Goal: Task Accomplishment & Management: Manage account settings

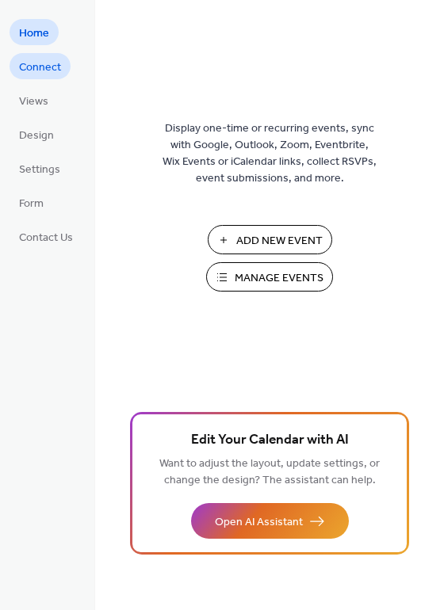
click at [44, 76] on span "Connect" at bounding box center [40, 67] width 42 height 17
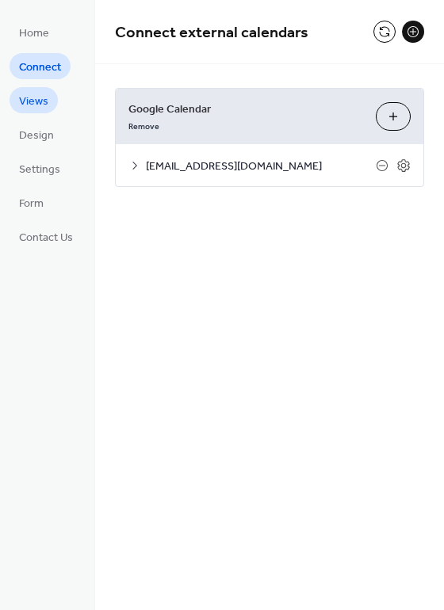
click at [44, 99] on span "Views" at bounding box center [33, 101] width 29 height 17
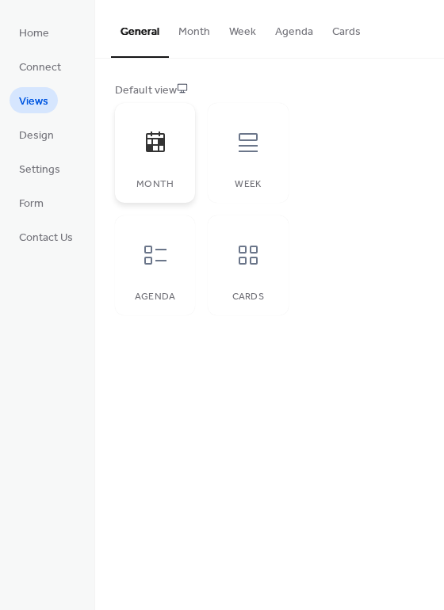
click at [153, 156] on div at bounding box center [156, 143] width 48 height 48
click at [192, 36] on button "Month" at bounding box center [194, 28] width 51 height 56
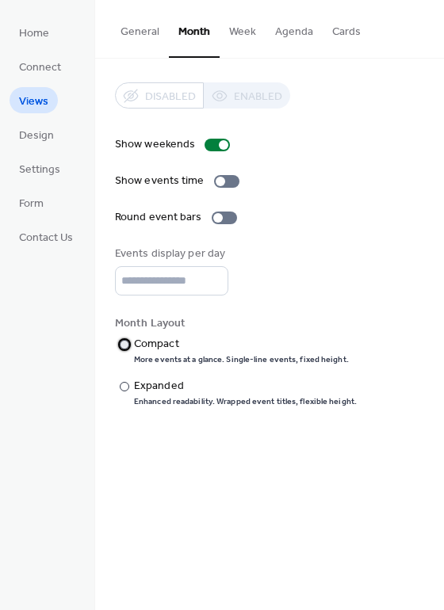
click at [150, 346] on div "Compact" at bounding box center [240, 344] width 212 height 17
click at [154, 382] on div "Expanded" at bounding box center [243, 386] width 219 height 17
click at [239, 33] on button "Week" at bounding box center [242, 28] width 46 height 56
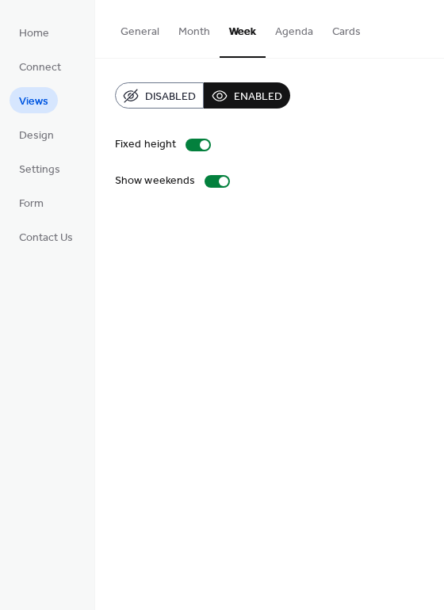
click at [301, 30] on button "Agenda" at bounding box center [293, 28] width 57 height 56
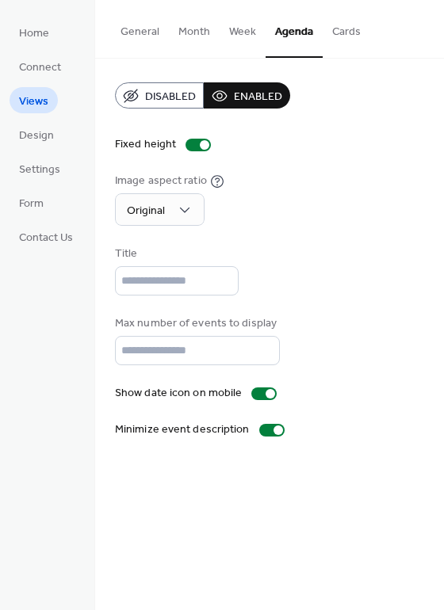
click at [342, 30] on button "Cards" at bounding box center [346, 28] width 48 height 56
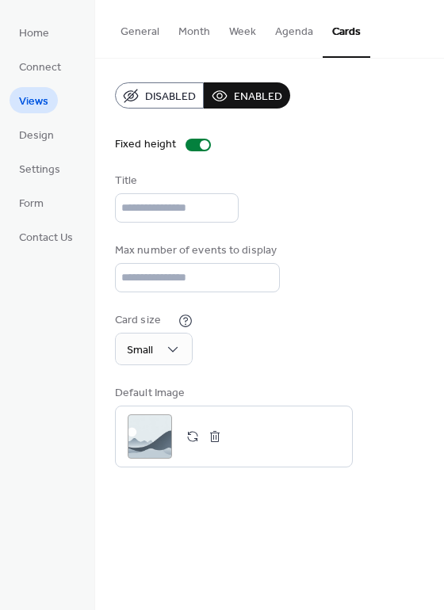
click at [143, 32] on button "General" at bounding box center [140, 28] width 58 height 56
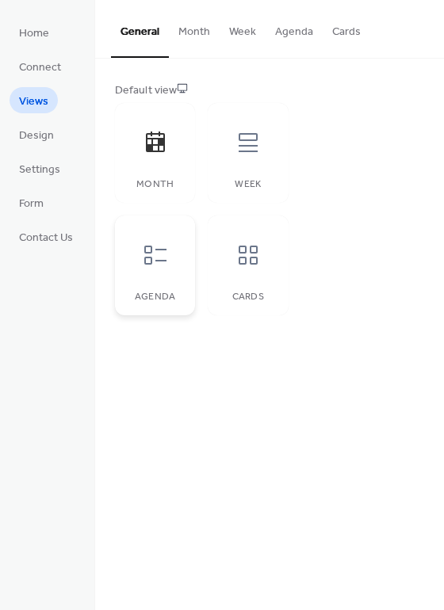
click at [158, 253] on icon at bounding box center [155, 254] width 25 height 25
click at [151, 152] on icon at bounding box center [155, 142] width 25 height 25
click at [46, 129] on span "Design" at bounding box center [36, 136] width 35 height 17
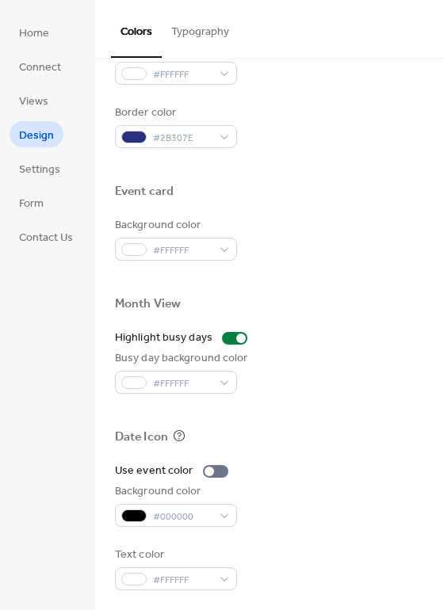
scroll to position [678, 0]
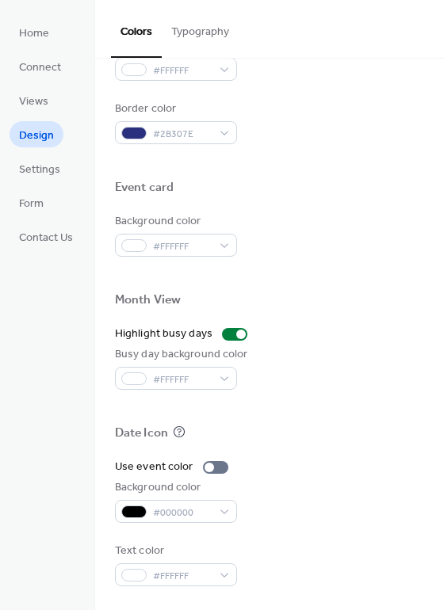
click at [36, 184] on ul "Home Connect Views Design Settings Form Contact Us" at bounding box center [46, 134] width 73 height 231
click at [40, 177] on span "Settings" at bounding box center [39, 170] width 41 height 17
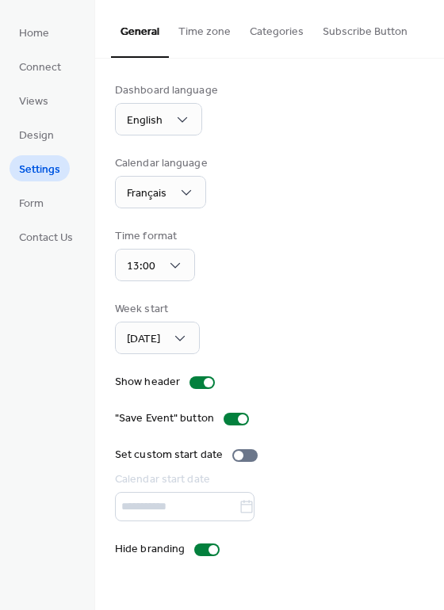
click at [207, 42] on button "Time zone" at bounding box center [204, 28] width 71 height 56
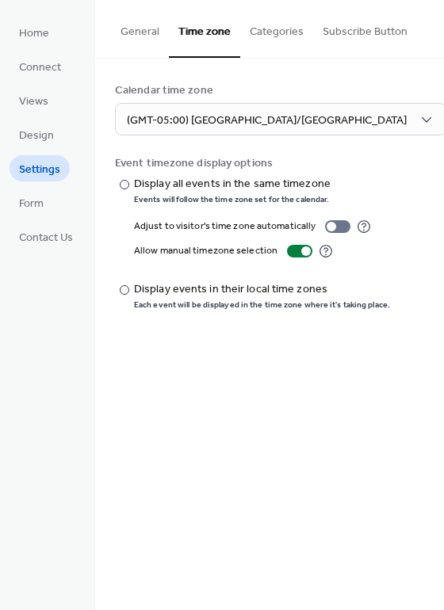
click at [263, 39] on button "Categories" at bounding box center [276, 28] width 73 height 56
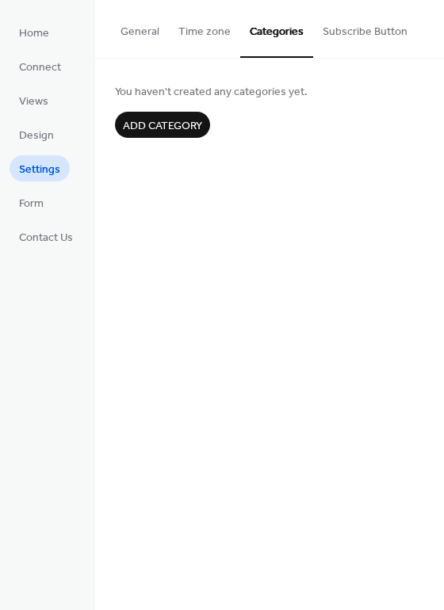
click at [352, 40] on button "Subscribe Button" at bounding box center [365, 28] width 104 height 56
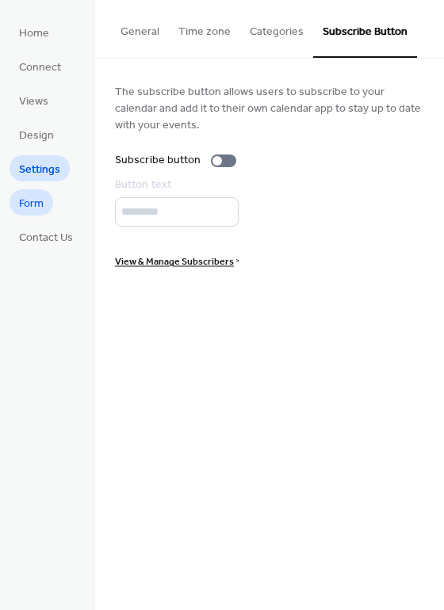
click at [45, 206] on link "Form" at bounding box center [32, 202] width 44 height 26
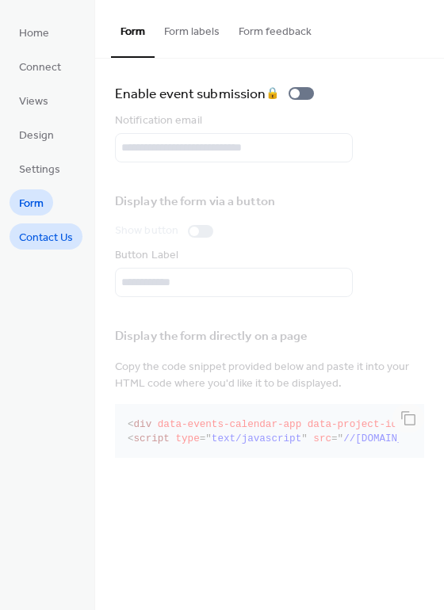
click at [45, 234] on span "Contact Us" at bounding box center [46, 238] width 54 height 17
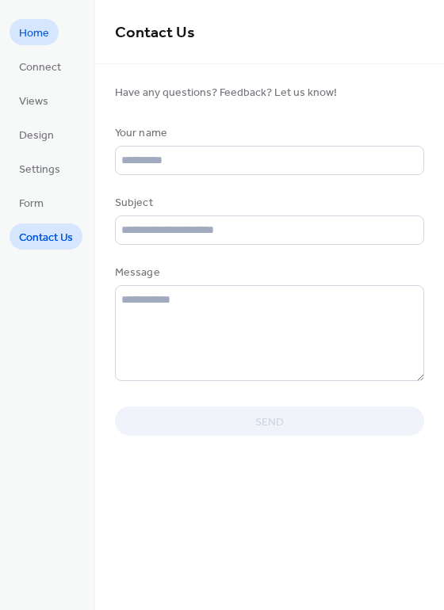
click at [38, 40] on span "Home" at bounding box center [34, 33] width 30 height 17
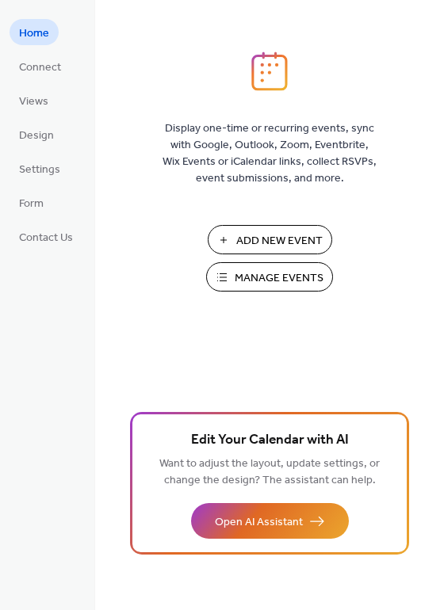
click at [274, 280] on span "Manage Events" at bounding box center [279, 278] width 89 height 17
click at [39, 110] on span "Views" at bounding box center [33, 101] width 29 height 17
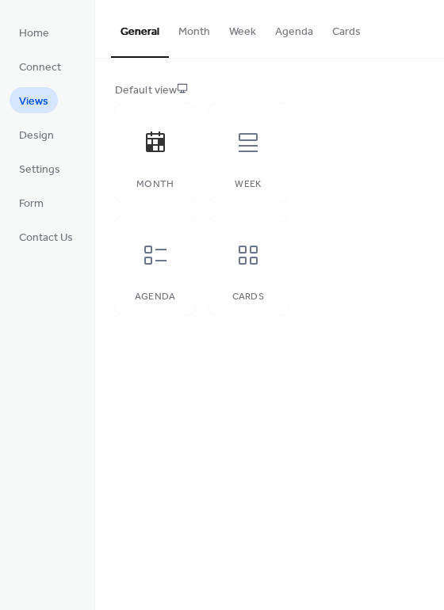
click at [187, 37] on button "Month" at bounding box center [194, 28] width 51 height 56
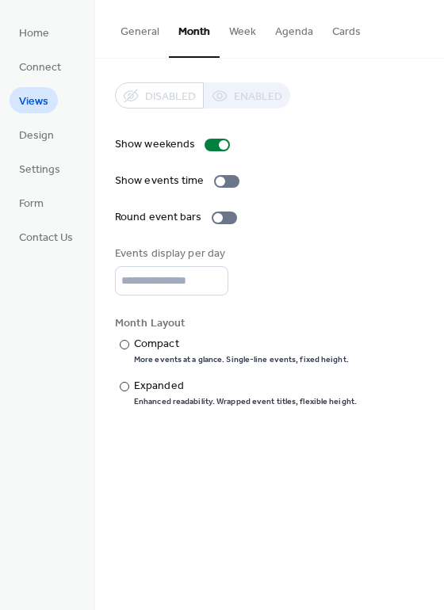
click at [247, 93] on div "Disabled Enabled" at bounding box center [202, 95] width 175 height 26
click at [219, 219] on div at bounding box center [224, 218] width 25 height 13
click at [216, 177] on div at bounding box center [221, 182] width 10 height 10
click at [228, 181] on div at bounding box center [233, 182] width 10 height 10
click at [136, 277] on input "*" at bounding box center [171, 280] width 113 height 29
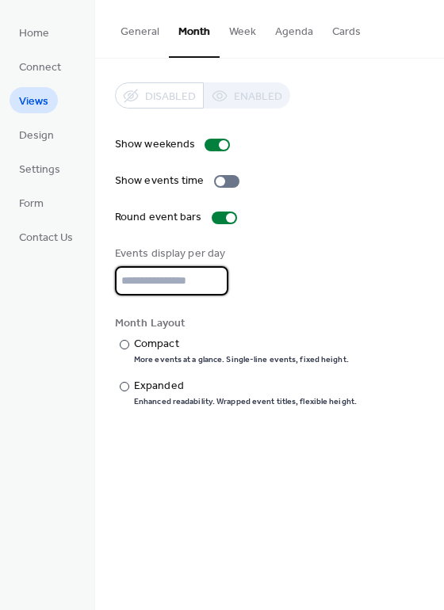
click at [136, 277] on input "*" at bounding box center [171, 280] width 113 height 29
click at [135, 277] on input "*" at bounding box center [171, 280] width 113 height 29
type input "**"
click at [141, 340] on div "Compact" at bounding box center [240, 344] width 212 height 17
click at [150, 381] on div "Expanded" at bounding box center [243, 386] width 219 height 17
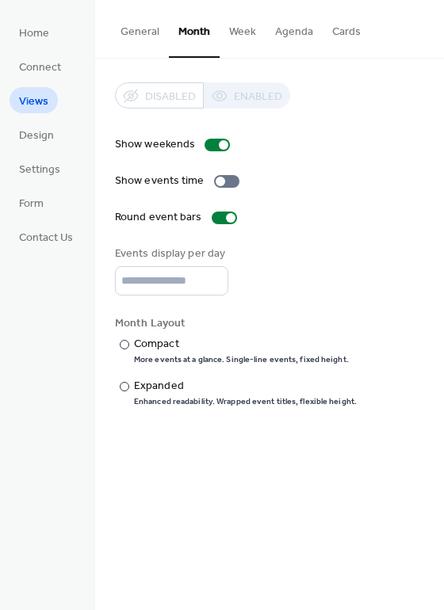
click at [231, 48] on button "Week" at bounding box center [242, 28] width 46 height 56
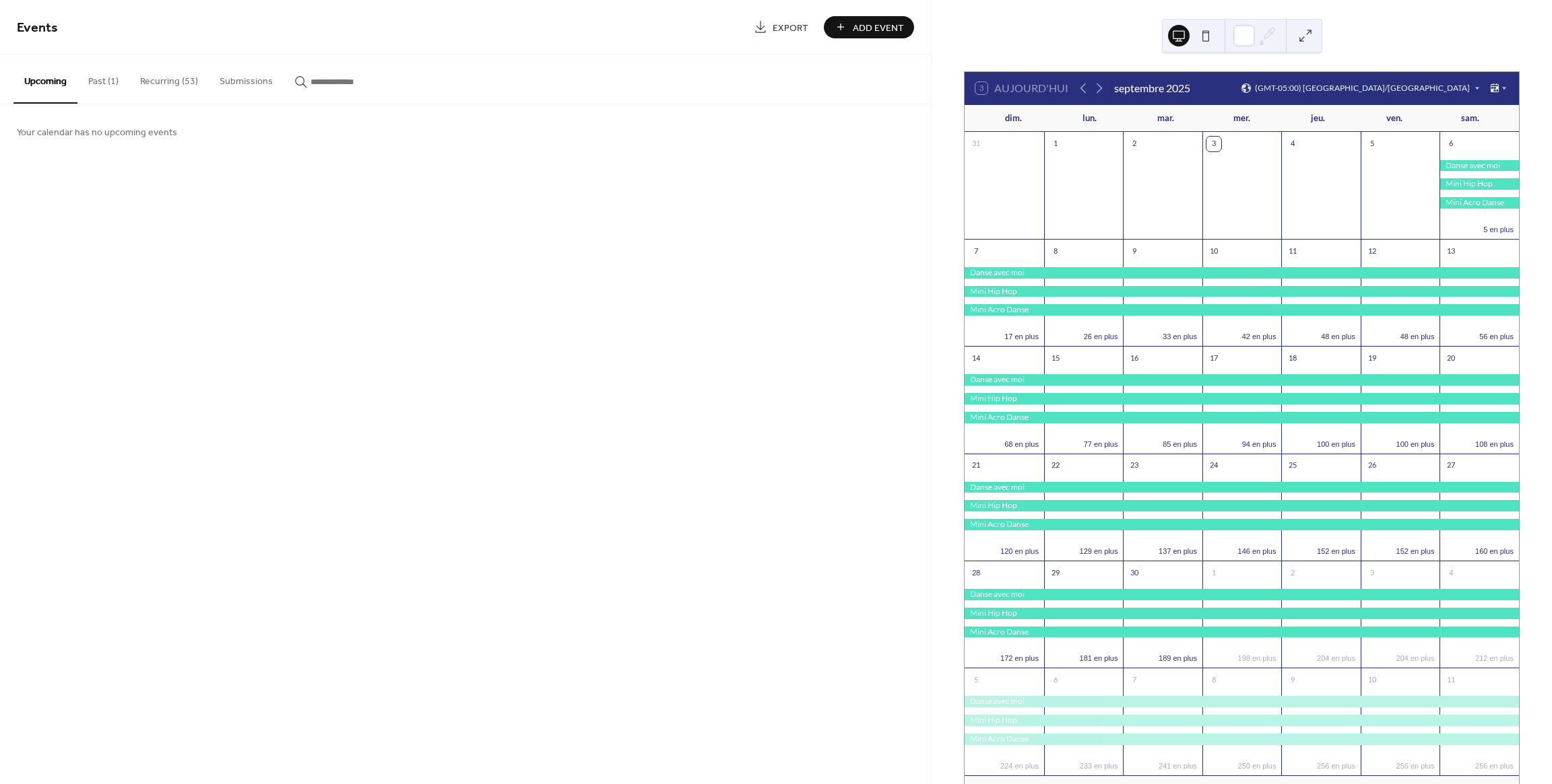
click at [102, 85] on button "Past (1)" at bounding box center [103, 78] width 52 height 48
click at [164, 86] on button "Recurring (53)" at bounding box center [168, 78] width 79 height 48
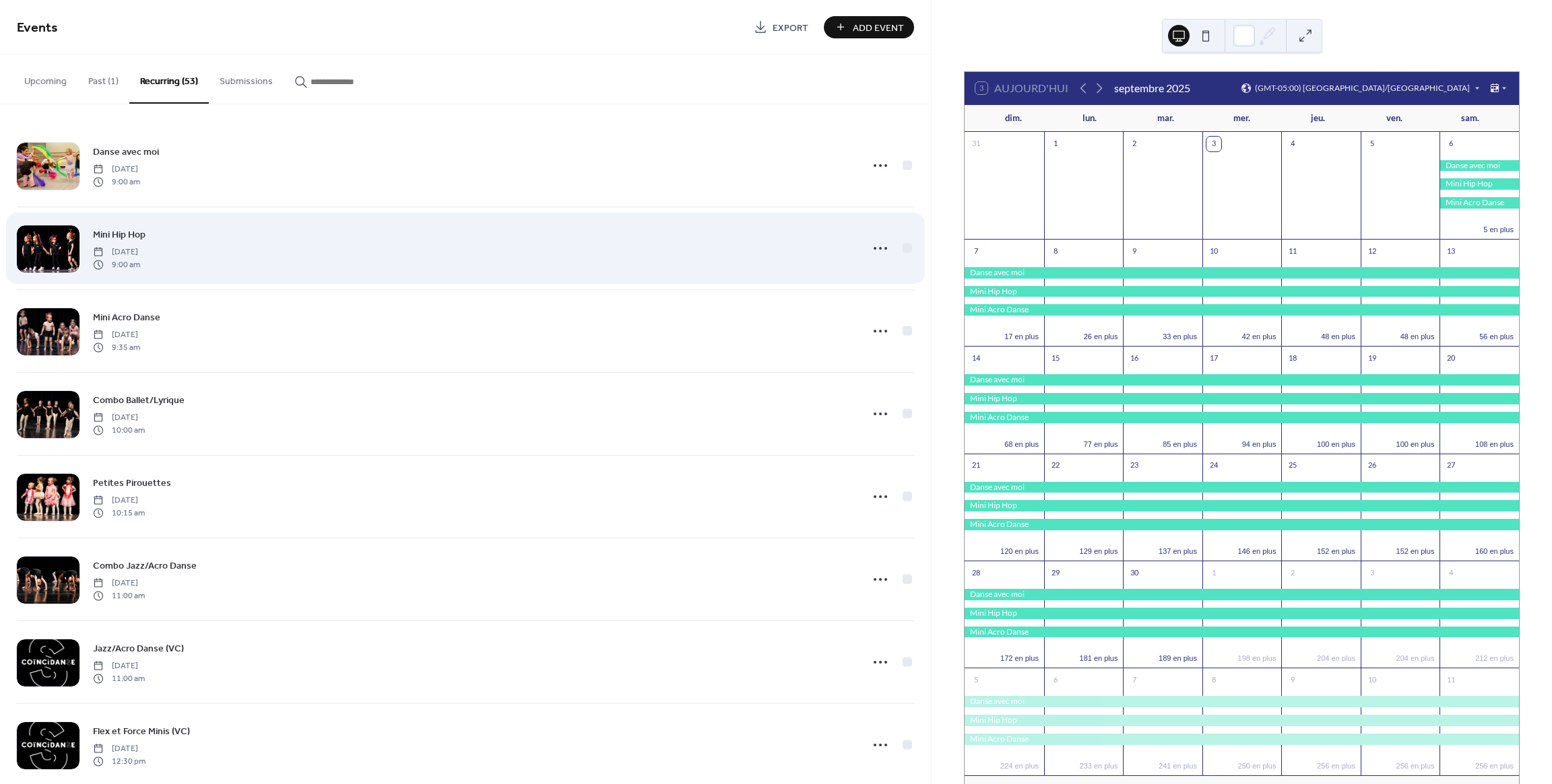
click at [234, 255] on div "Mini Hip Hop Saturday, September 6, 2025 9:00 am" at bounding box center [473, 248] width 761 height 43
click at [881, 248] on icon at bounding box center [880, 248] width 21 height 21
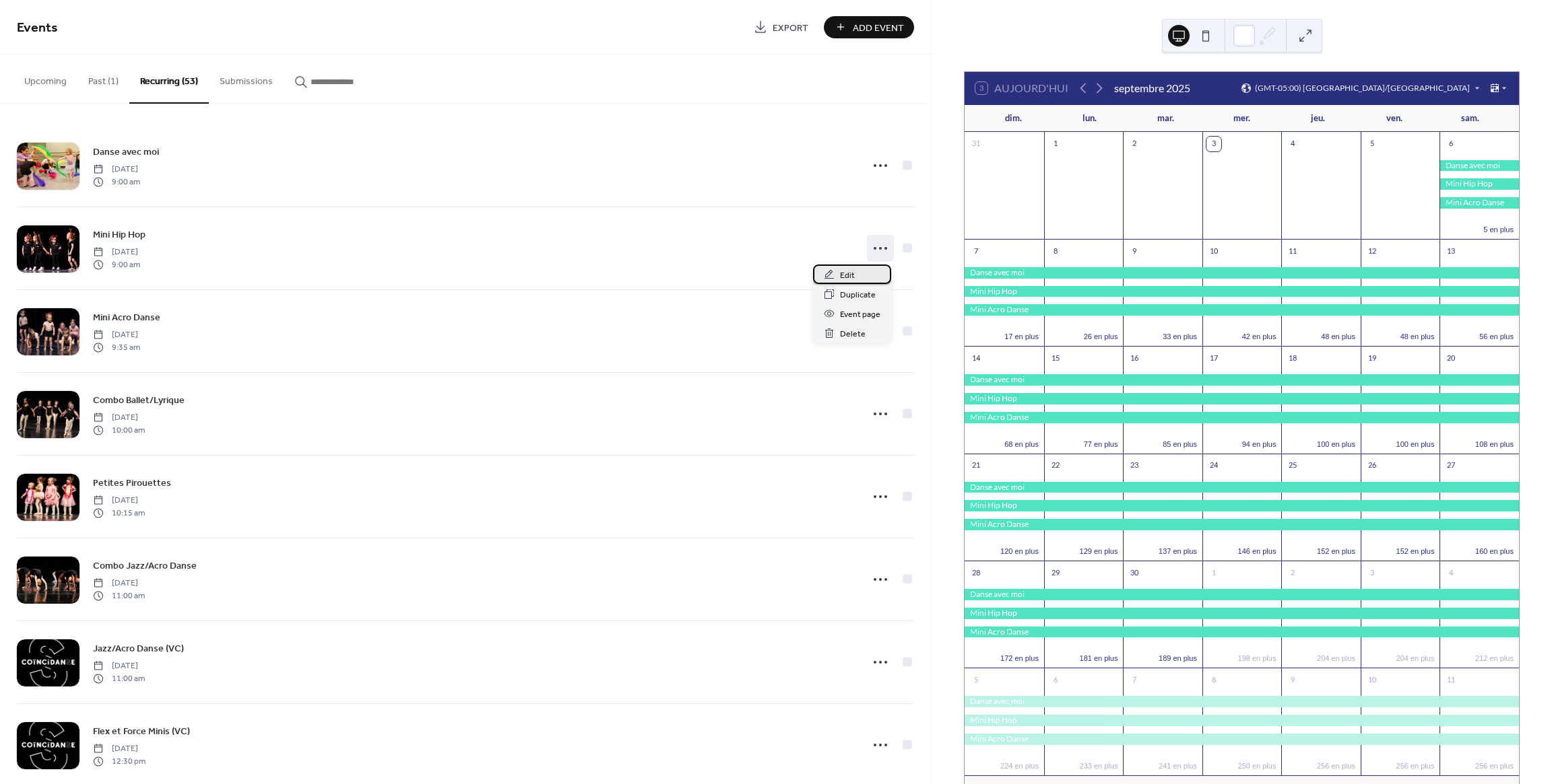
click at [854, 276] on div "Edit" at bounding box center [852, 274] width 78 height 20
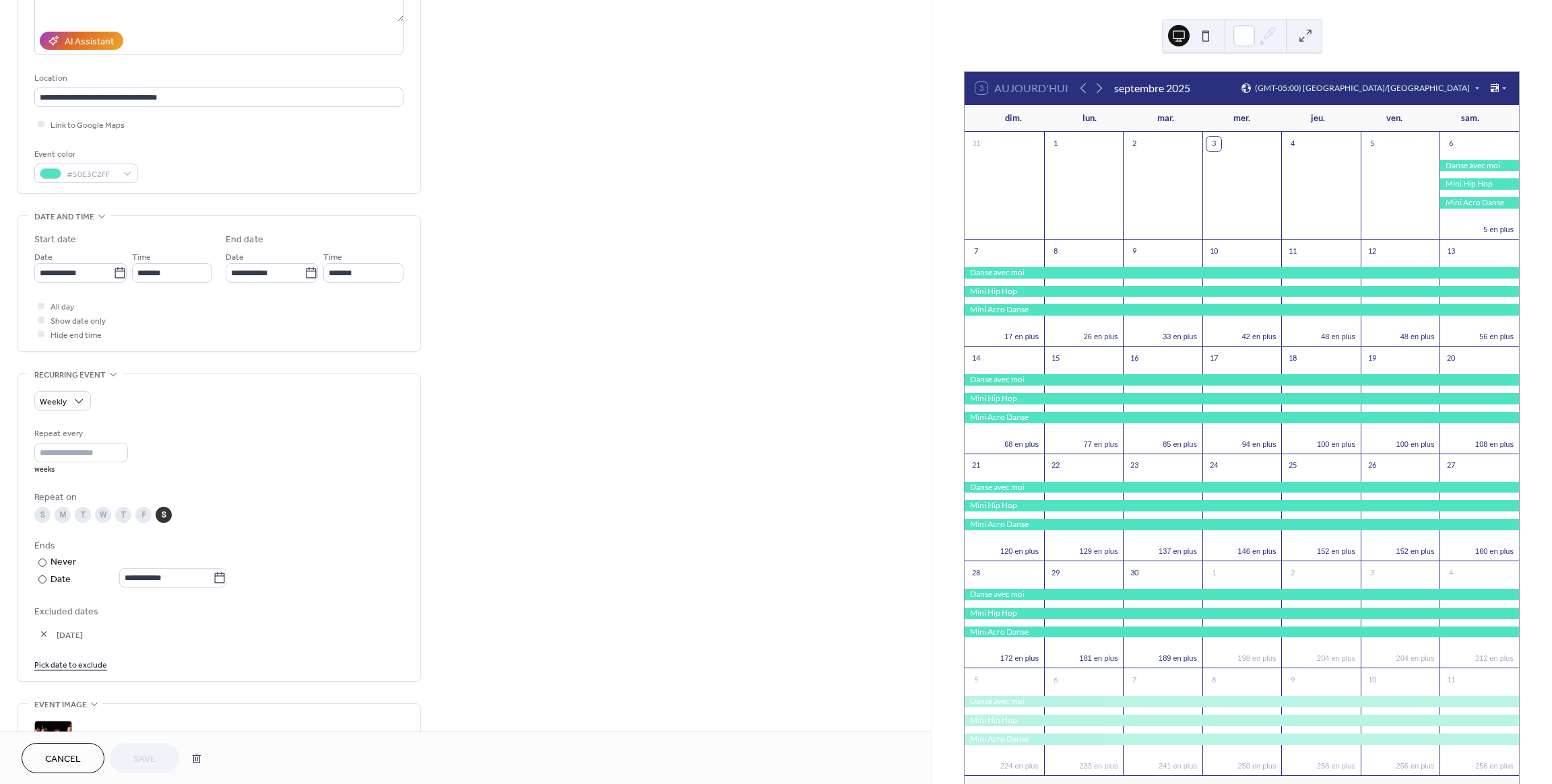
scroll to position [225, 0]
click at [57, 320] on span "Show date only" at bounding box center [77, 319] width 55 height 14
click at [57, 324] on span "Show date only" at bounding box center [77, 319] width 55 height 14
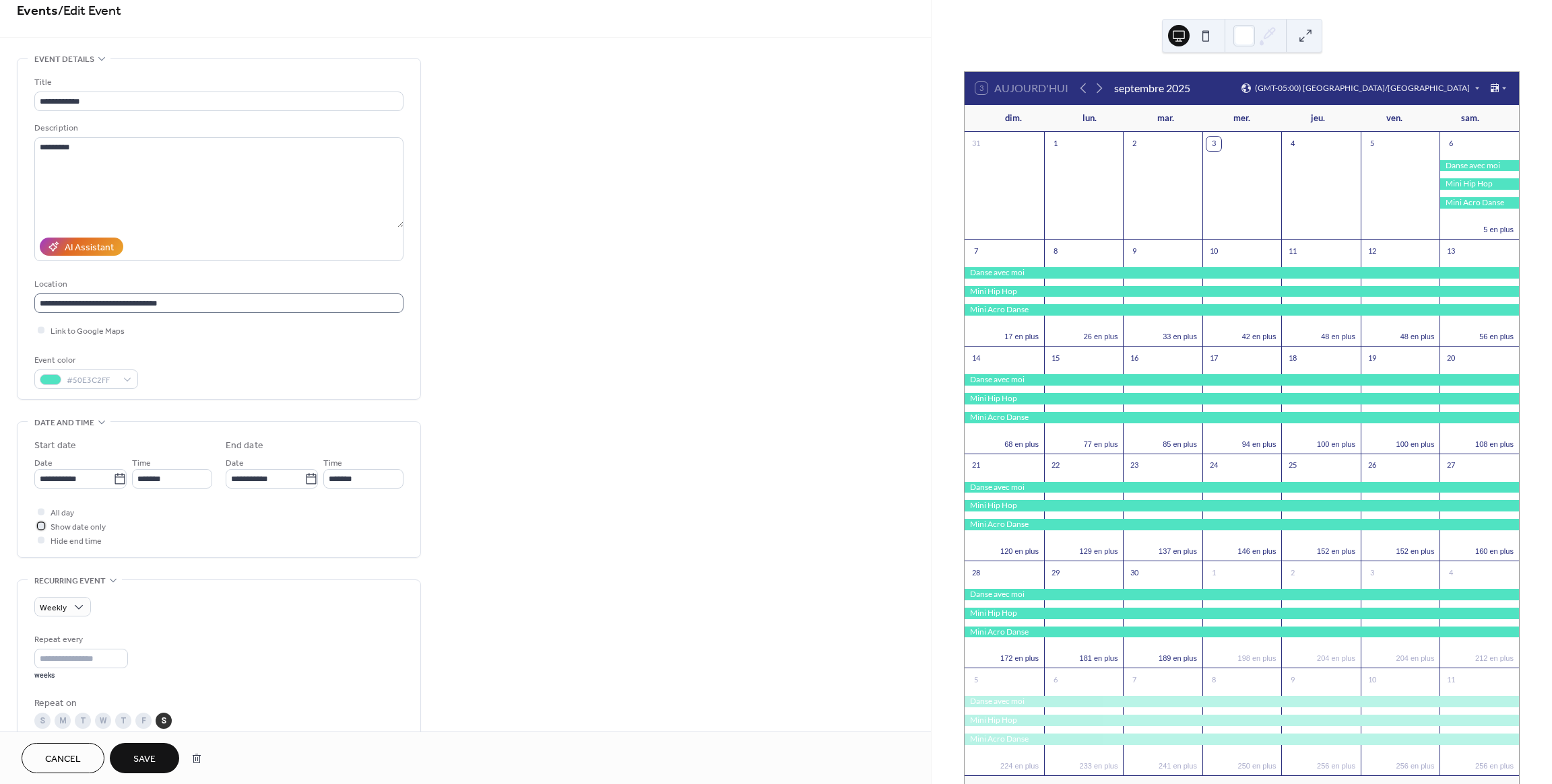
scroll to position [0, 0]
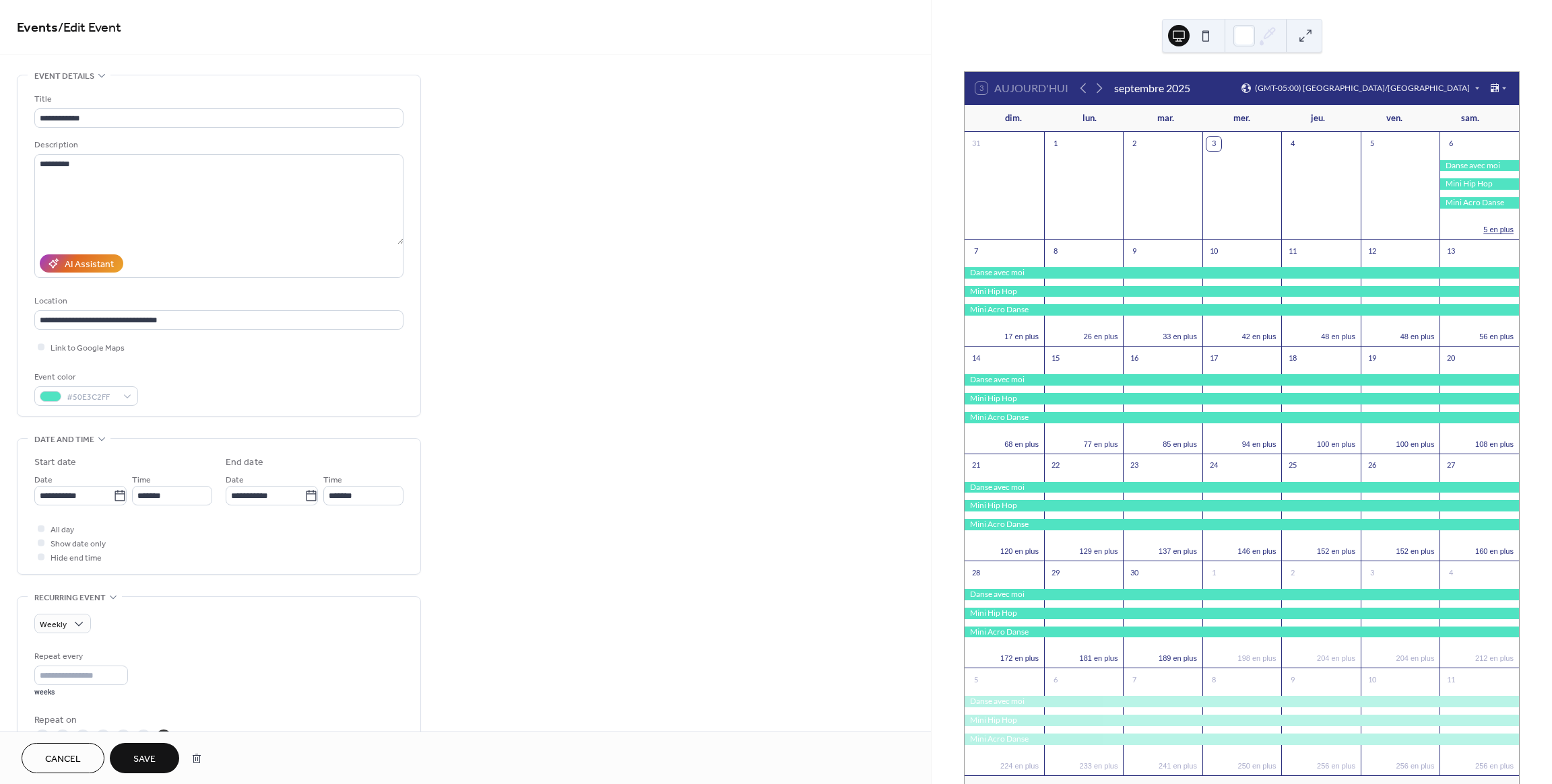
click at [1483, 229] on button "5 en plus" at bounding box center [1498, 228] width 41 height 11
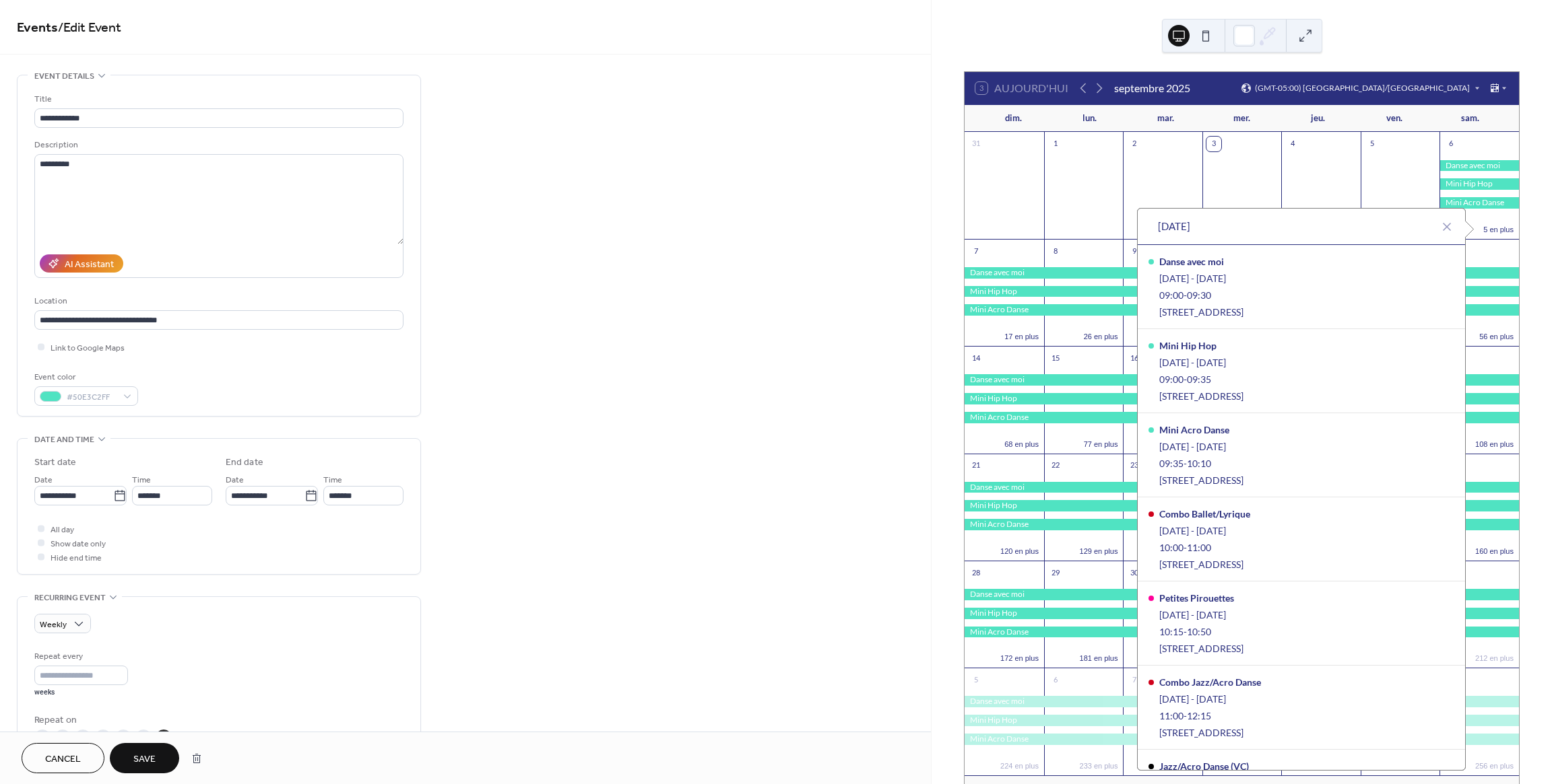
click at [870, 285] on div "**********" at bounding box center [465, 697] width 931 height 1244
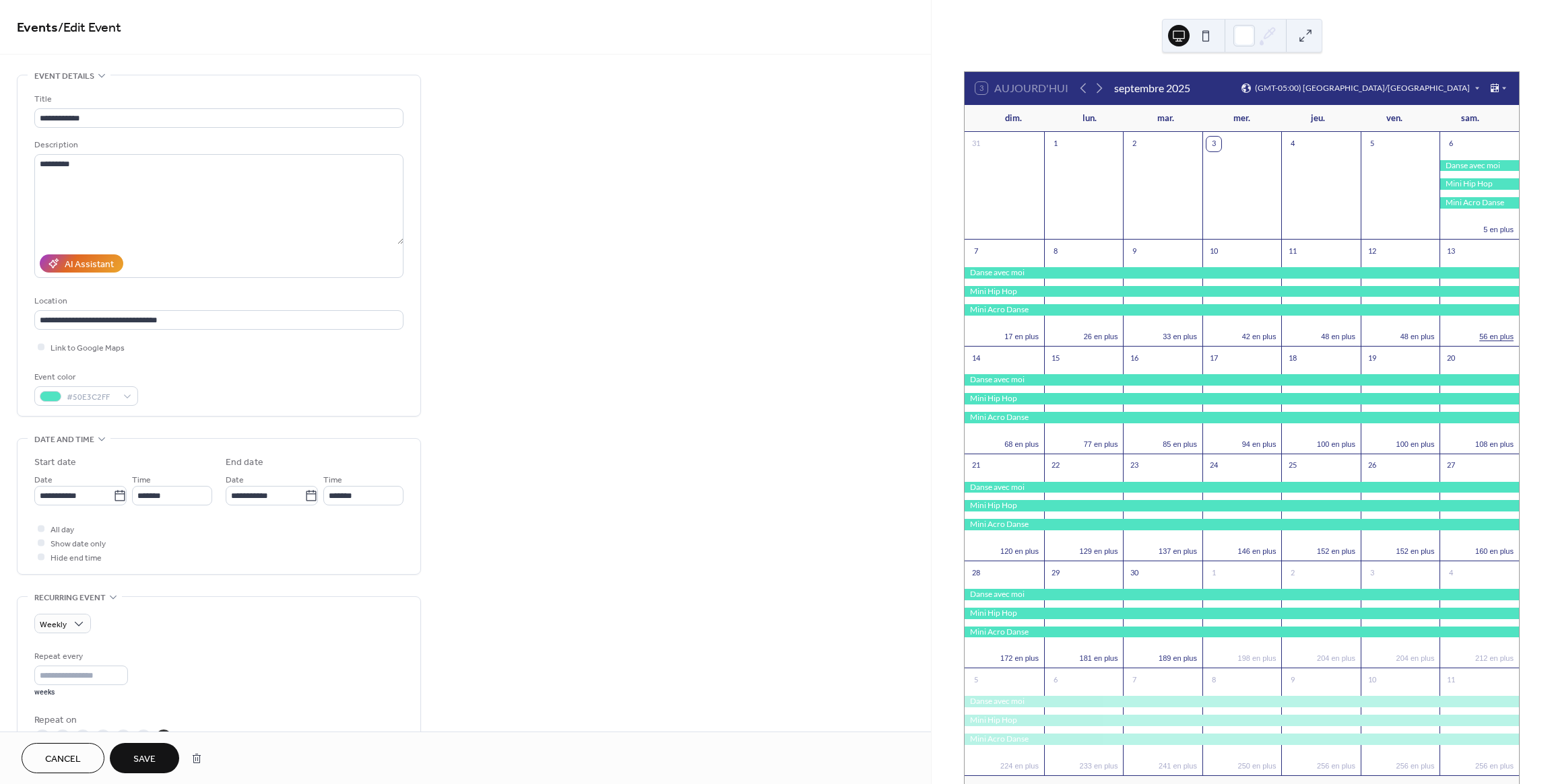
click at [1483, 336] on button "56 en plus" at bounding box center [1496, 335] width 45 height 11
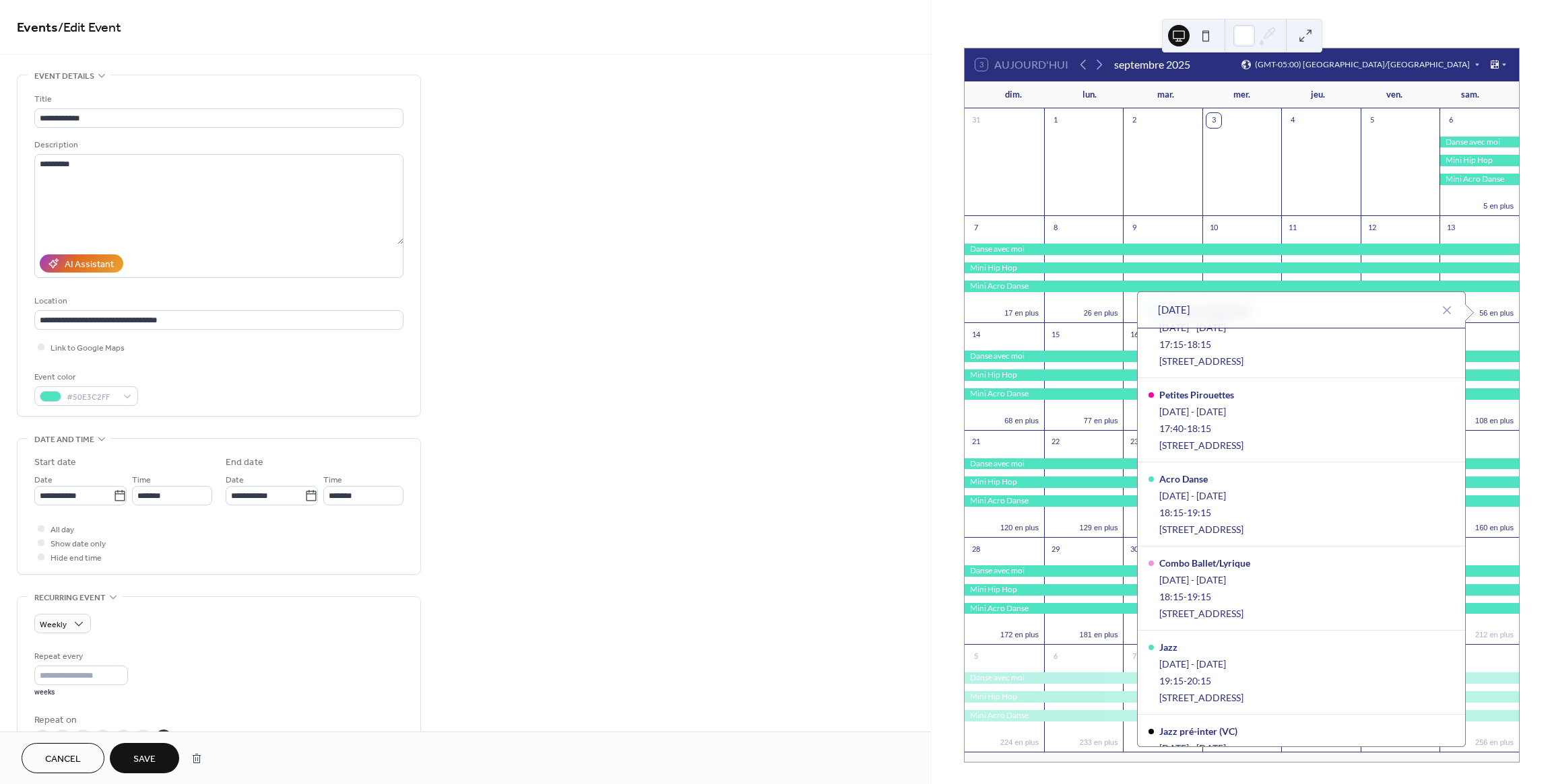
scroll to position [2630, 0]
click at [1202, 35] on button at bounding box center [1205, 35] width 21 height 21
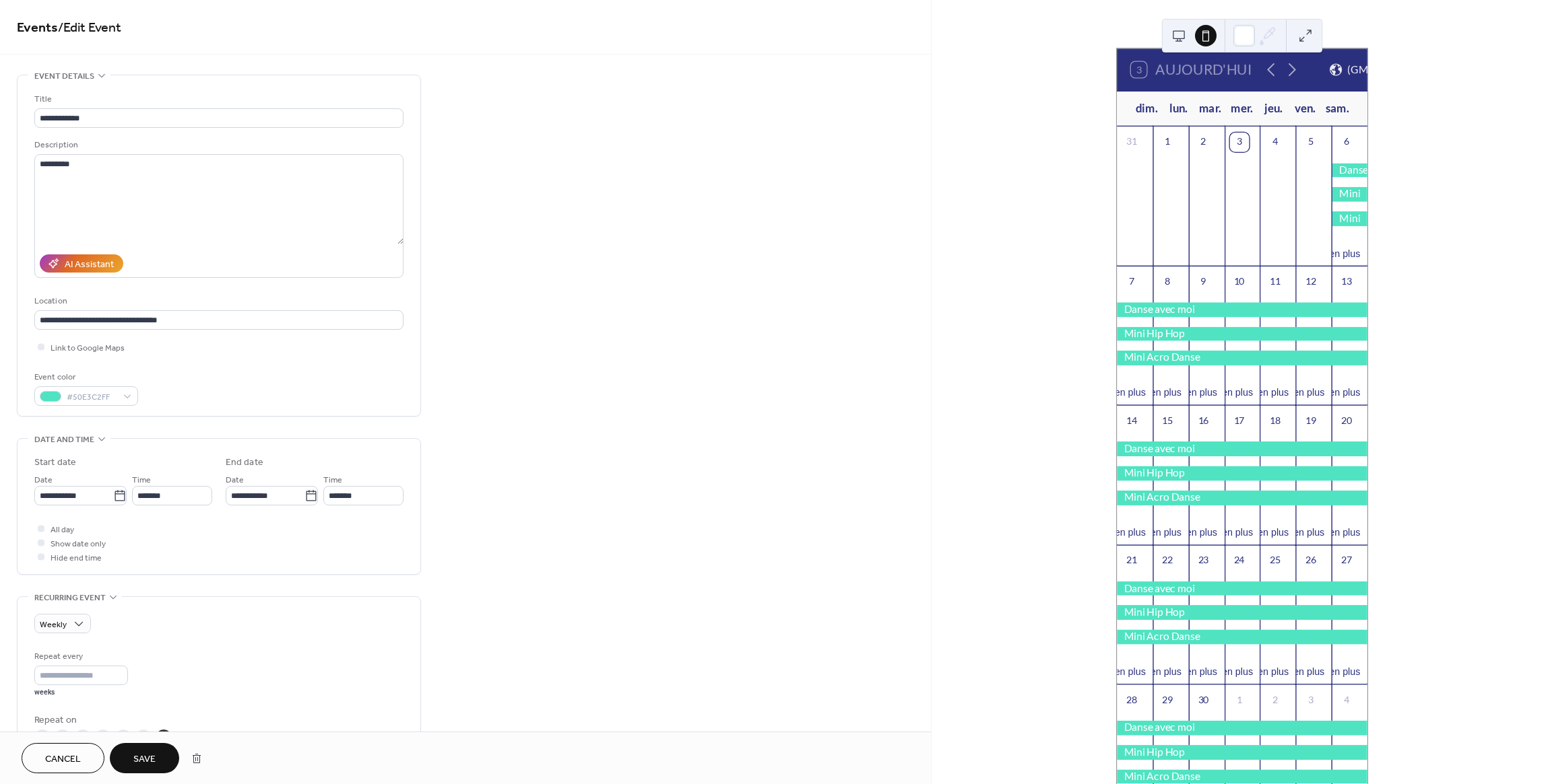
scroll to position [0, 0]
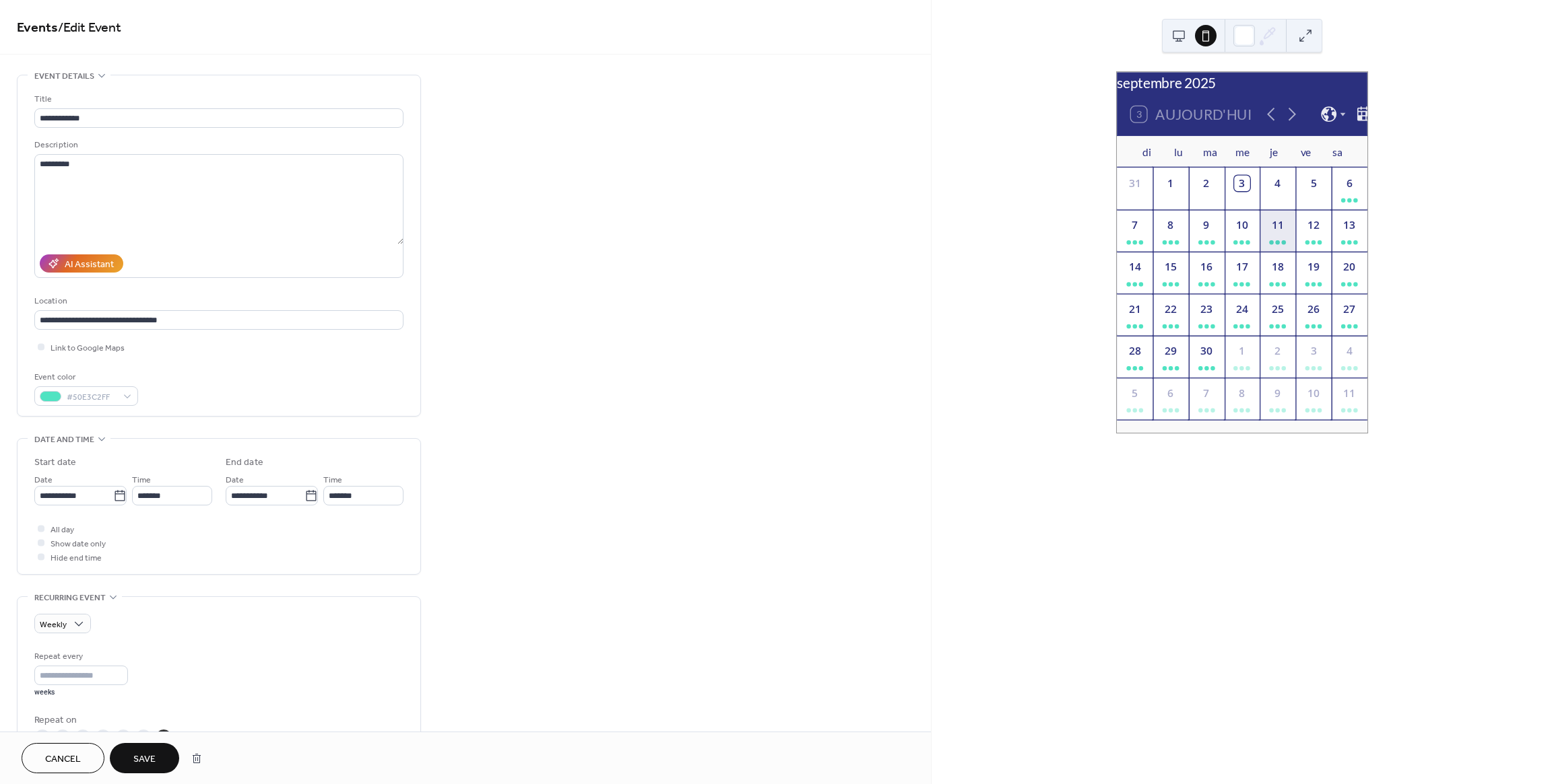
click at [1274, 251] on div "11" at bounding box center [1277, 229] width 36 height 42
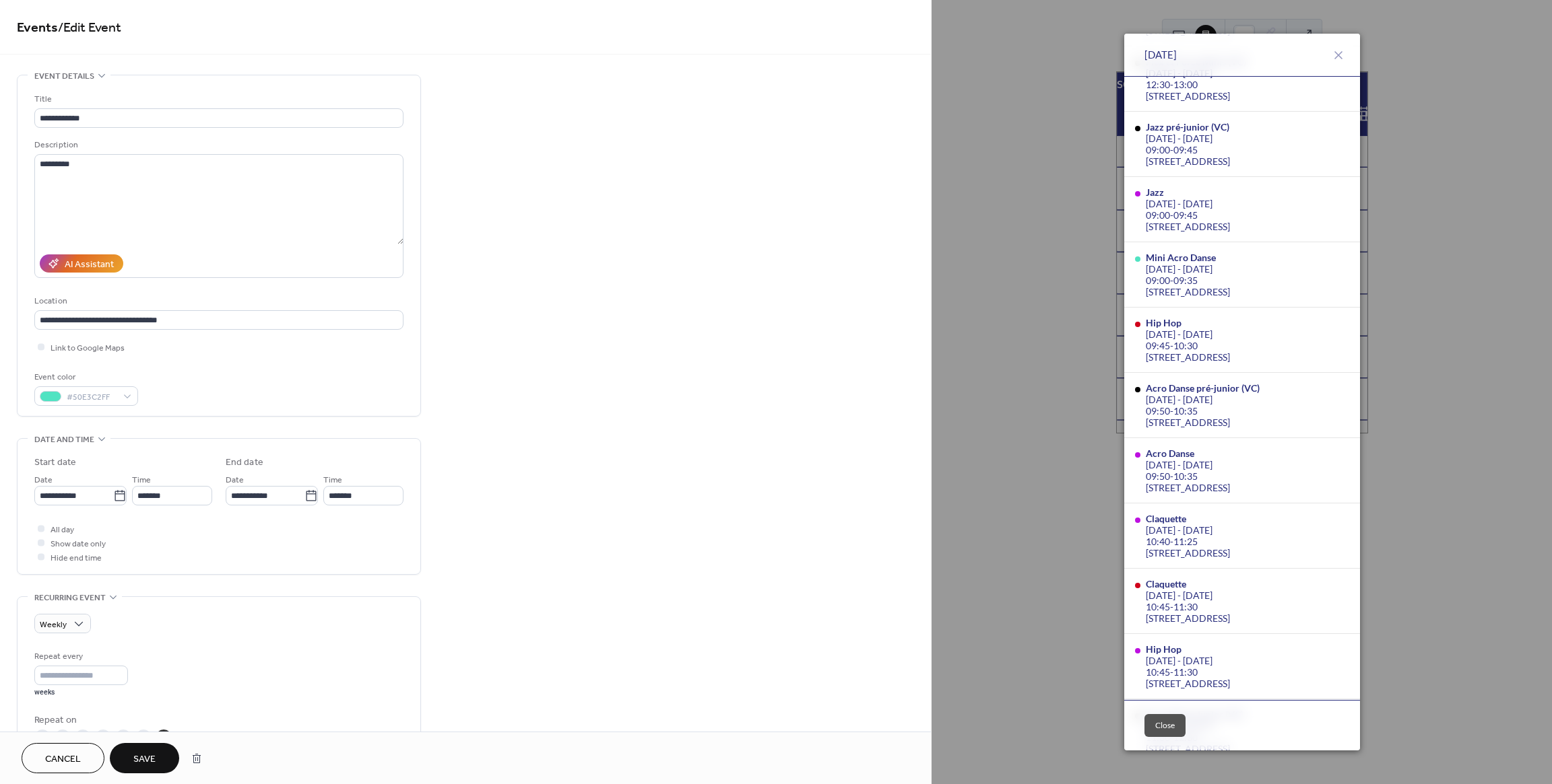
scroll to position [473, 0]
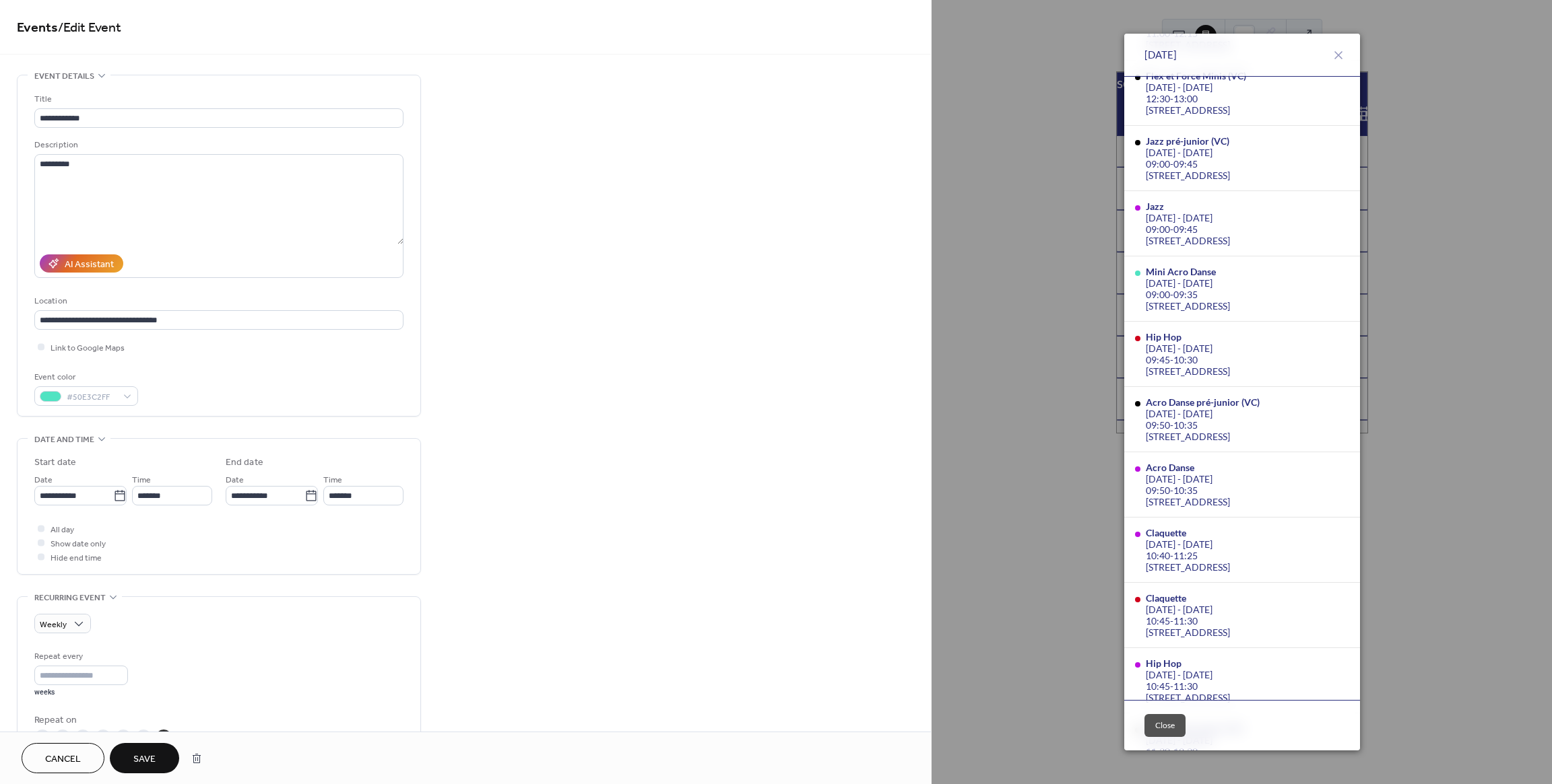
click at [1420, 164] on div "jeu., sept. 11, 2025 Danse avec moi sam., sept. 6, 2025 - sam., mai 30, 2026 09…" at bounding box center [1242, 392] width 620 height 784
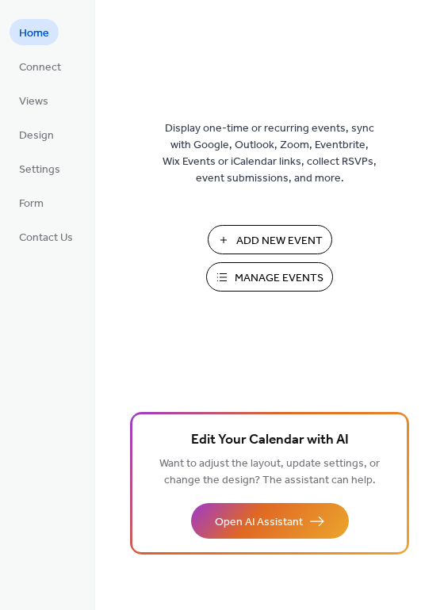
click at [36, 151] on ul "Home Connect Views Design Settings Form Contact Us" at bounding box center [46, 134] width 73 height 231
click at [37, 141] on span "Design" at bounding box center [36, 136] width 35 height 17
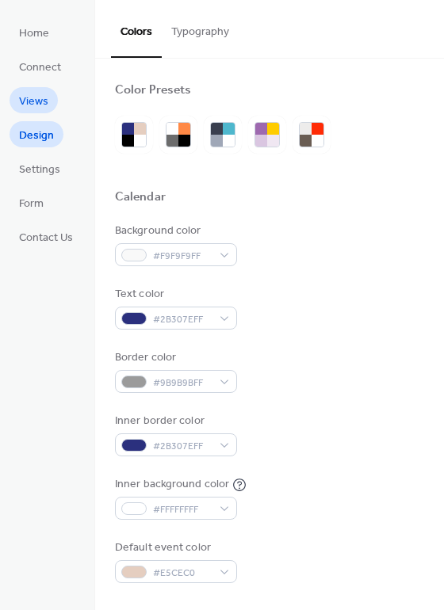
click at [54, 101] on link "Views" at bounding box center [34, 100] width 48 height 26
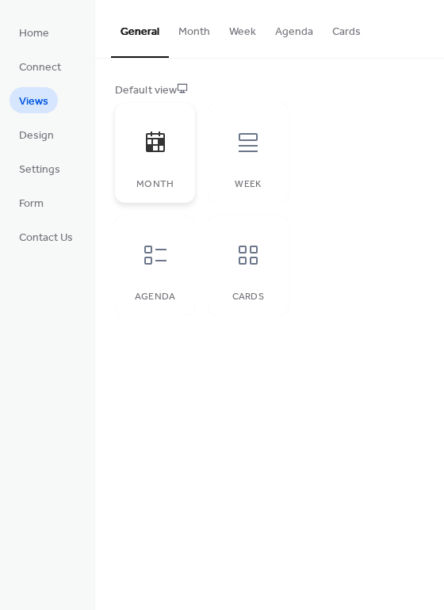
click at [143, 147] on icon at bounding box center [155, 142] width 25 height 25
drag, startPoint x: 196, startPoint y: 42, endPoint x: 234, endPoint y: 32, distance: 39.2
click at [196, 42] on button "Month" at bounding box center [194, 28] width 51 height 56
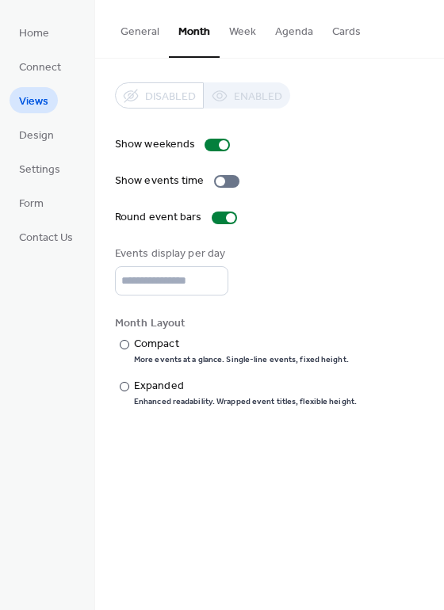
click at [235, 32] on button "Week" at bounding box center [242, 28] width 46 height 56
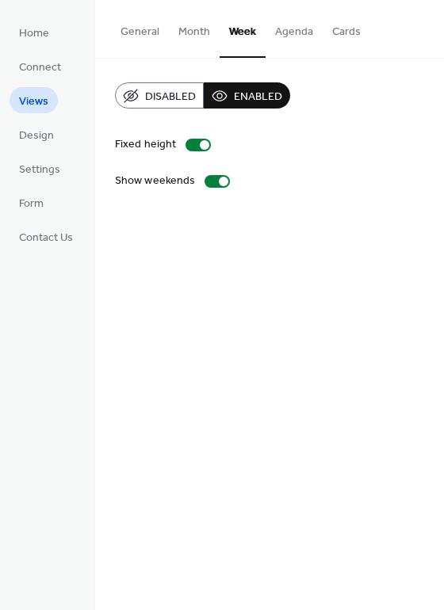
click at [184, 36] on button "Month" at bounding box center [194, 28] width 51 height 56
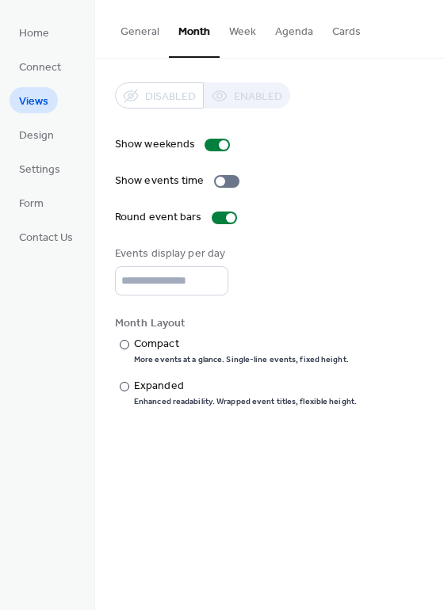
click at [331, 35] on button "Cards" at bounding box center [346, 28] width 48 height 56
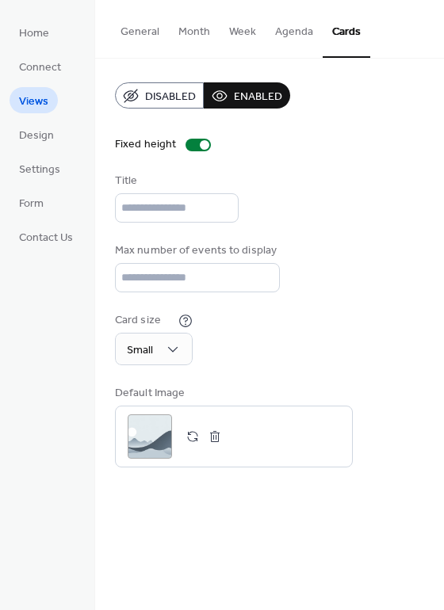
click at [276, 36] on button "Agenda" at bounding box center [293, 28] width 57 height 56
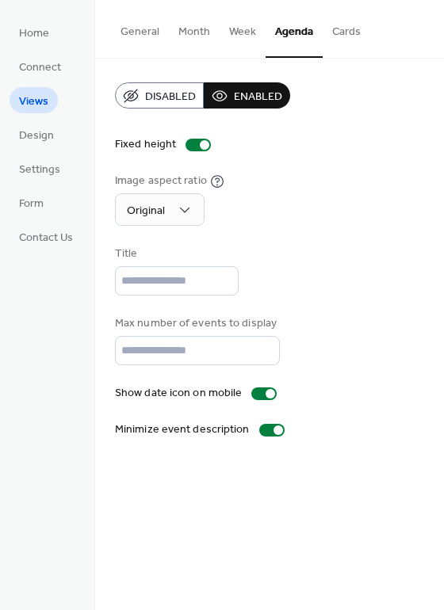
click at [241, 36] on button "Week" at bounding box center [242, 28] width 46 height 56
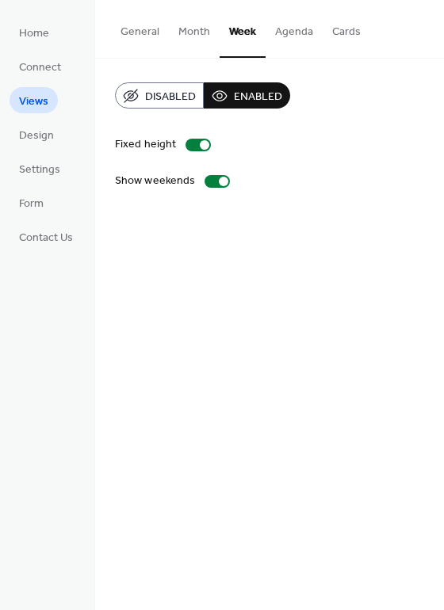
click at [135, 36] on button "General" at bounding box center [140, 28] width 58 height 56
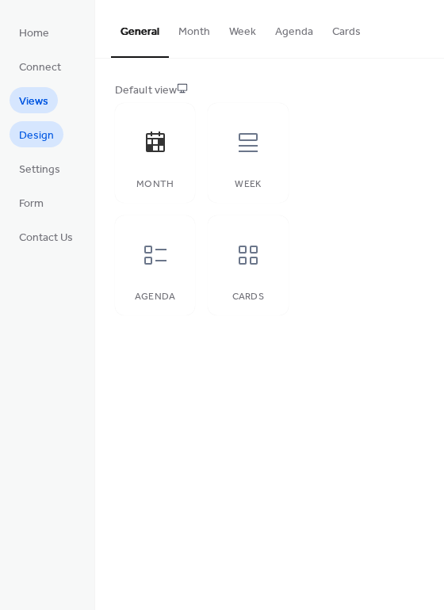
click at [32, 143] on span "Design" at bounding box center [36, 136] width 35 height 17
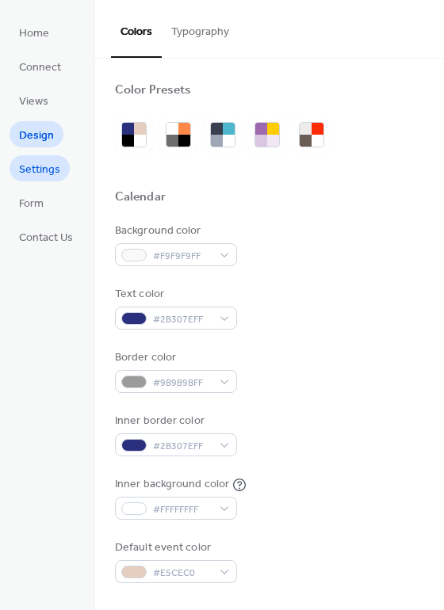
click at [42, 171] on span "Settings" at bounding box center [39, 170] width 41 height 17
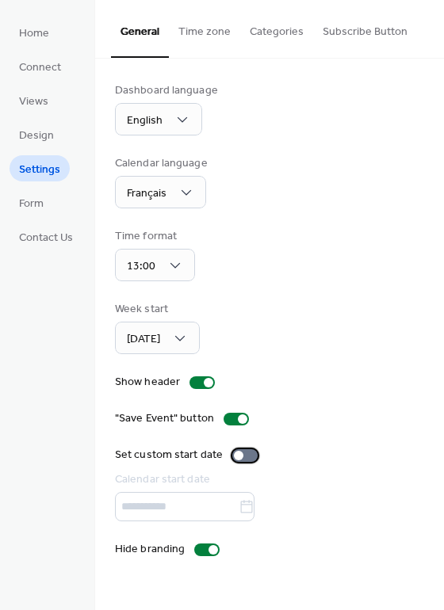
click at [245, 460] on div at bounding box center [244, 455] width 25 height 13
click at [246, 459] on div at bounding box center [251, 456] width 10 height 10
click at [41, 207] on span "Form" at bounding box center [31, 204] width 25 height 17
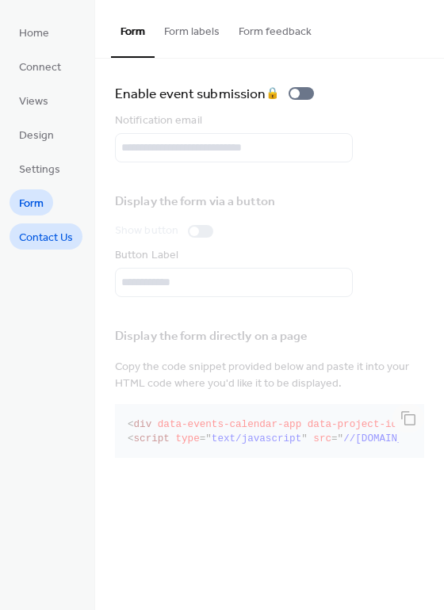
click at [48, 235] on span "Contact Us" at bounding box center [46, 238] width 54 height 17
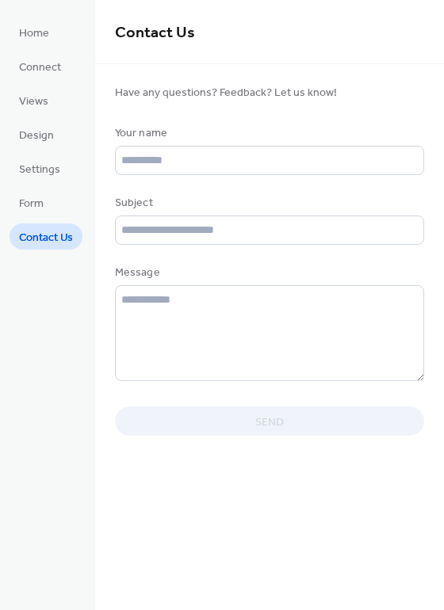
click at [52, 193] on li "Form" at bounding box center [32, 202] width 44 height 26
click at [45, 203] on link "Form" at bounding box center [32, 202] width 44 height 26
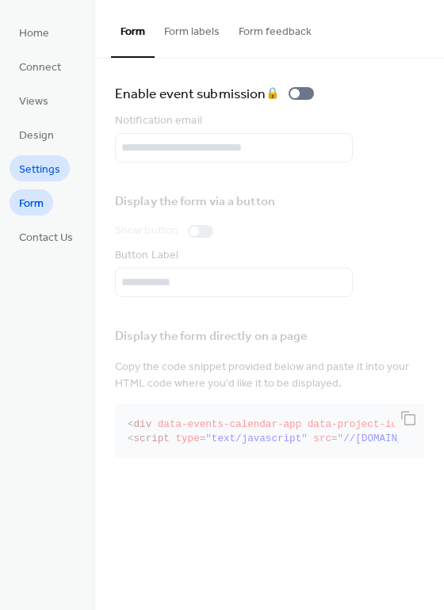
click at [45, 166] on span "Settings" at bounding box center [39, 170] width 41 height 17
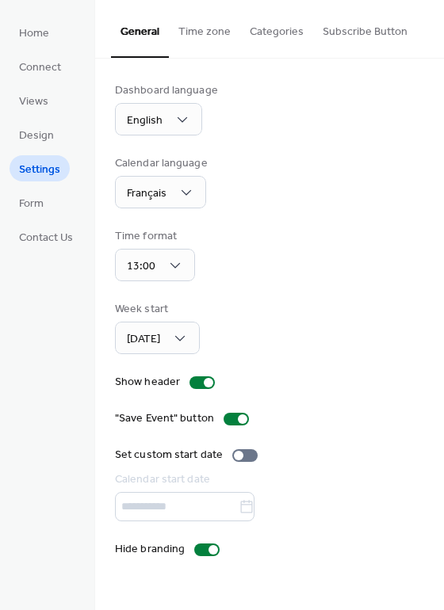
click at [267, 30] on button "Categories" at bounding box center [276, 28] width 73 height 56
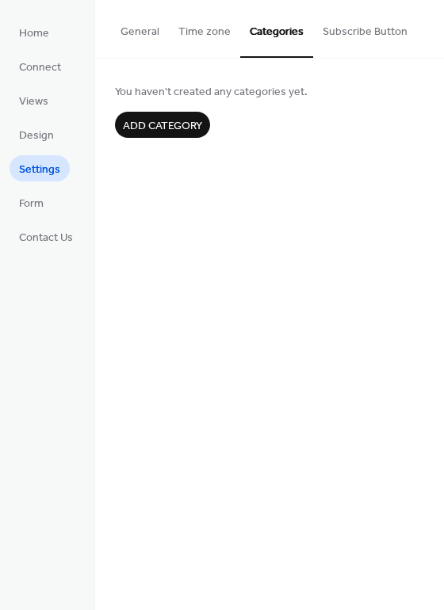
click at [361, 38] on button "Subscribe Button" at bounding box center [365, 28] width 104 height 56
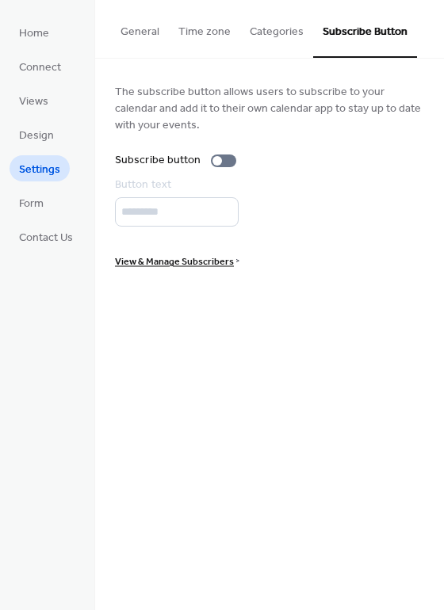
click at [131, 36] on button "General" at bounding box center [140, 28] width 58 height 56
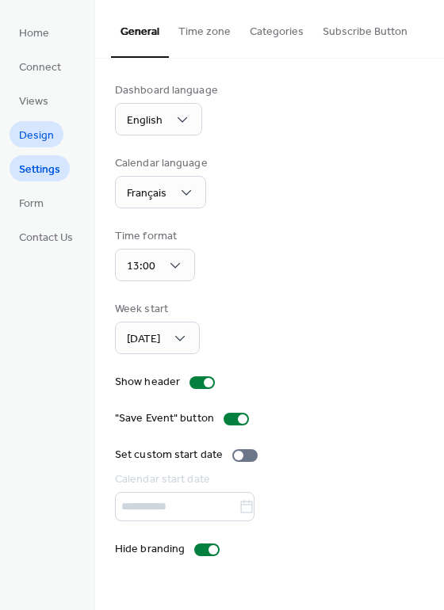
click at [48, 133] on span "Design" at bounding box center [36, 136] width 35 height 17
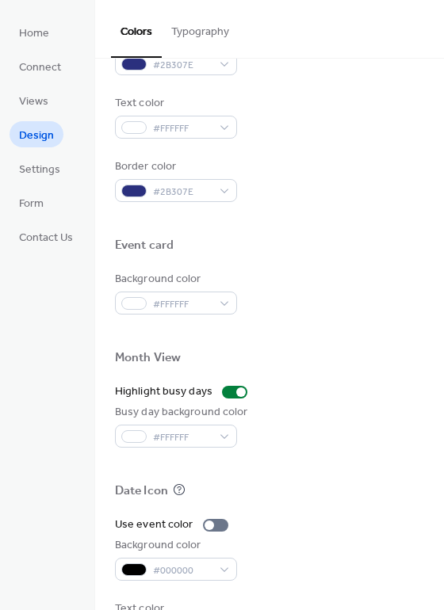
scroll to position [678, 0]
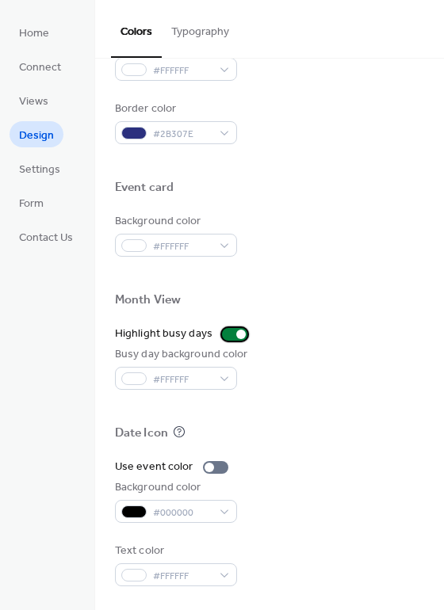
click at [227, 334] on div at bounding box center [234, 334] width 25 height 13
click at [227, 336] on div at bounding box center [228, 335] width 10 height 10
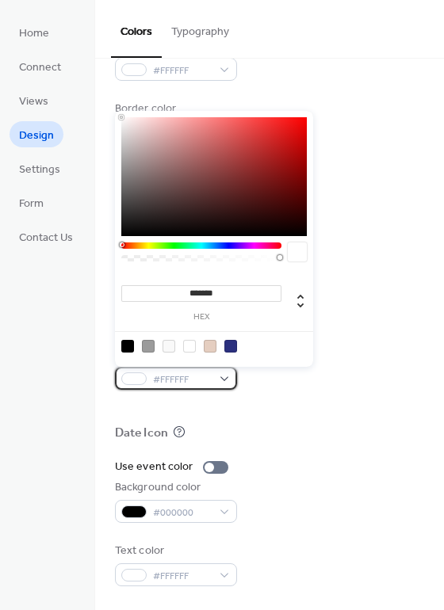
click at [227, 374] on div "#FFFFFF" at bounding box center [176, 378] width 122 height 23
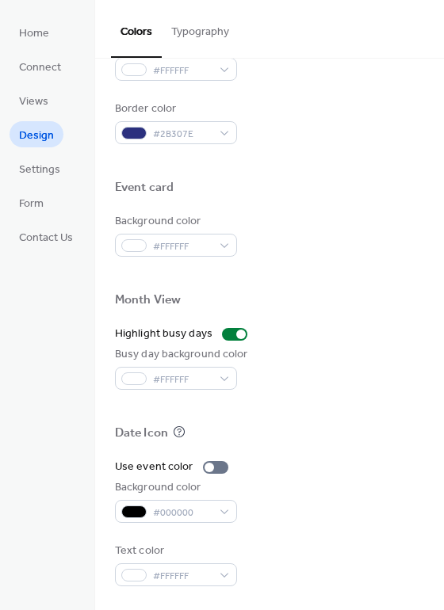
click at [270, 376] on div "Busy day background color #FFFFFF" at bounding box center [269, 368] width 309 height 44
click at [216, 375] on div "#FFFFFF" at bounding box center [176, 378] width 122 height 23
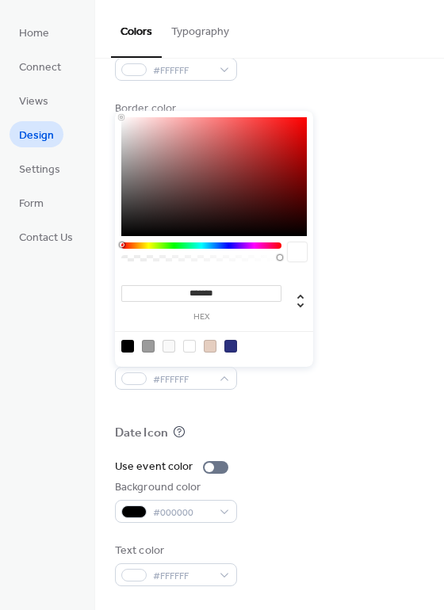
click at [146, 347] on div at bounding box center [148, 346] width 13 height 13
type input "*******"
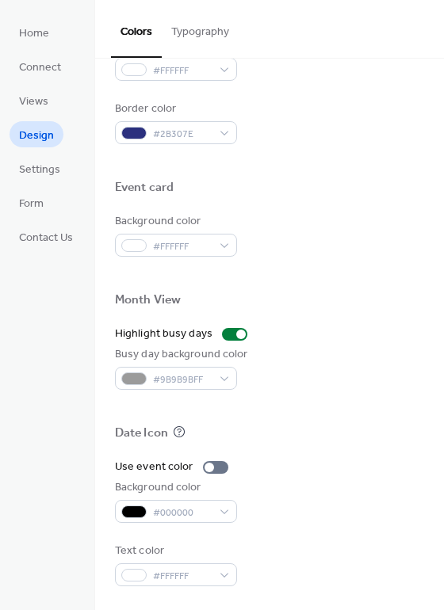
click at [307, 390] on div at bounding box center [269, 408] width 309 height 36
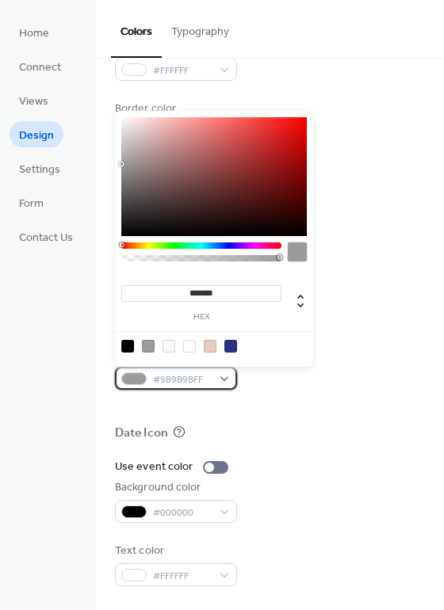
click at [219, 380] on div "#9B9B9BFF" at bounding box center [176, 378] width 122 height 23
click at [188, 348] on div at bounding box center [189, 346] width 13 height 13
type input "*******"
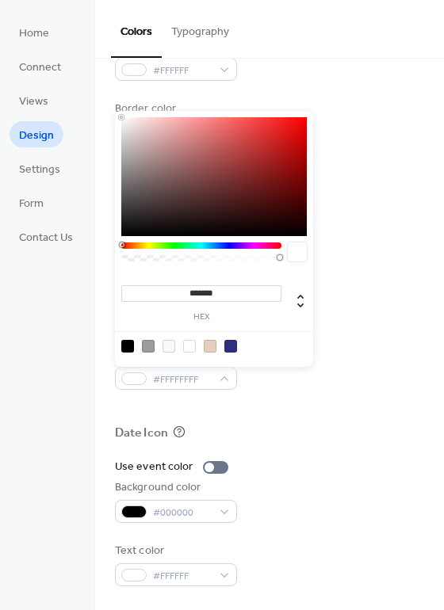
click at [319, 383] on div "Busy day background color #FFFFFFFF" at bounding box center [269, 368] width 309 height 44
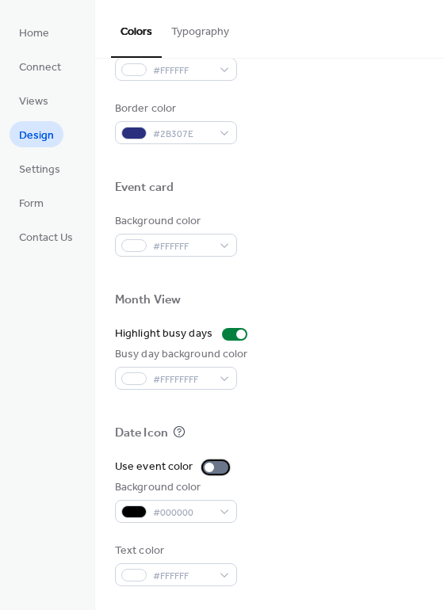
click at [207, 471] on div at bounding box center [209, 468] width 10 height 10
click at [310, 444] on div "Date Icon" at bounding box center [269, 435] width 309 height 21
click at [191, 34] on button "Typography" at bounding box center [200, 28] width 77 height 56
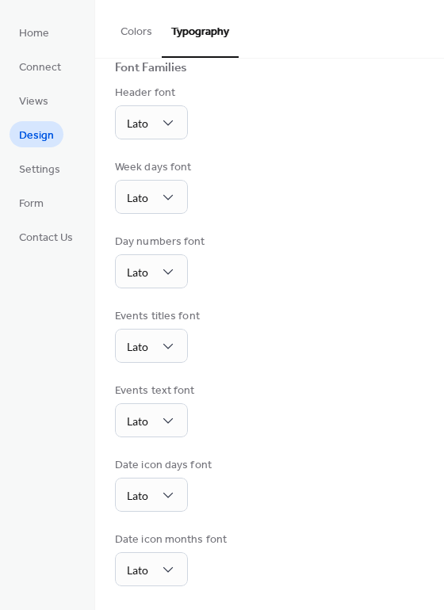
click at [137, 36] on button "Colors" at bounding box center [136, 28] width 51 height 56
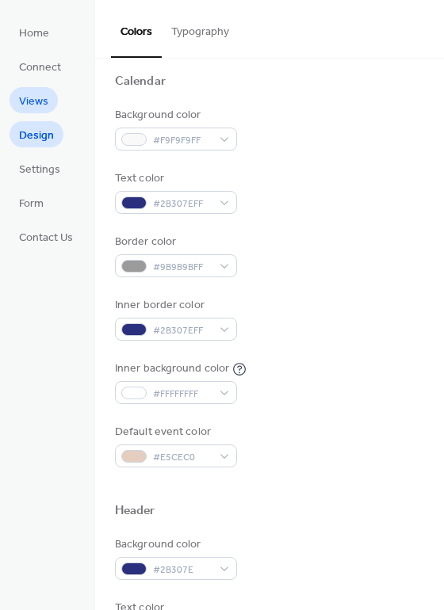
click at [42, 105] on span "Views" at bounding box center [33, 101] width 29 height 17
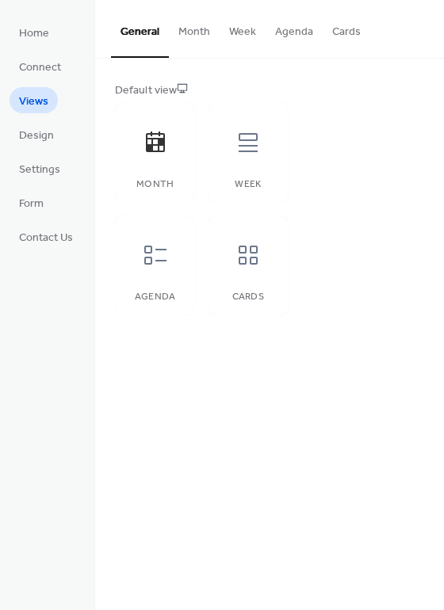
click at [189, 23] on button "Month" at bounding box center [194, 28] width 51 height 56
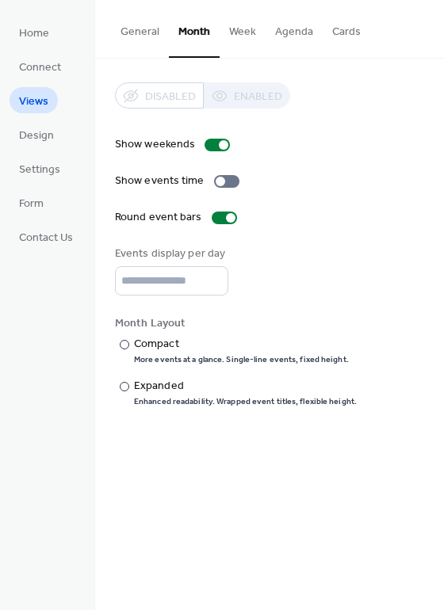
click at [227, 93] on div "Disabled Enabled" at bounding box center [202, 95] width 175 height 26
click at [160, 96] on div "Disabled Enabled" at bounding box center [202, 95] width 175 height 26
click at [233, 30] on button "Week" at bounding box center [242, 28] width 46 height 56
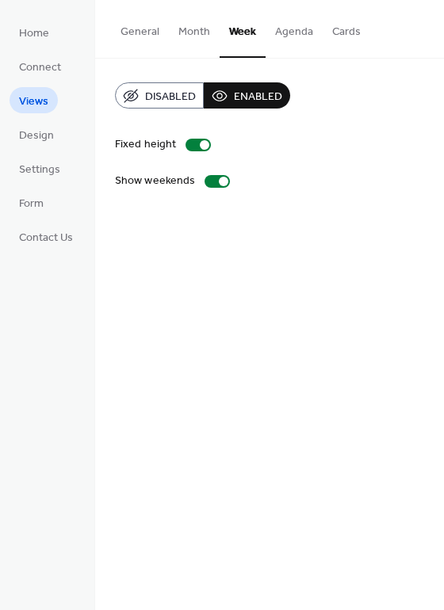
click at [281, 31] on button "Agenda" at bounding box center [293, 28] width 57 height 56
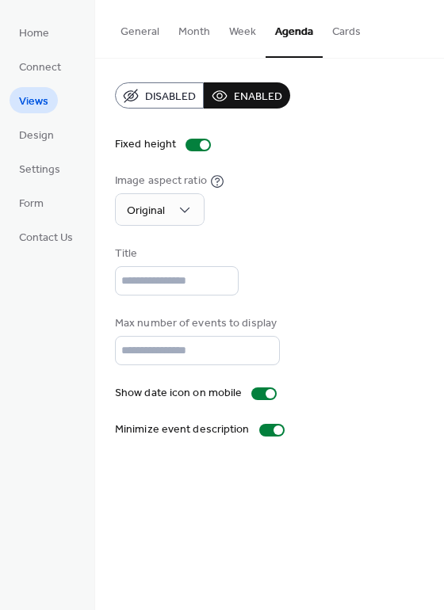
click at [334, 32] on button "Cards" at bounding box center [346, 28] width 48 height 56
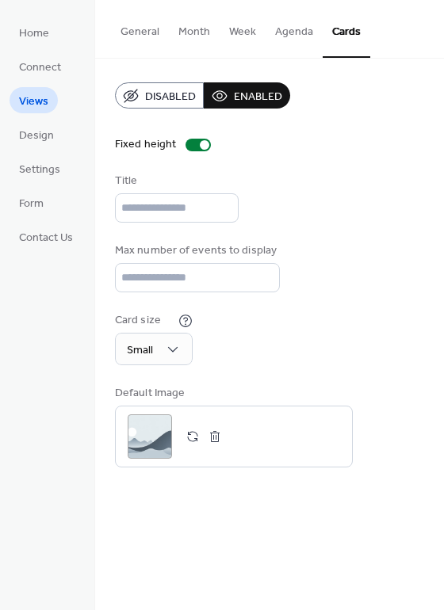
drag, startPoint x: 185, startPoint y: 36, endPoint x: 140, endPoint y: 34, distance: 44.4
click at [185, 36] on button "Month" at bounding box center [194, 28] width 51 height 56
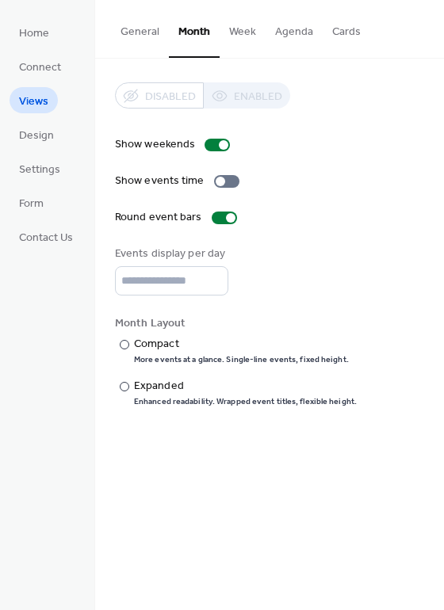
click at [140, 34] on button "General" at bounding box center [140, 28] width 58 height 56
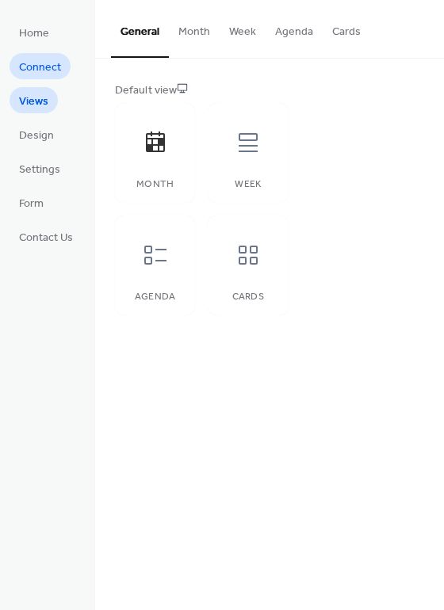
click at [37, 72] on span "Connect" at bounding box center [40, 67] width 42 height 17
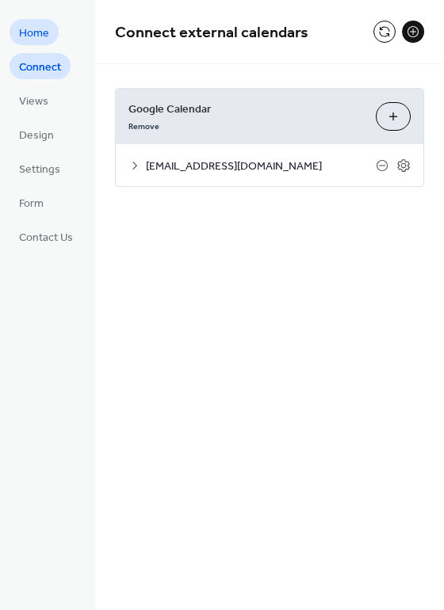
click at [40, 32] on span "Home" at bounding box center [34, 33] width 30 height 17
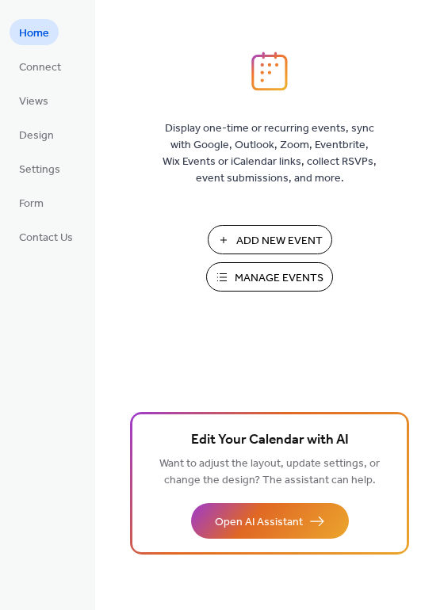
click at [277, 284] on span "Manage Events" at bounding box center [279, 278] width 89 height 17
click at [263, 278] on span "Manage Events" at bounding box center [279, 278] width 89 height 17
click at [257, 294] on div "Add New Event Manage Events 🚀 Upgrade" at bounding box center [269, 264] width 158 height 78
click at [275, 280] on span "Manage Events" at bounding box center [279, 278] width 89 height 17
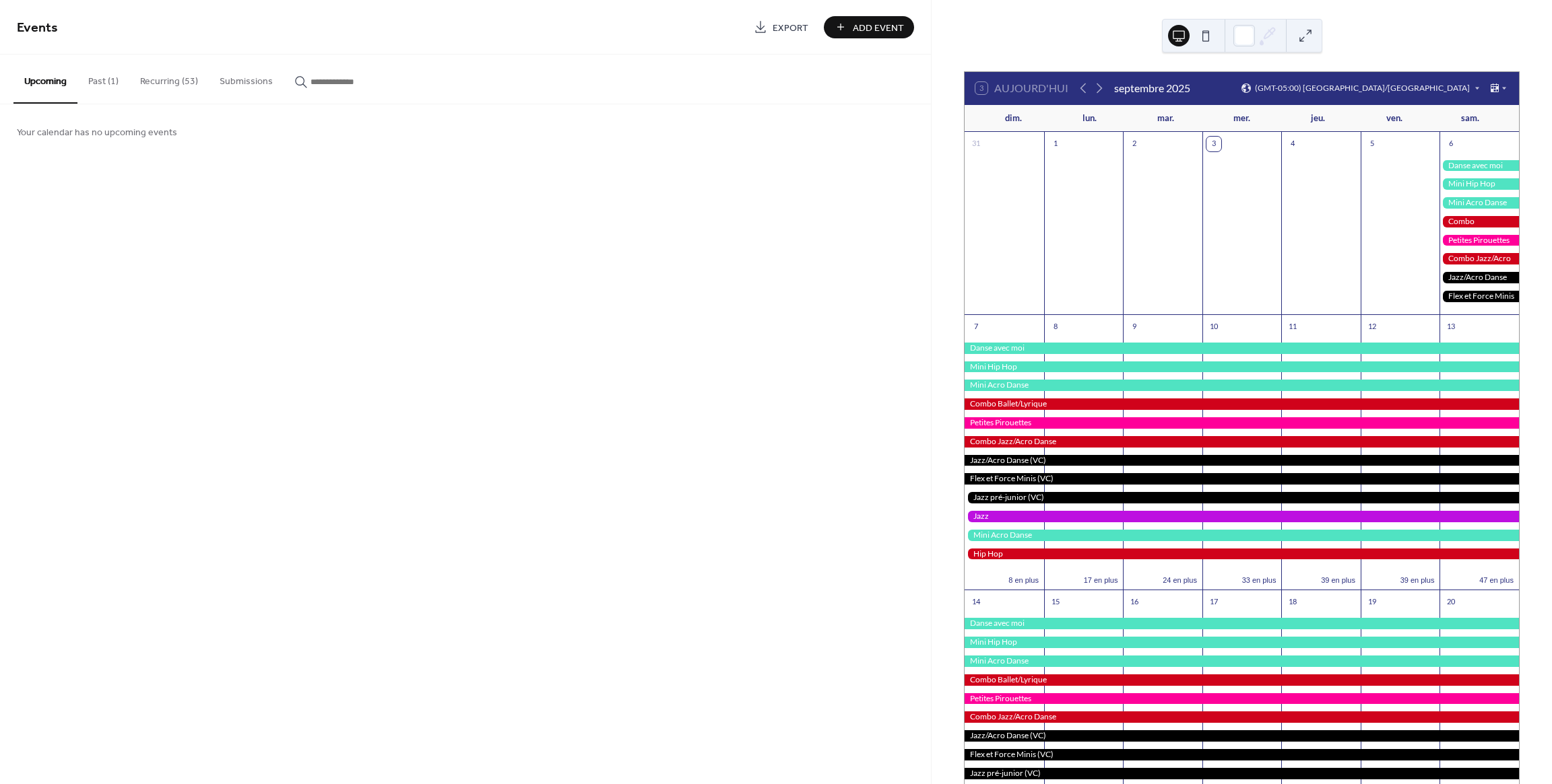
click at [167, 79] on button "Recurring (53)" at bounding box center [168, 78] width 79 height 48
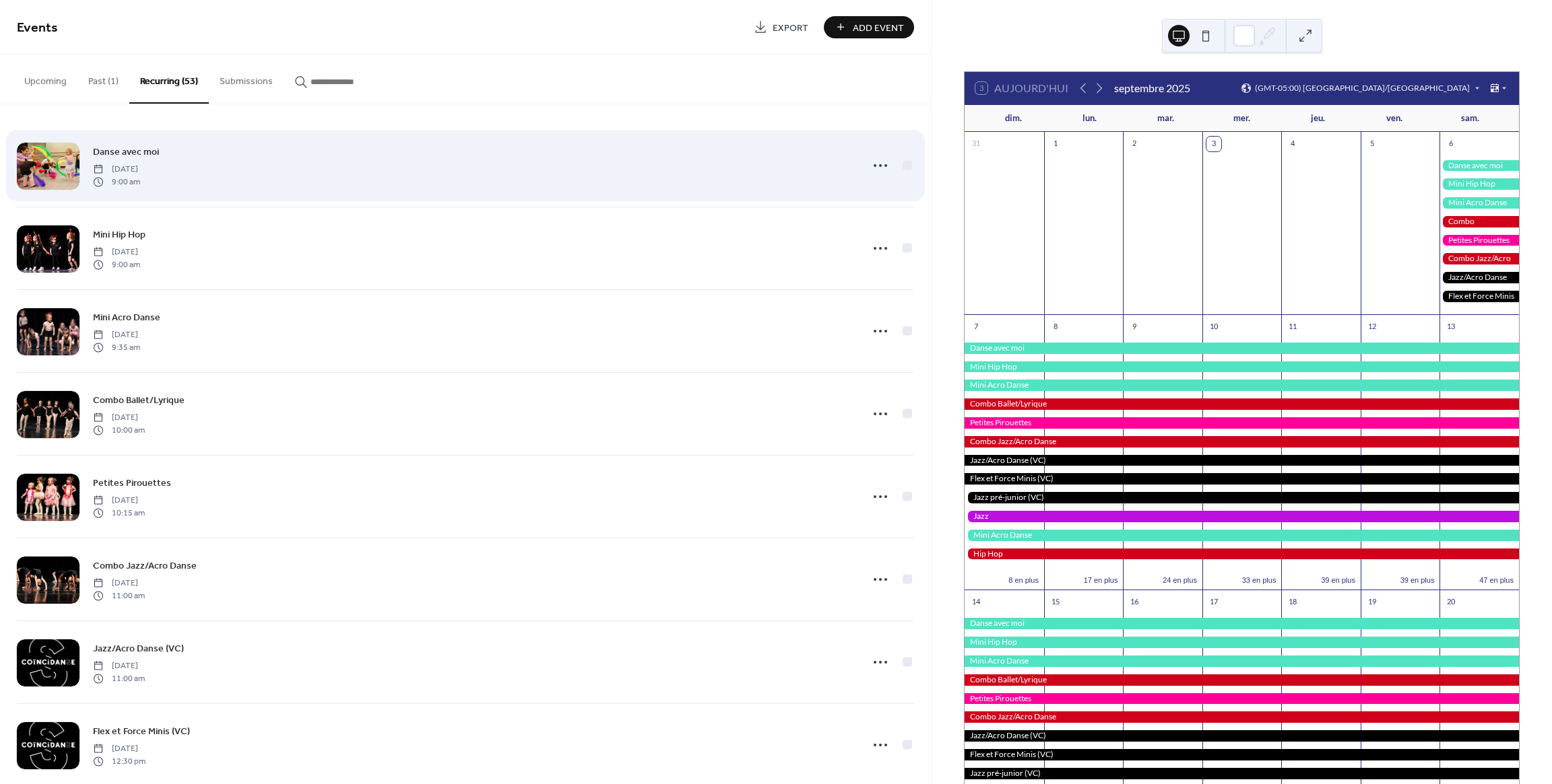
click at [352, 160] on div "Danse avec moi [DATE] 9:00 am" at bounding box center [473, 166] width 761 height 43
drag, startPoint x: 329, startPoint y: 164, endPoint x: 338, endPoint y: 164, distance: 9.0
click at [329, 164] on div "Danse avec moi [DATE] 9:00 am" at bounding box center [473, 166] width 761 height 43
click at [877, 167] on icon at bounding box center [880, 165] width 21 height 21
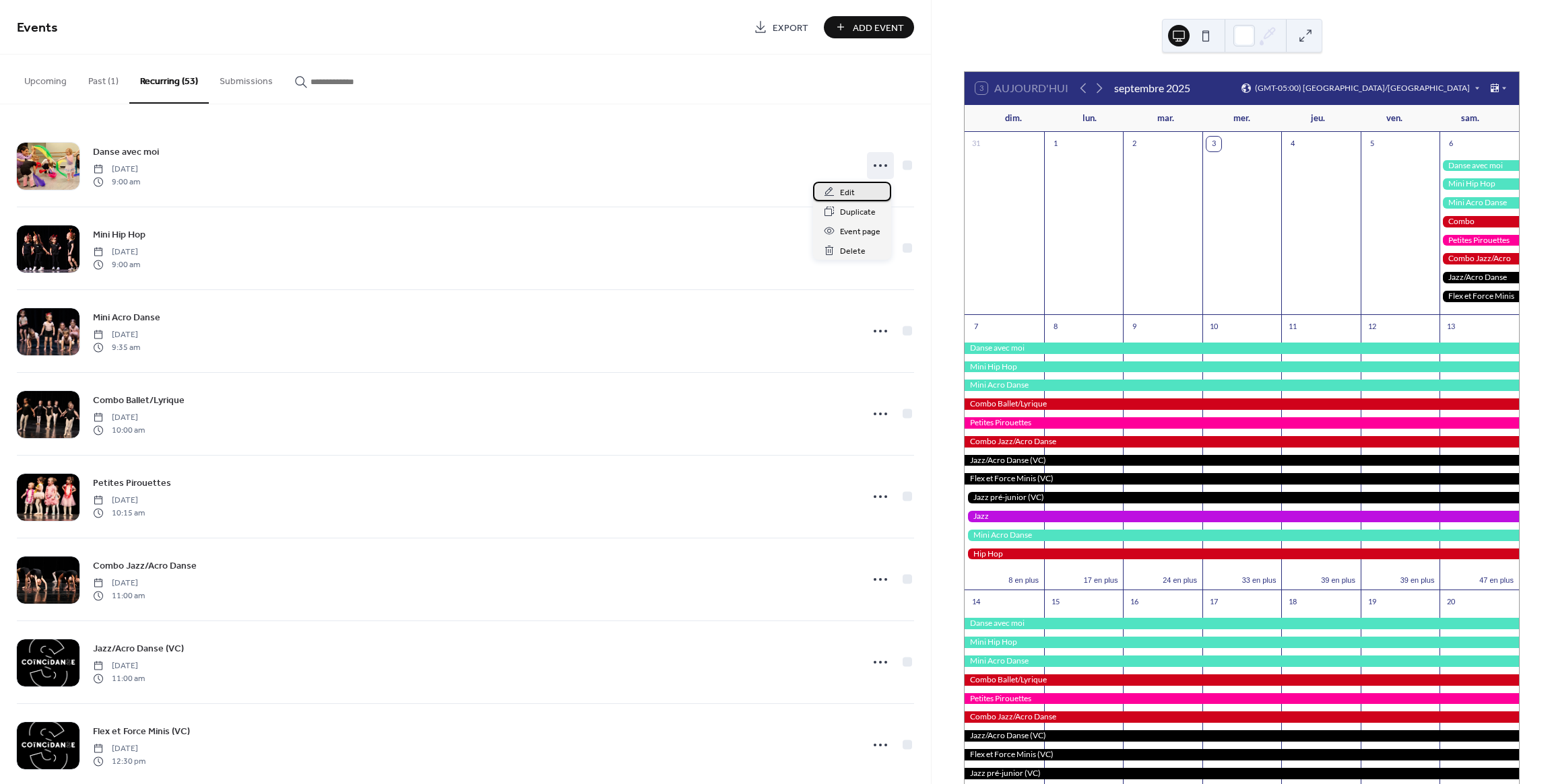
click at [847, 189] on span "Edit" at bounding box center [847, 193] width 14 height 14
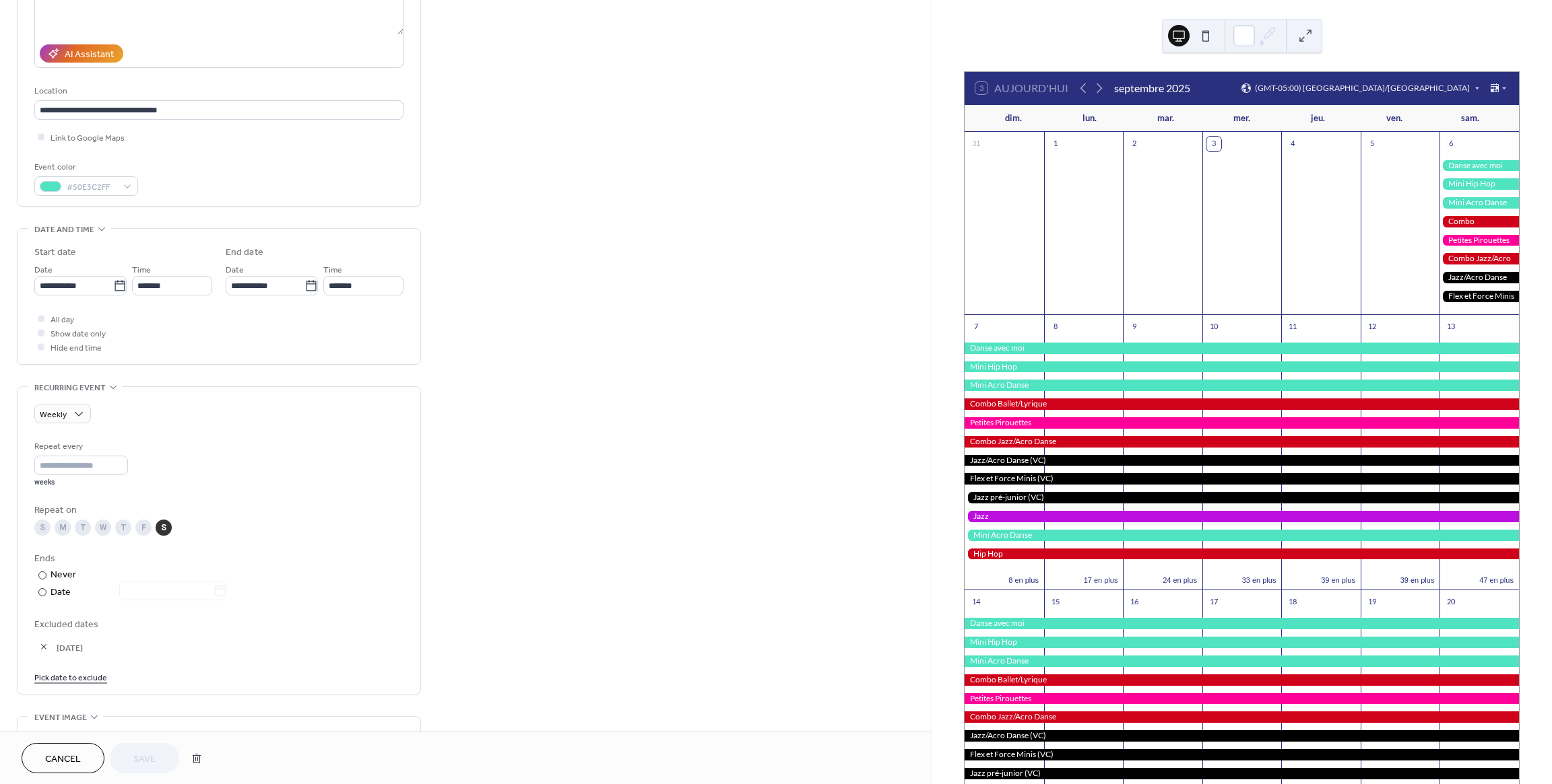
scroll to position [211, 0]
click at [44, 592] on div at bounding box center [42, 592] width 8 height 8
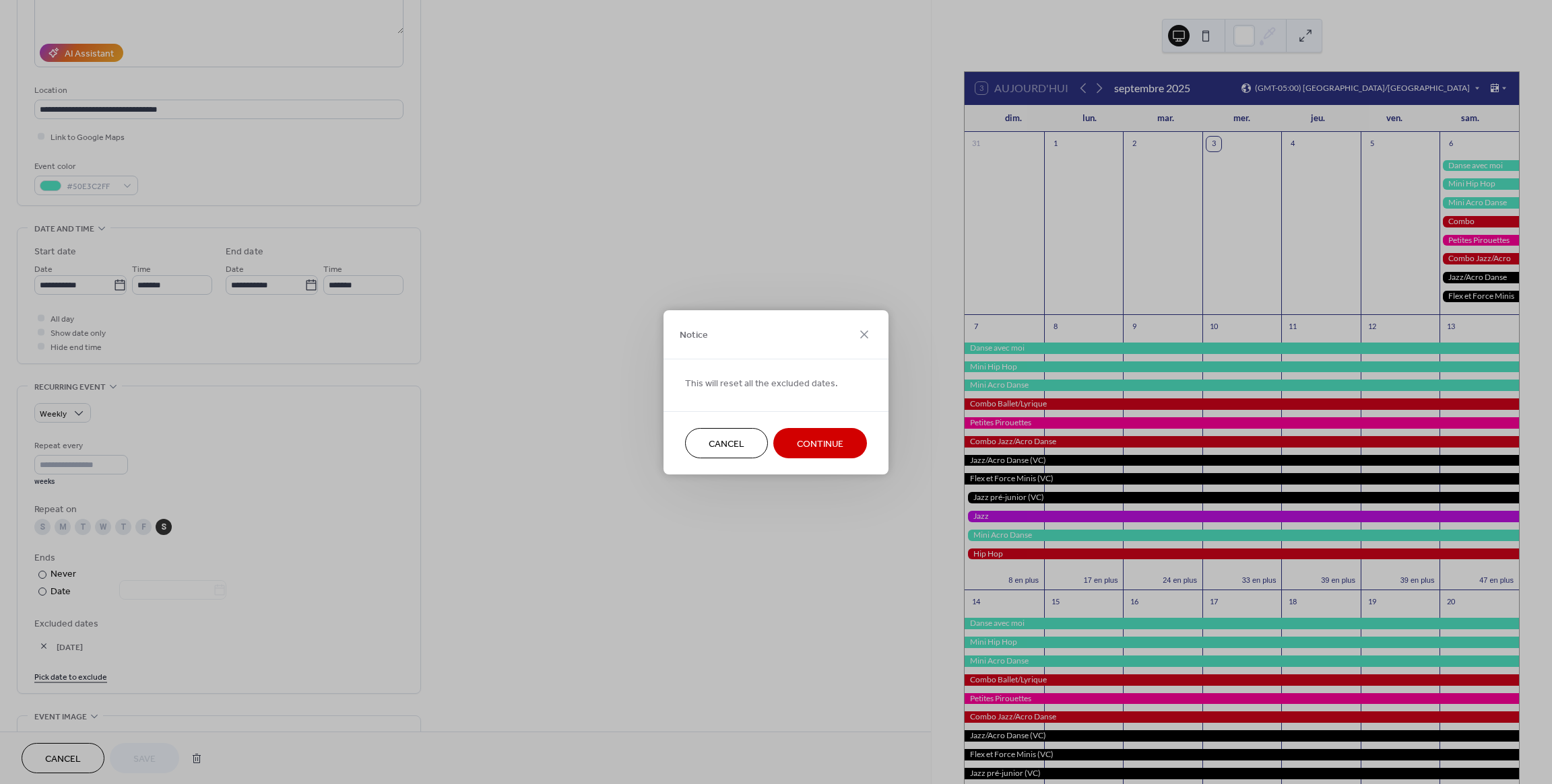
click at [731, 443] on span "Cancel" at bounding box center [727, 443] width 36 height 14
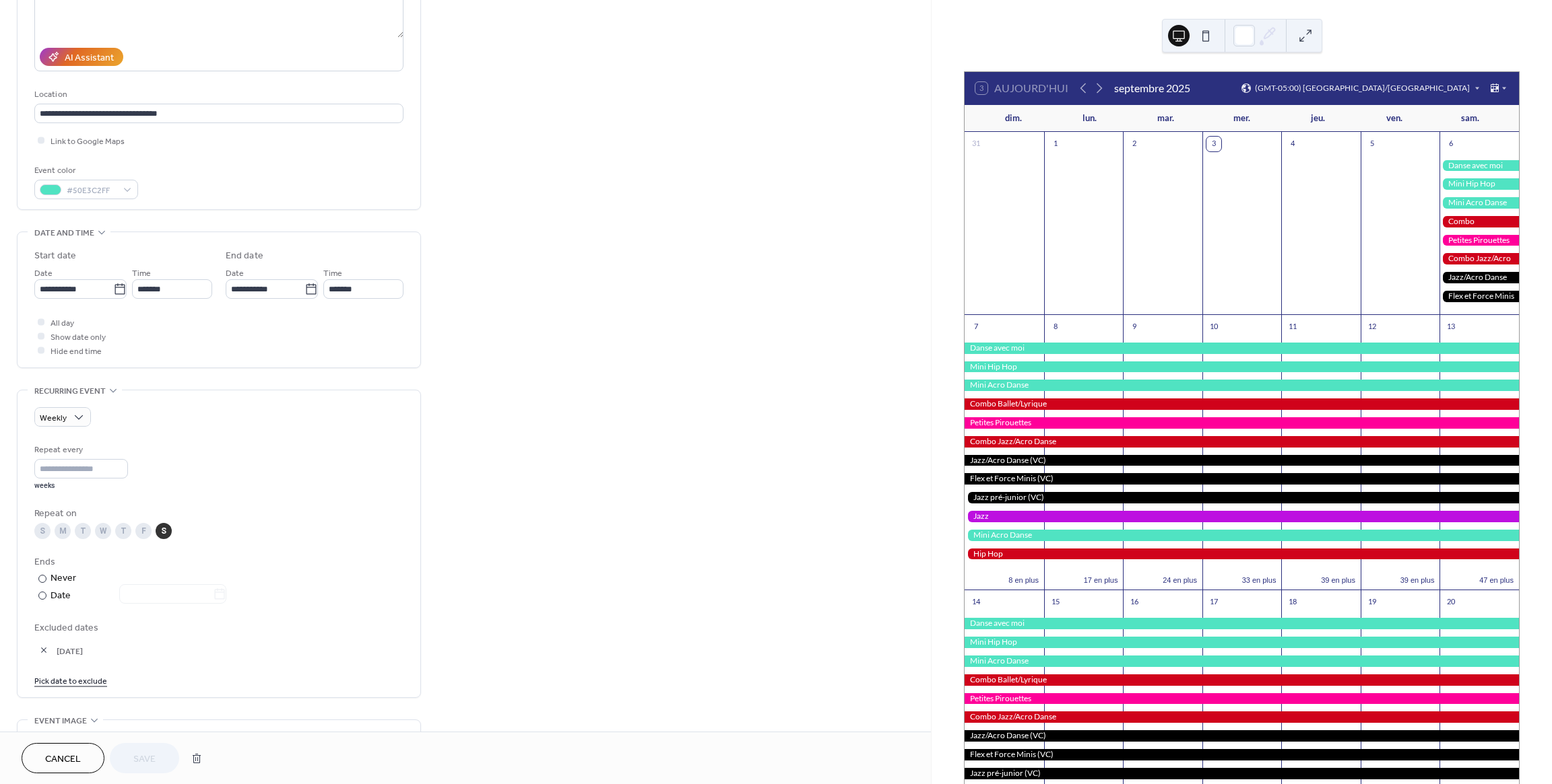
scroll to position [0, 0]
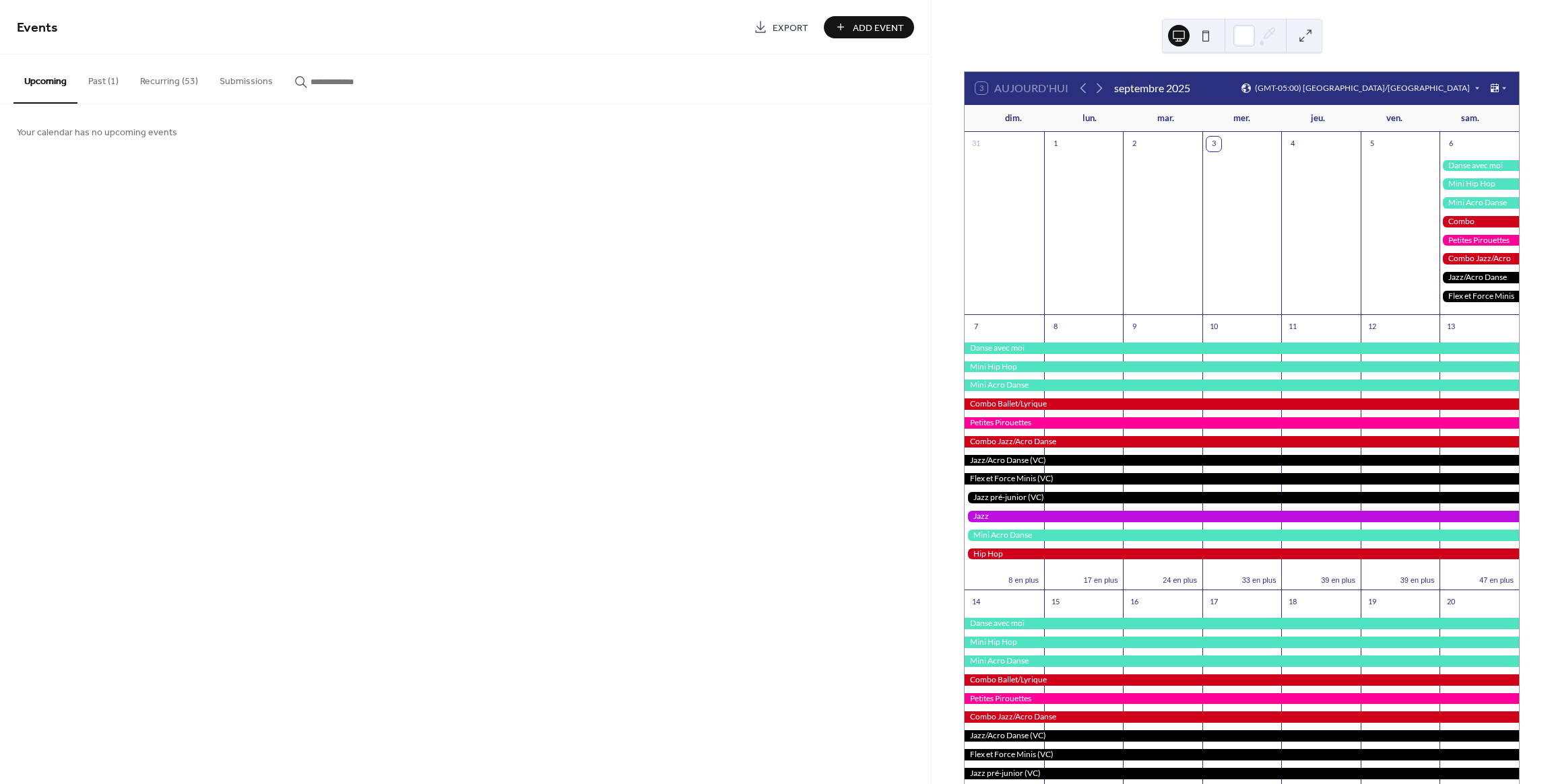
click at [868, 31] on span "Add Event" at bounding box center [878, 28] width 51 height 14
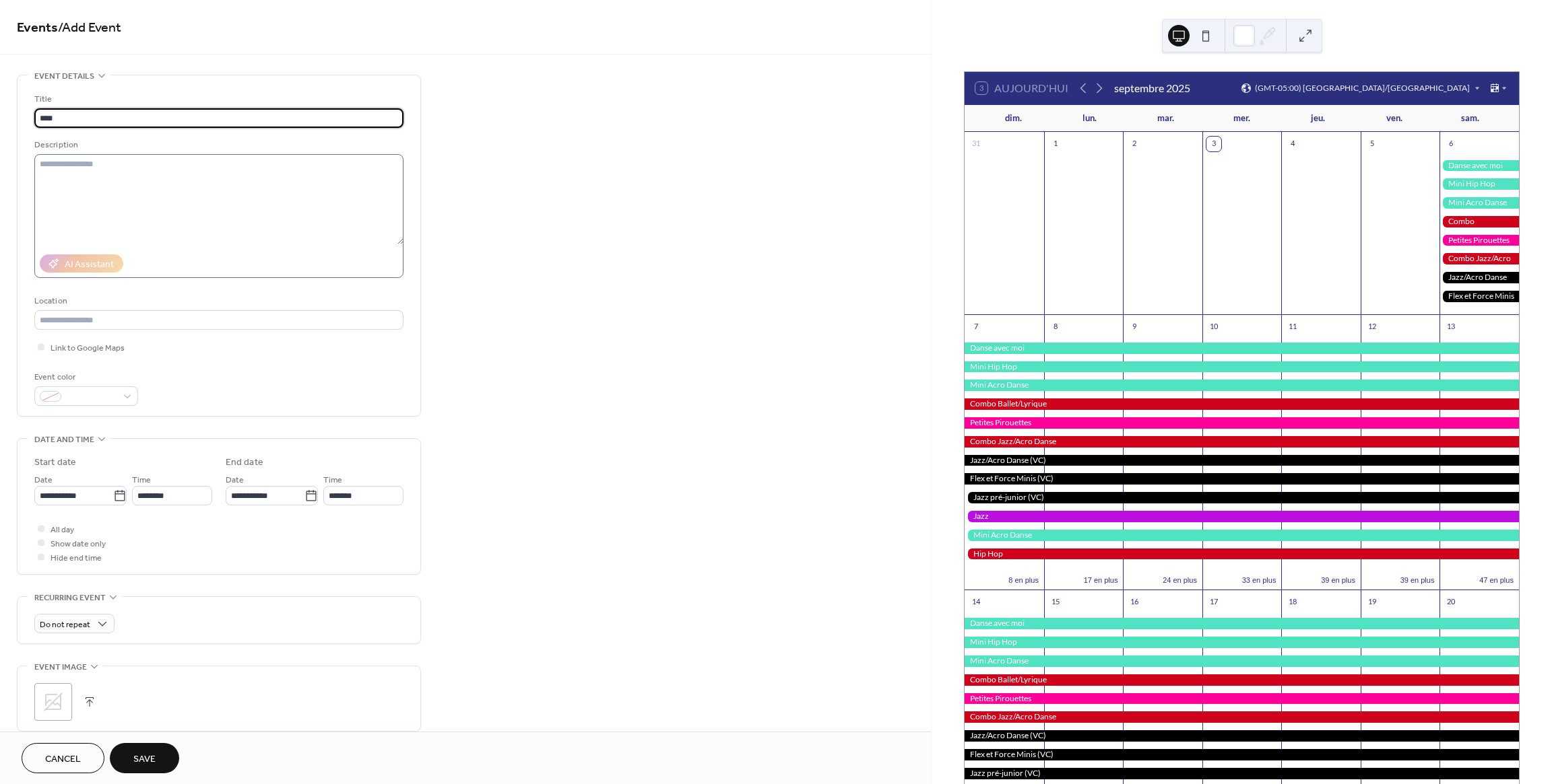
type input "****"
click at [112, 201] on textarea at bounding box center [218, 199] width 369 height 90
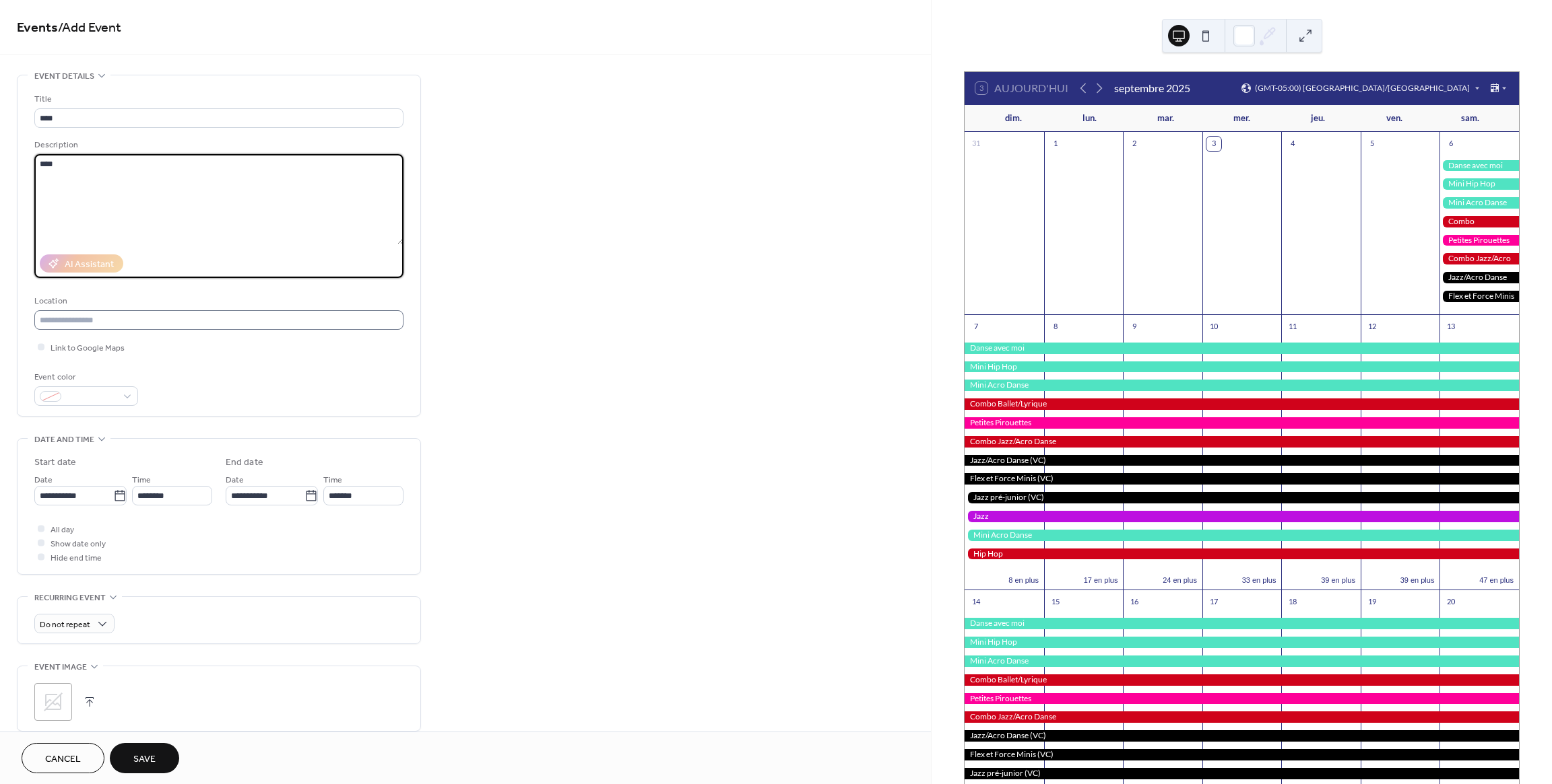
type textarea "****"
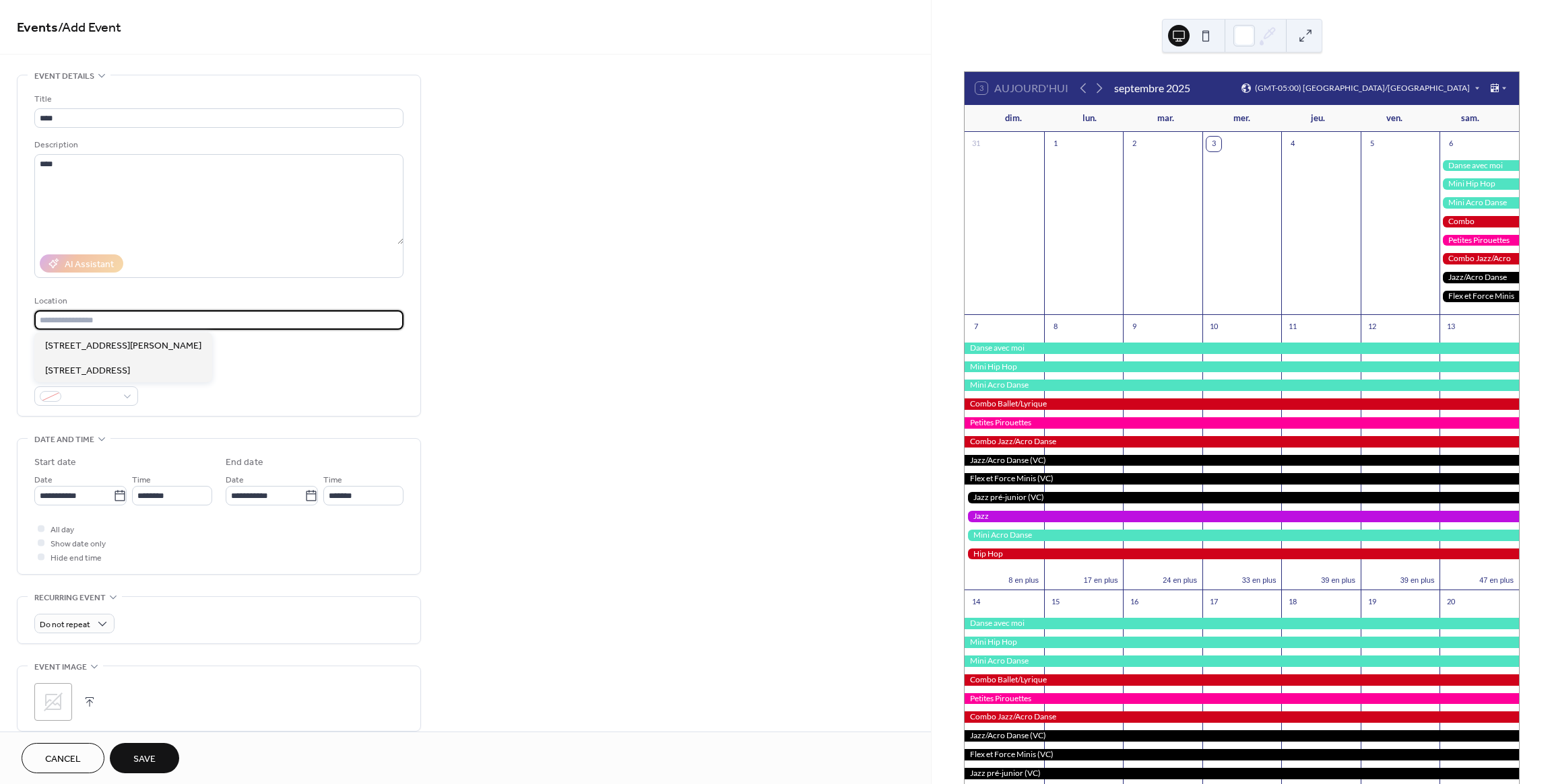
click at [90, 325] on input "text" at bounding box center [218, 319] width 369 height 20
click at [101, 342] on span "[STREET_ADDRESS]" at bounding box center [123, 346] width 156 height 14
type input "**********"
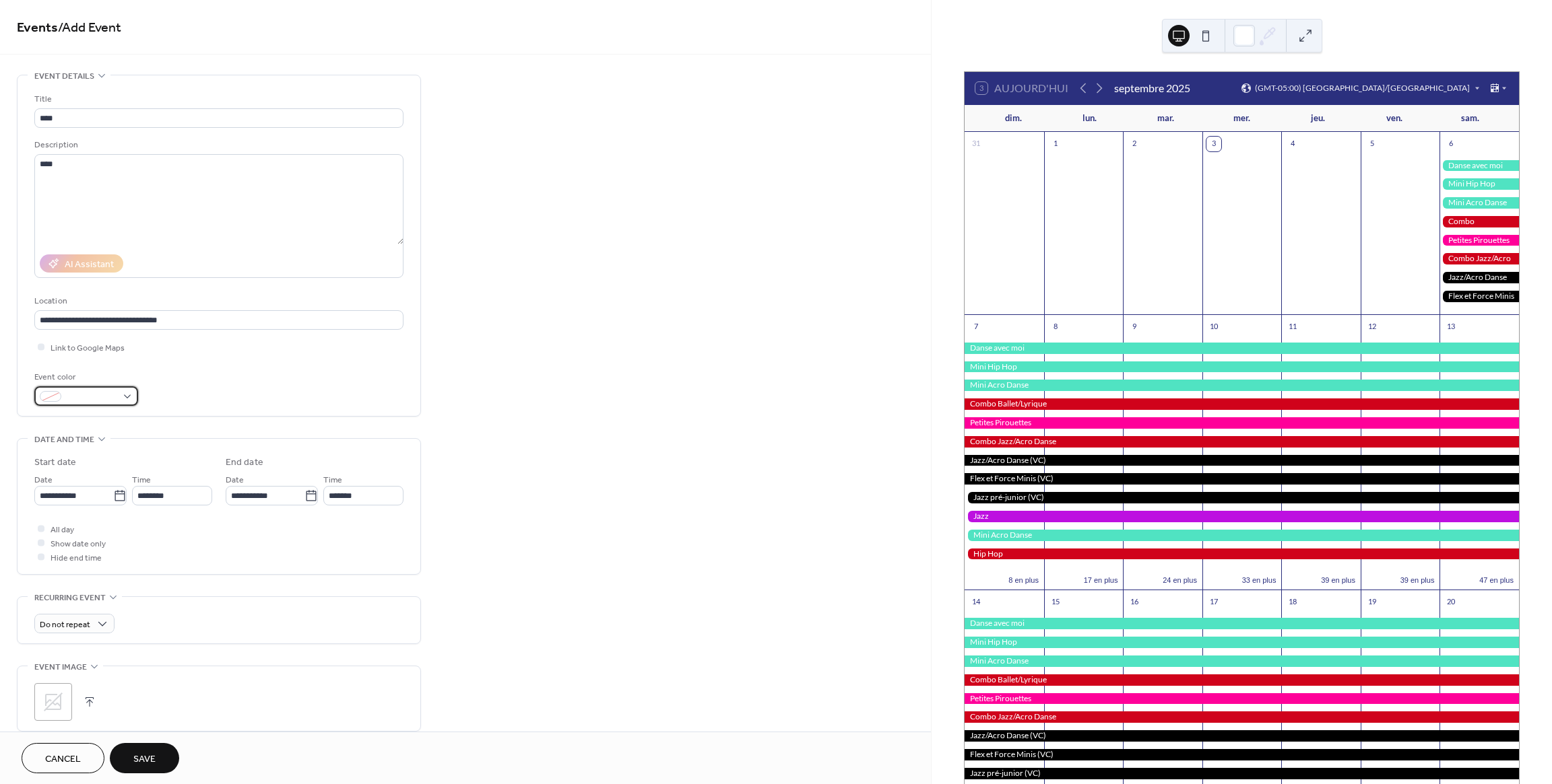
click at [93, 399] on span at bounding box center [91, 398] width 50 height 14
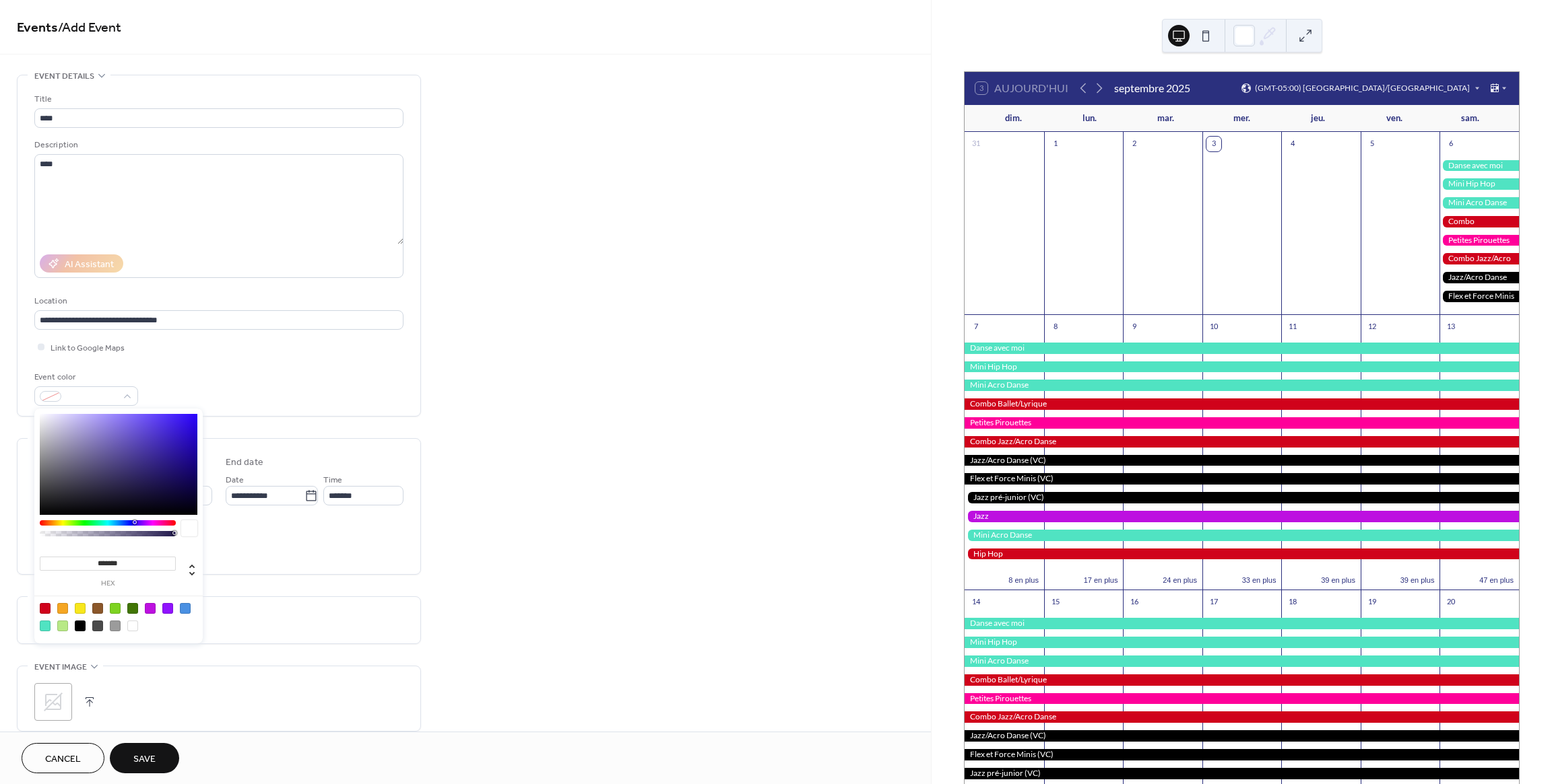
drag, startPoint x: 198, startPoint y: 448, endPoint x: 186, endPoint y: 431, distance: 20.8
click at [186, 431] on div "******* hex" at bounding box center [118, 526] width 168 height 235
type input "*******"
drag, startPoint x: 186, startPoint y: 431, endPoint x: 224, endPoint y: 386, distance: 58.9
click at [212, 402] on body "**********" at bounding box center [776, 392] width 1552 height 784
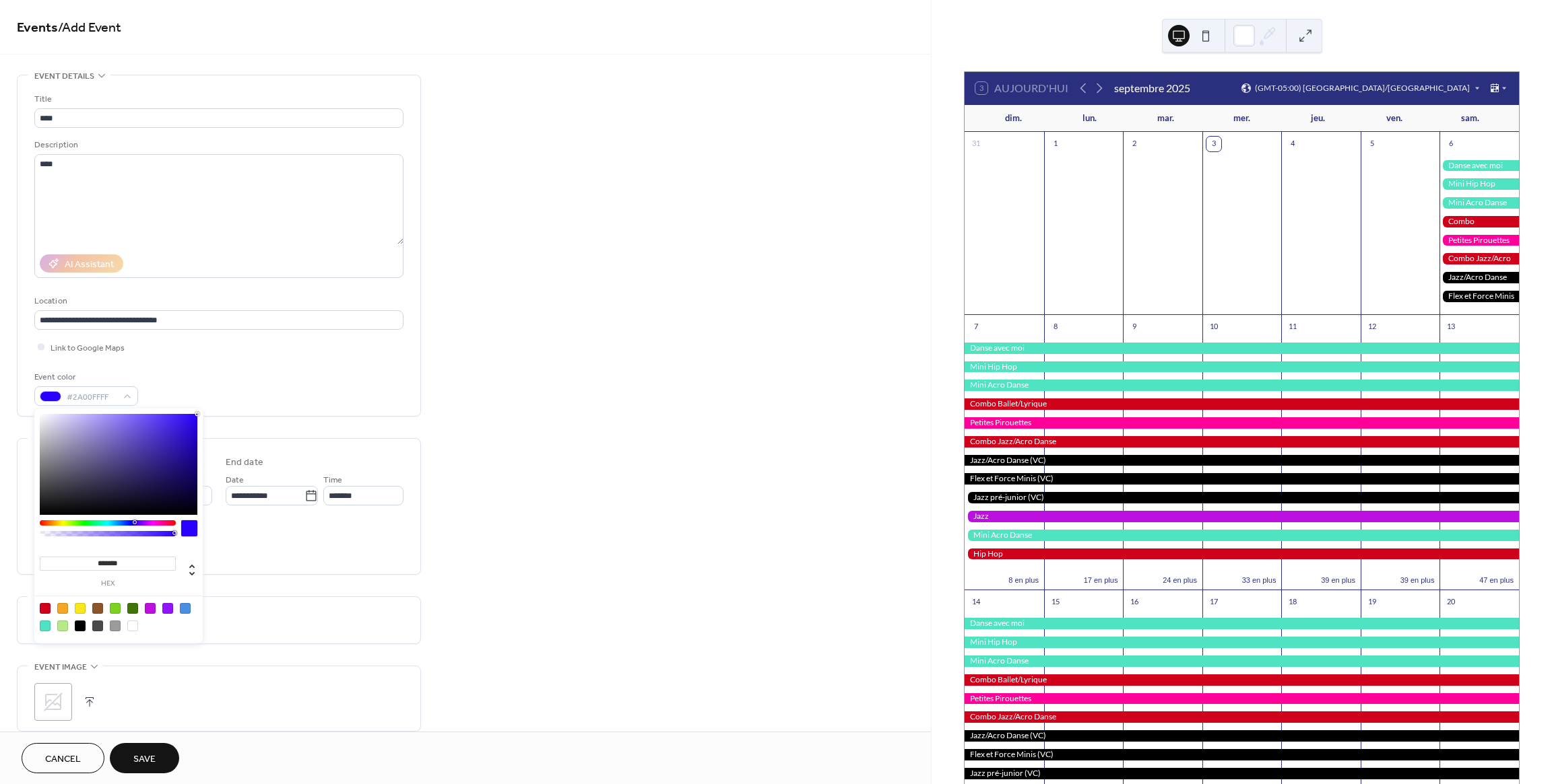
click at [227, 384] on div "Event color #2A00FFFF" at bounding box center [218, 388] width 369 height 36
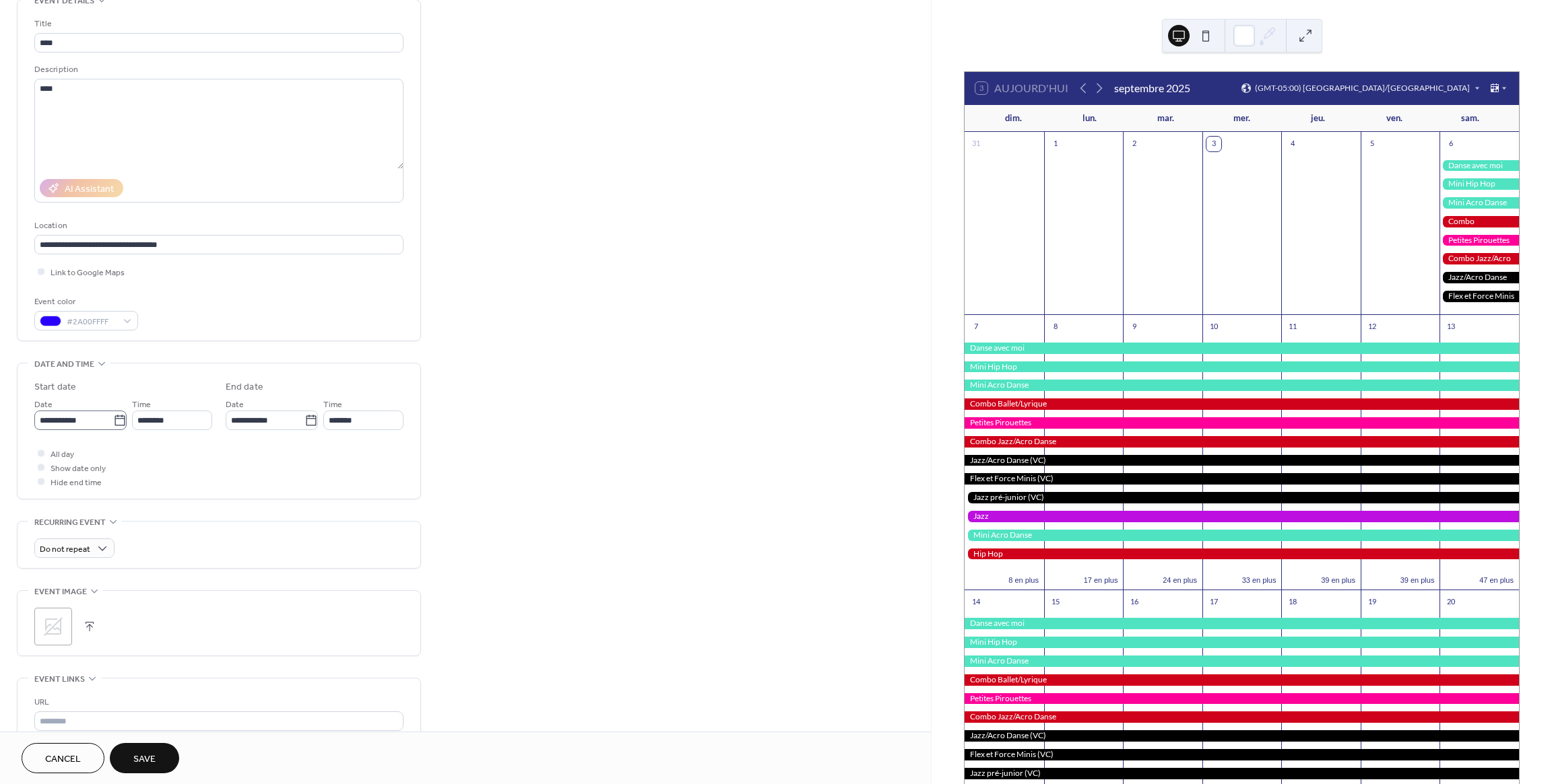
scroll to position [1, 0]
click at [68, 422] on div "**********" at bounding box center [218, 426] width 369 height 109
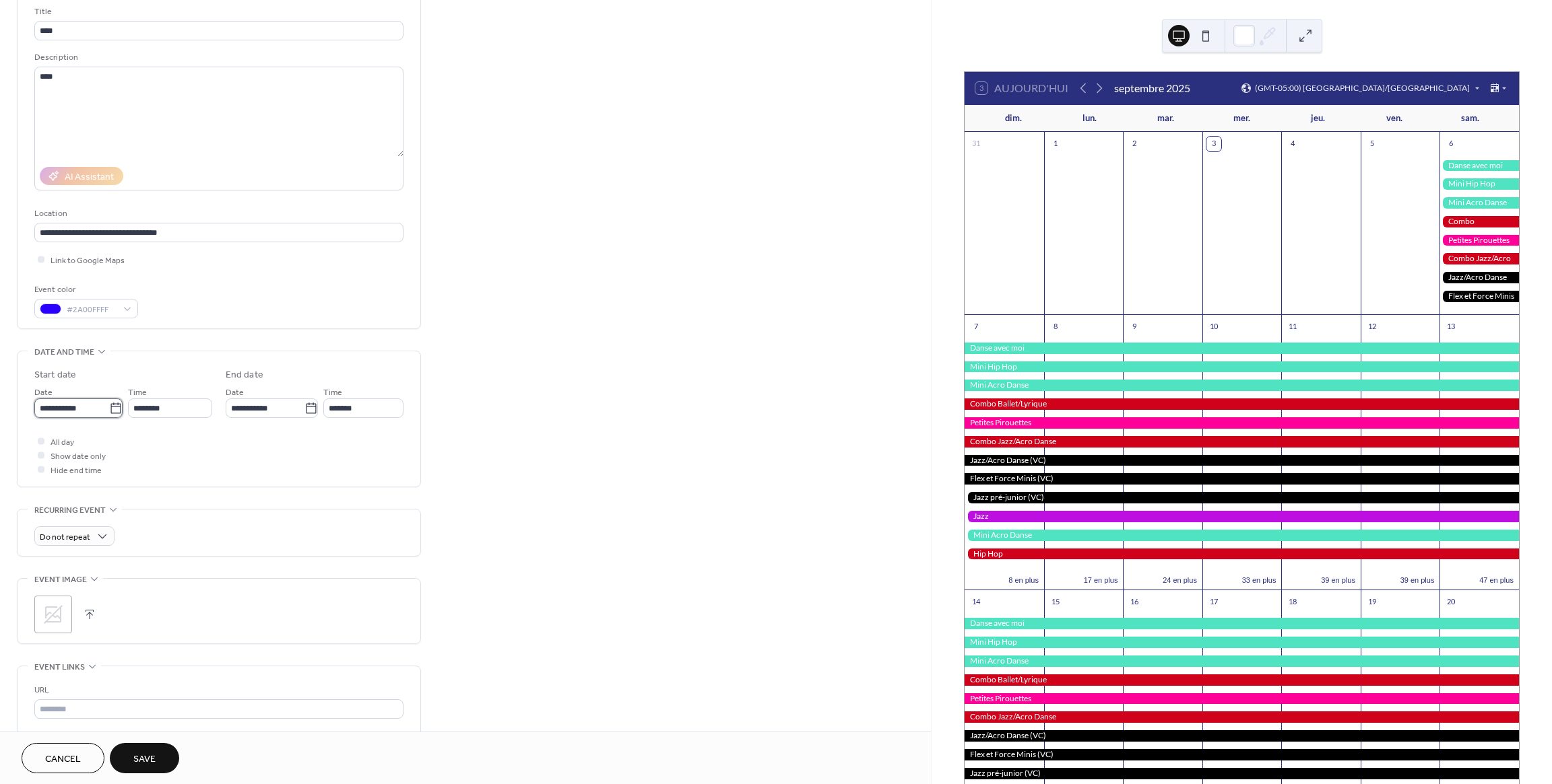
click at [77, 408] on input "**********" at bounding box center [71, 408] width 75 height 20
click at [180, 404] on input "********" at bounding box center [170, 408] width 84 height 20
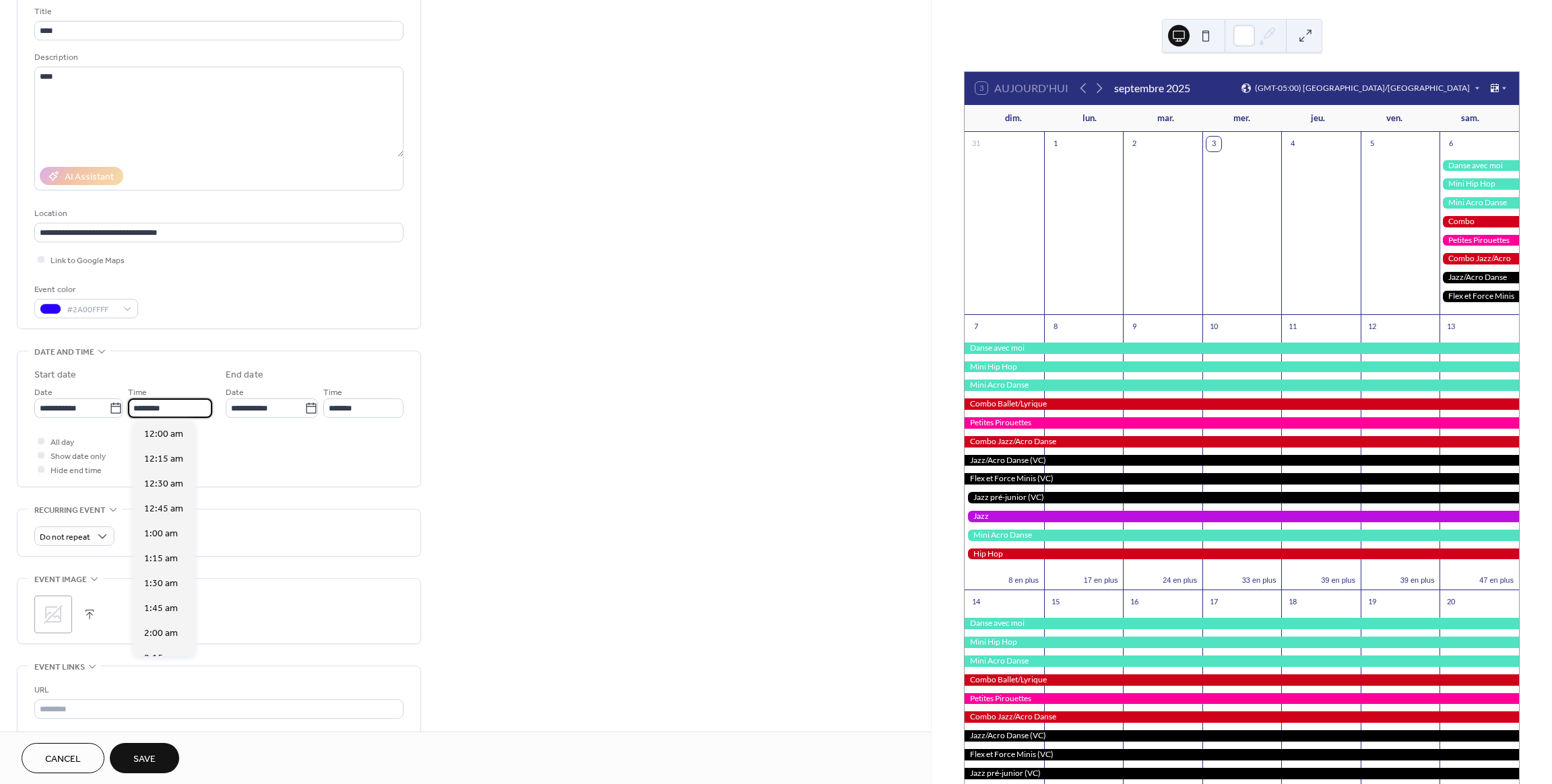
scroll to position [1195, 0]
click at [271, 406] on input "**********" at bounding box center [264, 408] width 79 height 20
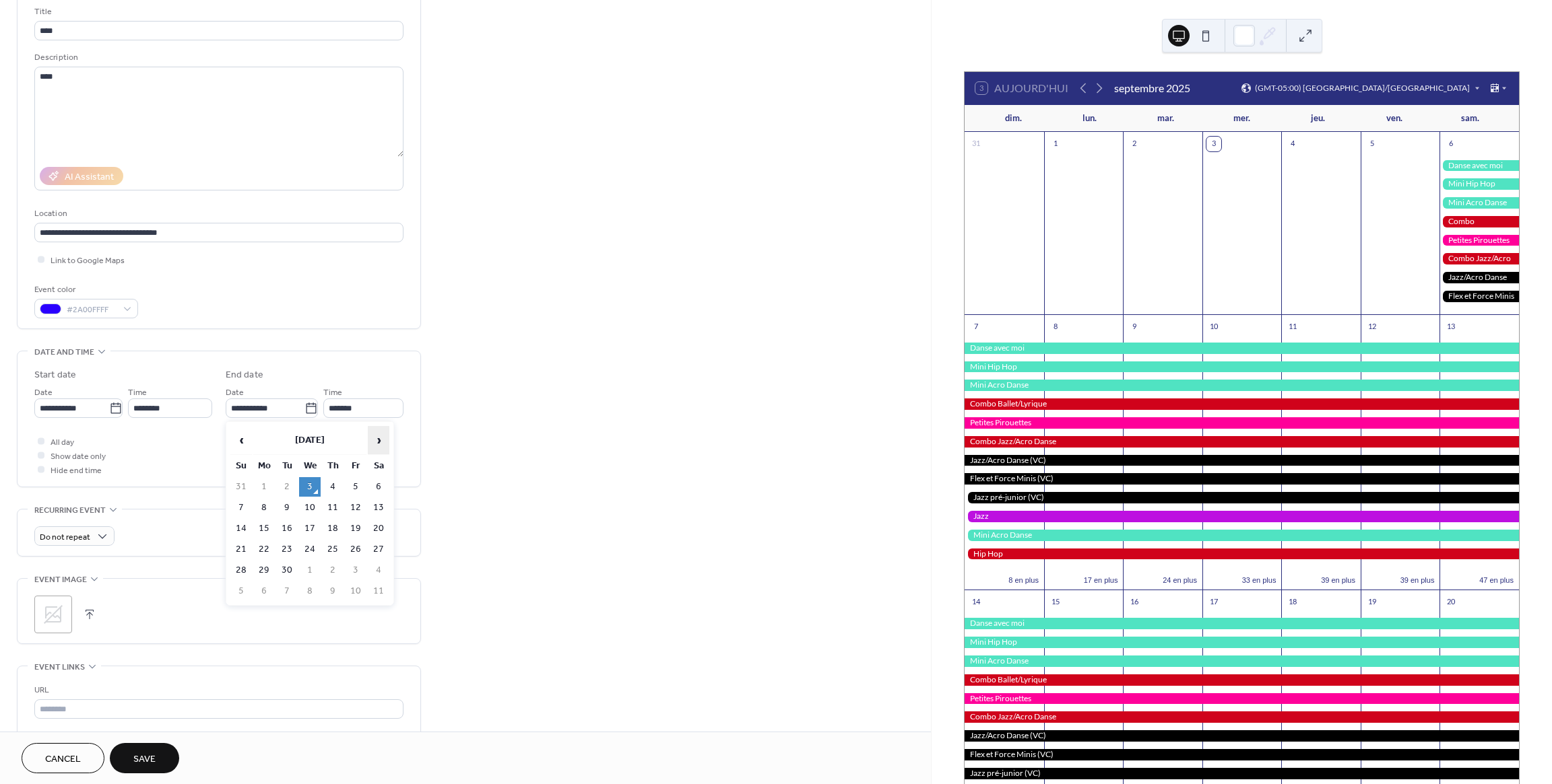
click at [378, 440] on span "›" at bounding box center [378, 440] width 20 height 27
click at [379, 439] on span "›" at bounding box center [378, 440] width 20 height 27
click at [378, 440] on span "›" at bounding box center [378, 440] width 20 height 27
click at [379, 440] on span "›" at bounding box center [378, 440] width 20 height 27
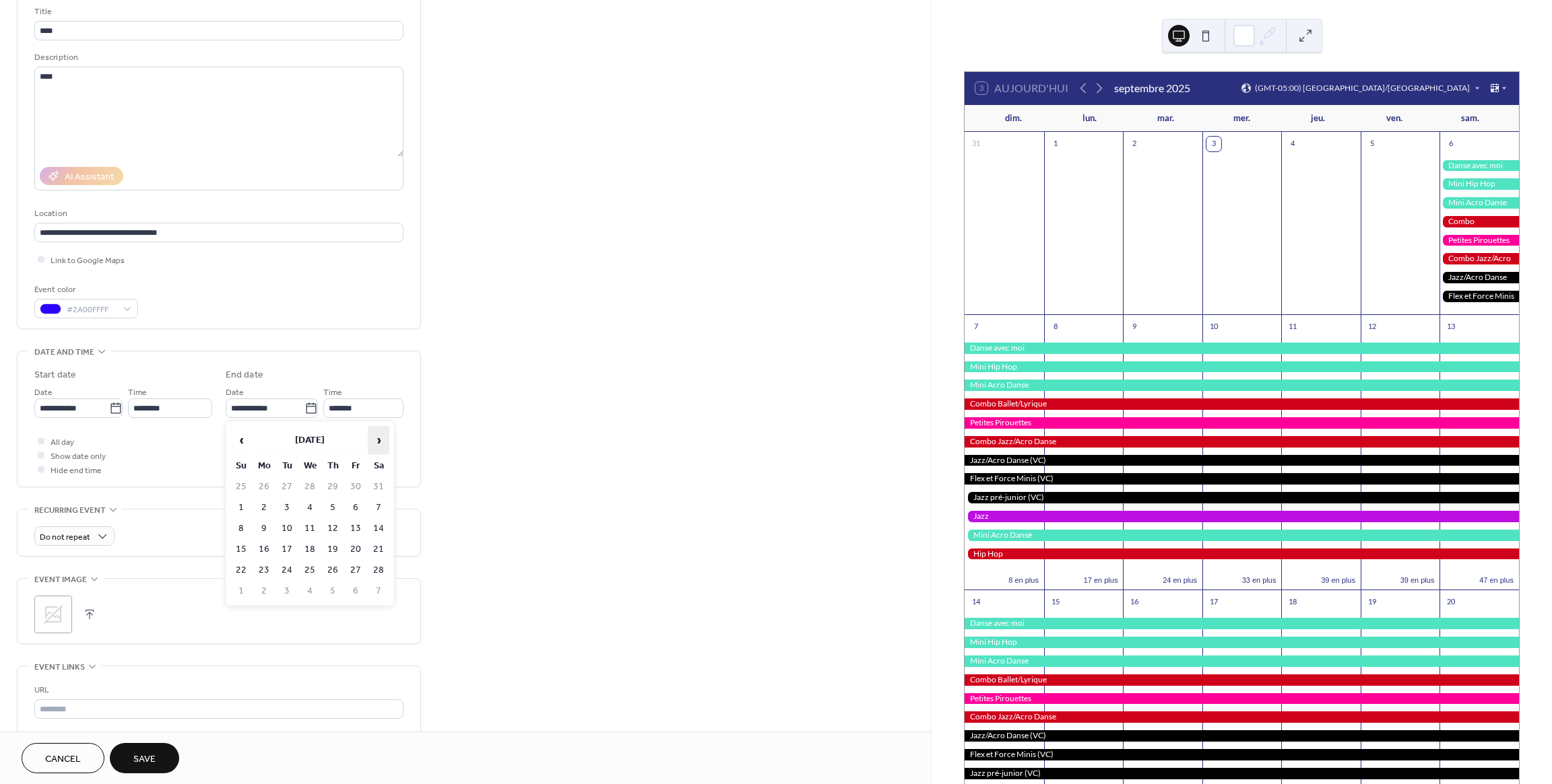
click at [379, 439] on span "›" at bounding box center [378, 440] width 20 height 27
click at [378, 439] on span "›" at bounding box center [378, 440] width 20 height 27
click at [378, 440] on span "›" at bounding box center [378, 440] width 20 height 27
click at [238, 589] on td "31" at bounding box center [241, 591] width 21 height 20
type input "**********"
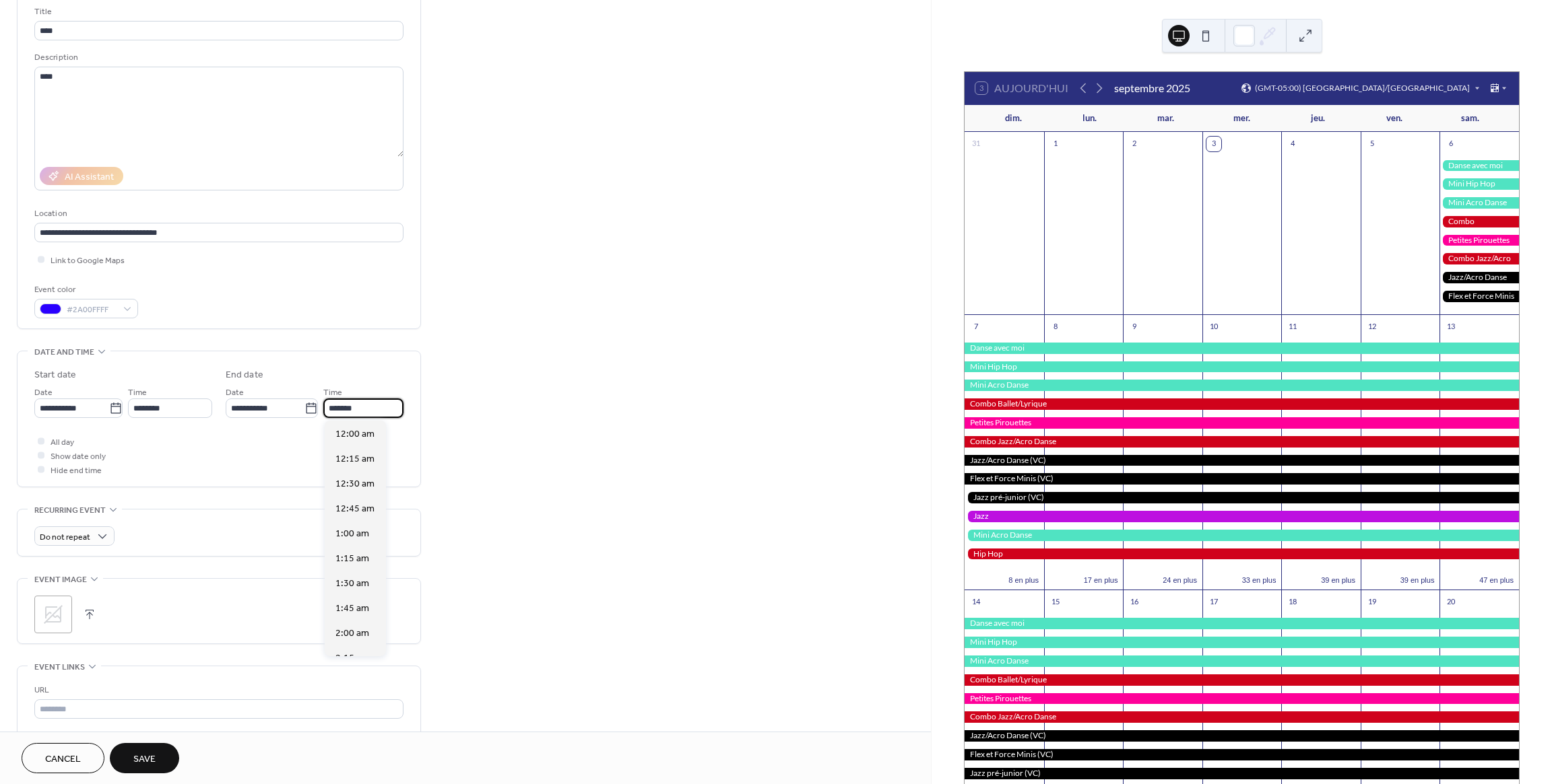
click at [368, 408] on input "*******" at bounding box center [363, 408] width 80 height 20
click at [349, 442] on span "12:00 pm" at bounding box center [355, 443] width 40 height 14
type input "********"
click at [202, 463] on div "All day Show date only Hide end time" at bounding box center [218, 455] width 369 height 42
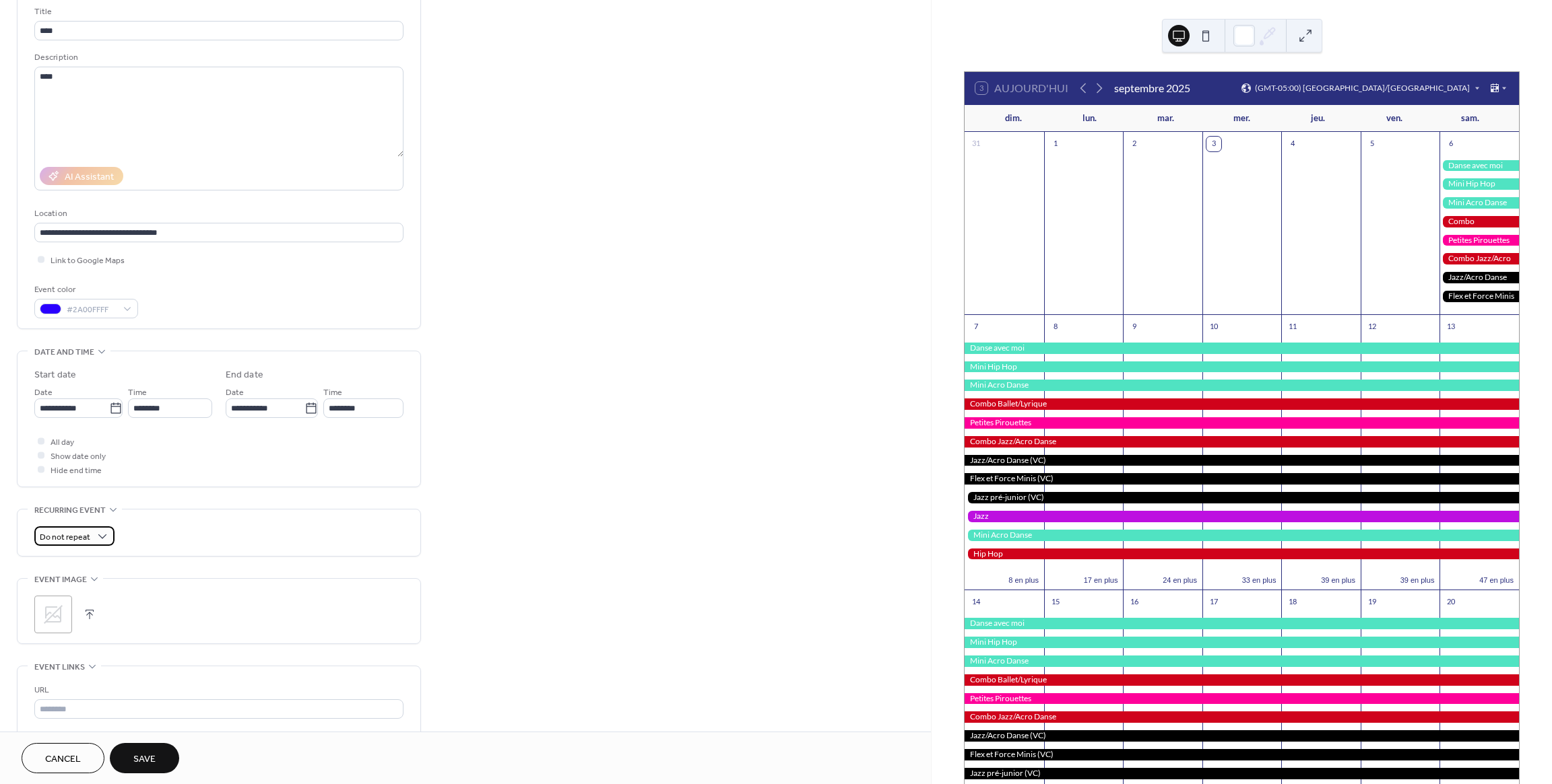
click at [78, 537] on span "Do not repeat" at bounding box center [65, 538] width 50 height 15
click at [76, 614] on div "Weekly" at bounding box center [73, 610] width 79 height 25
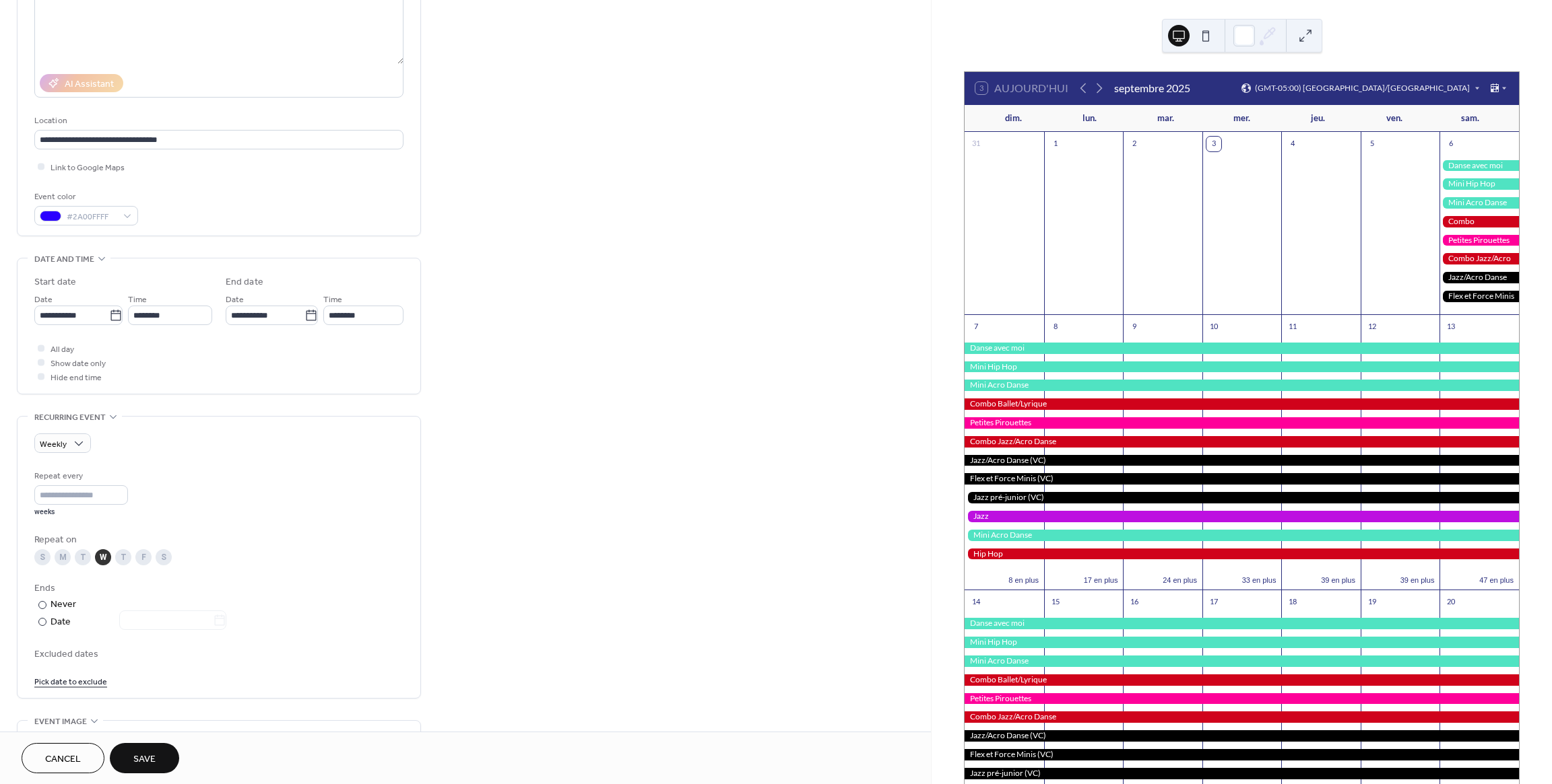
scroll to position [183, 0]
click at [48, 494] on input "*" at bounding box center [81, 492] width 93 height 20
click at [54, 615] on div "Date" at bounding box center [138, 617] width 176 height 15
click at [148, 618] on input "text" at bounding box center [166, 616] width 93 height 20
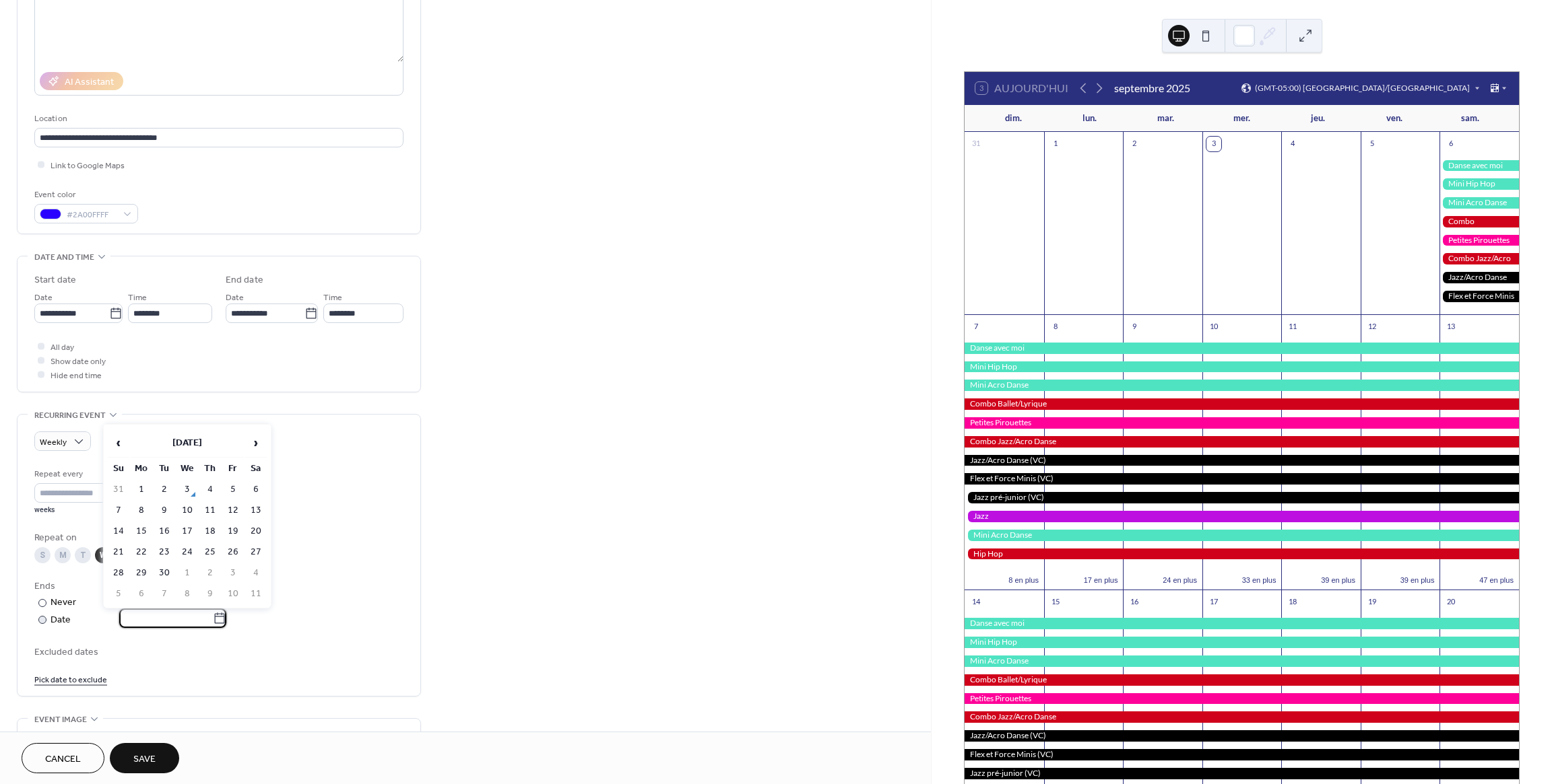
scroll to position [182, 0]
click at [255, 443] on span "›" at bounding box center [256, 443] width 20 height 27
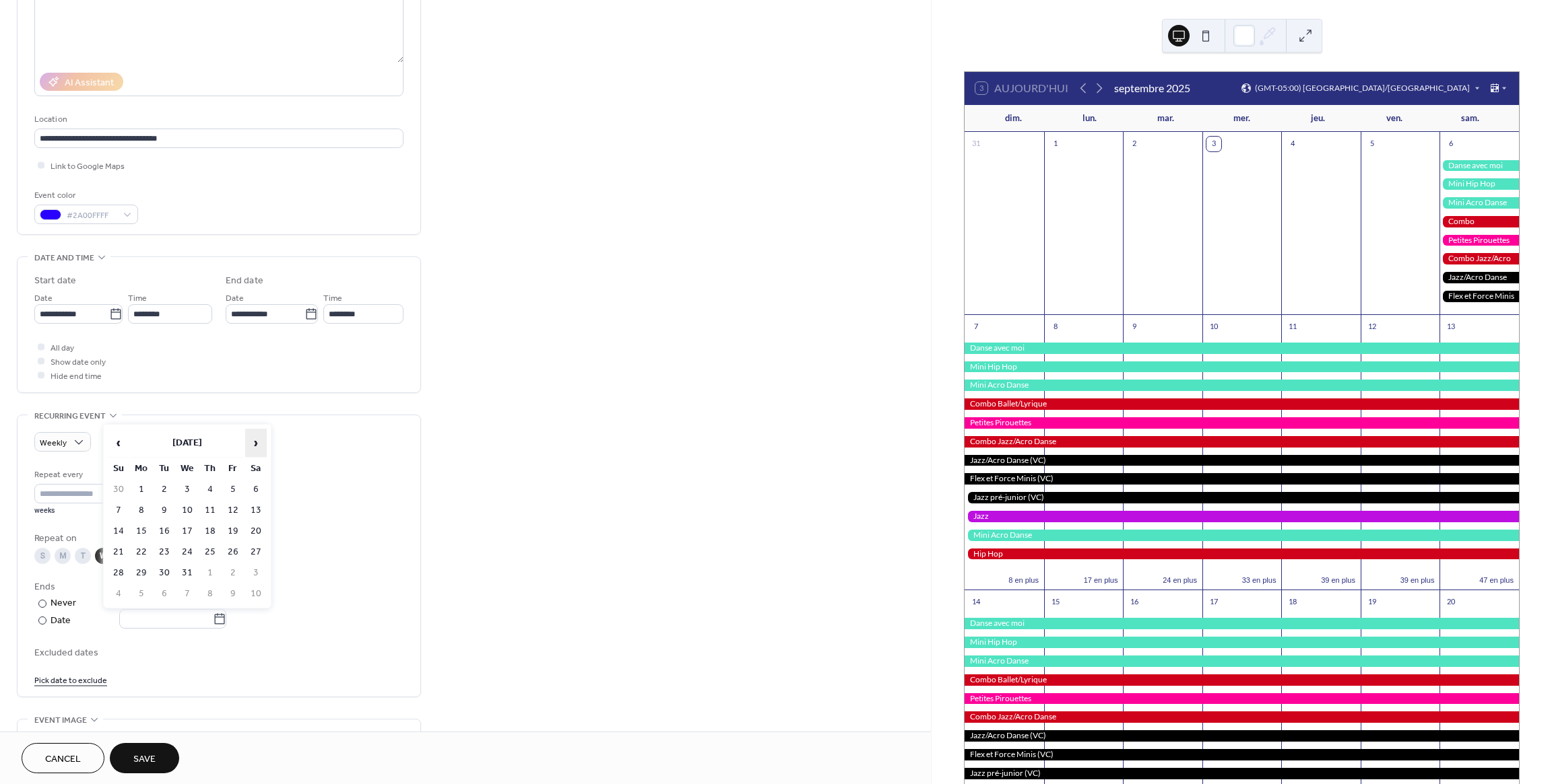
click at [255, 443] on span "›" at bounding box center [256, 443] width 20 height 27
click at [229, 488] on td "1" at bounding box center [232, 489] width 21 height 20
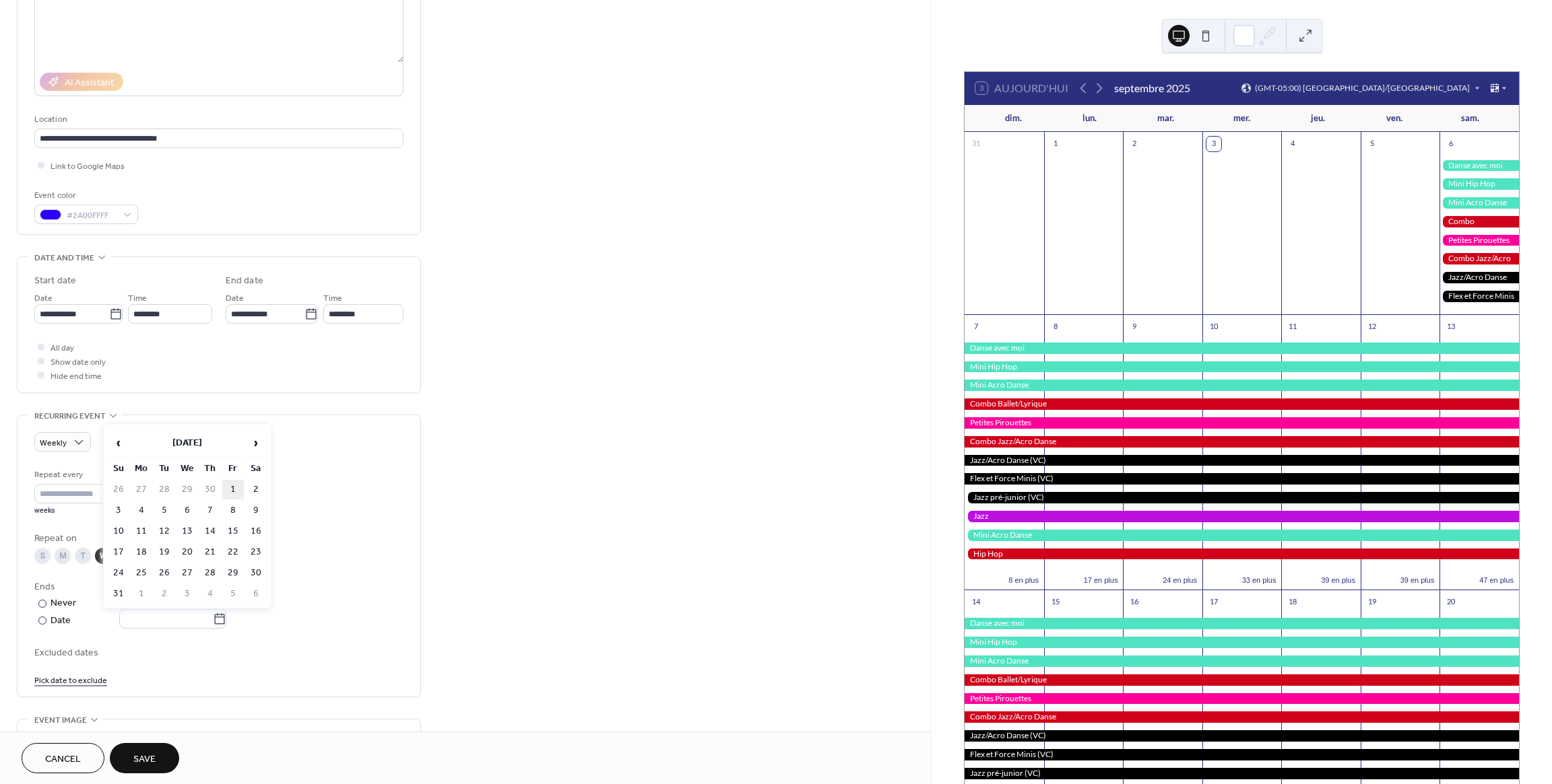
type input "**********"
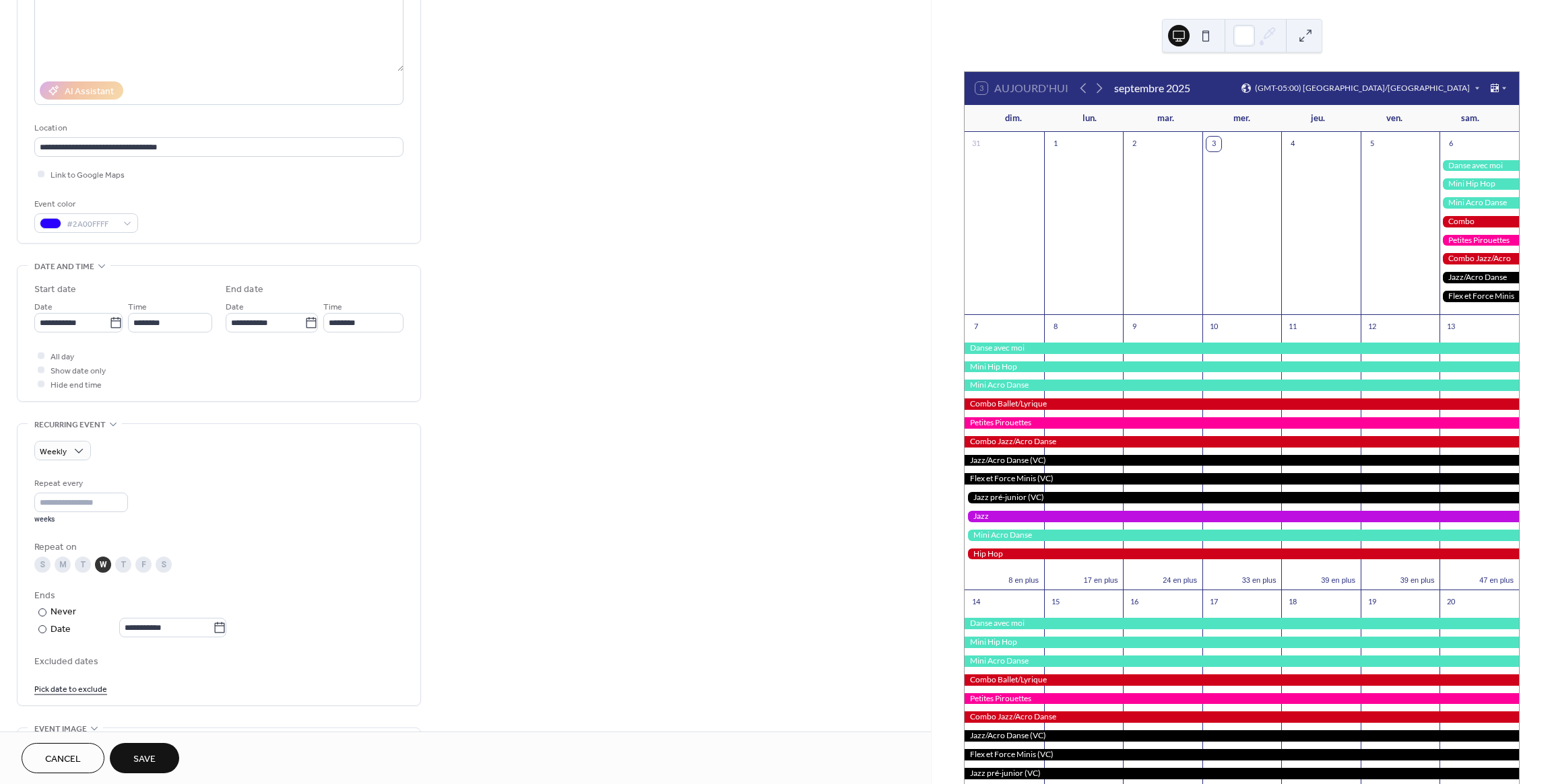
scroll to position [170, 0]
click at [266, 325] on input "**********" at bounding box center [264, 325] width 79 height 20
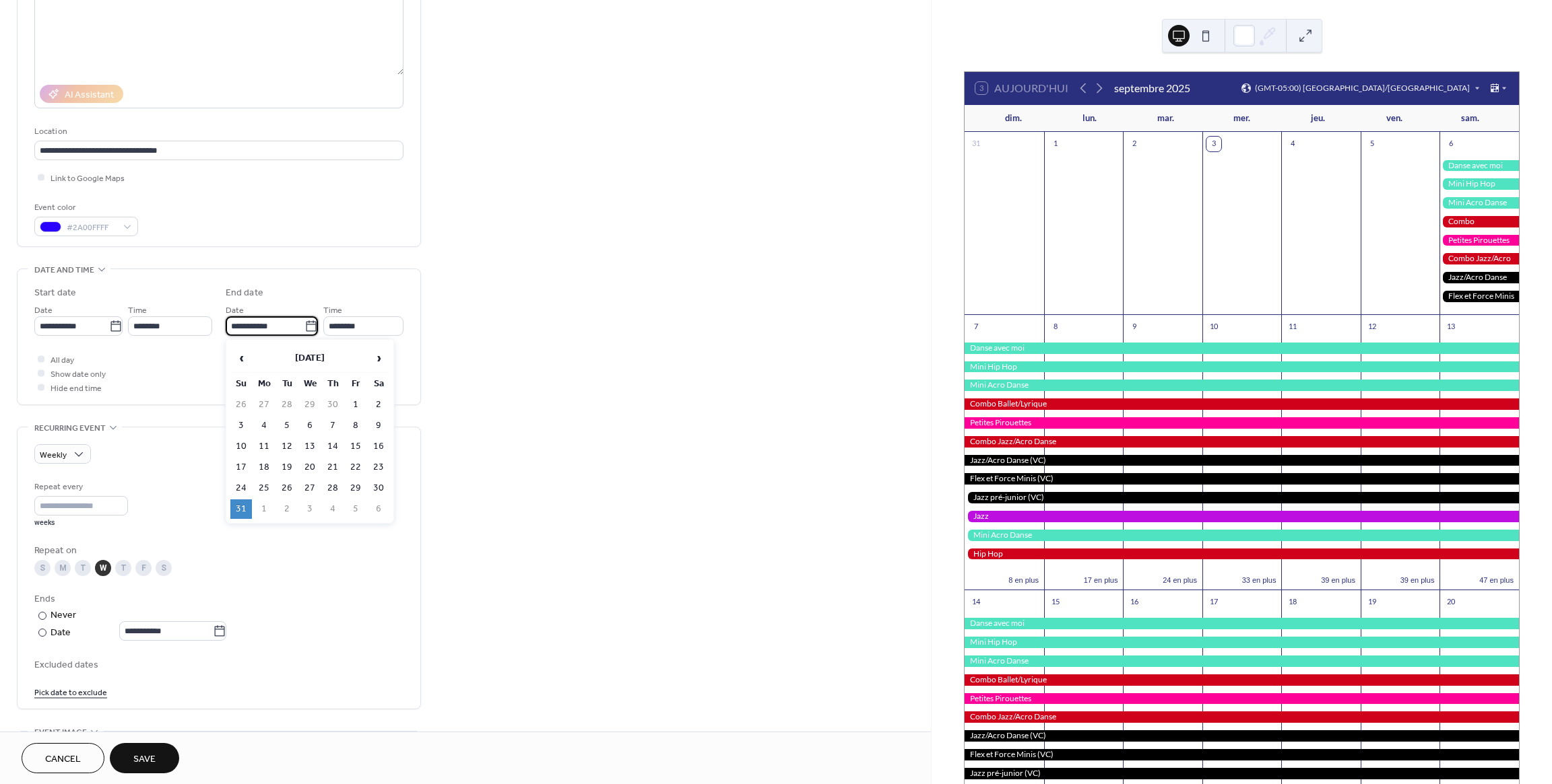
click at [219, 300] on div "**********" at bounding box center [218, 311] width 369 height 50
click at [70, 387] on span "Hide end time" at bounding box center [76, 388] width 51 height 14
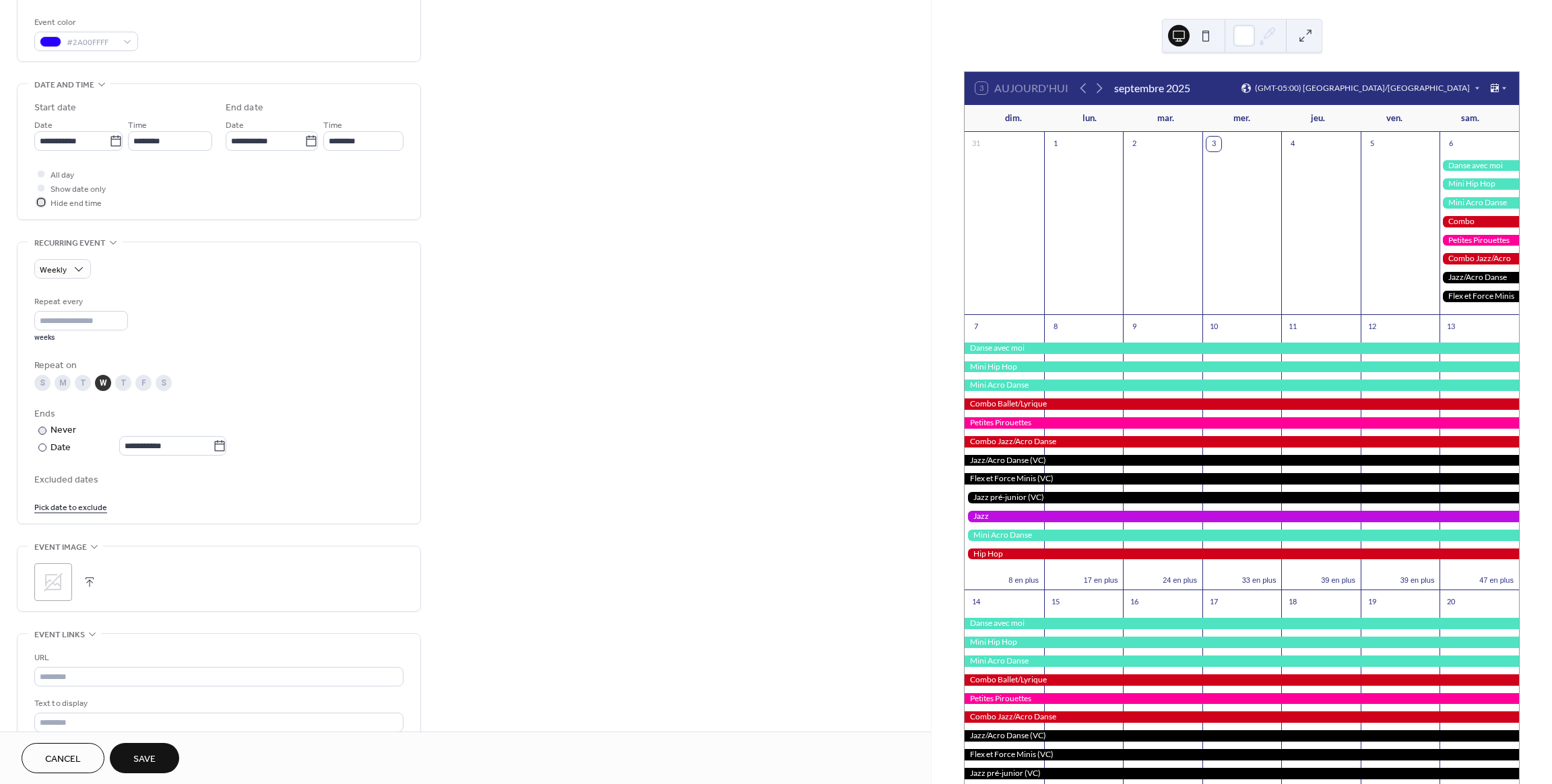
scroll to position [362, 0]
click at [76, 502] on link "Pick date to exclude" at bounding box center [71, 499] width 73 height 14
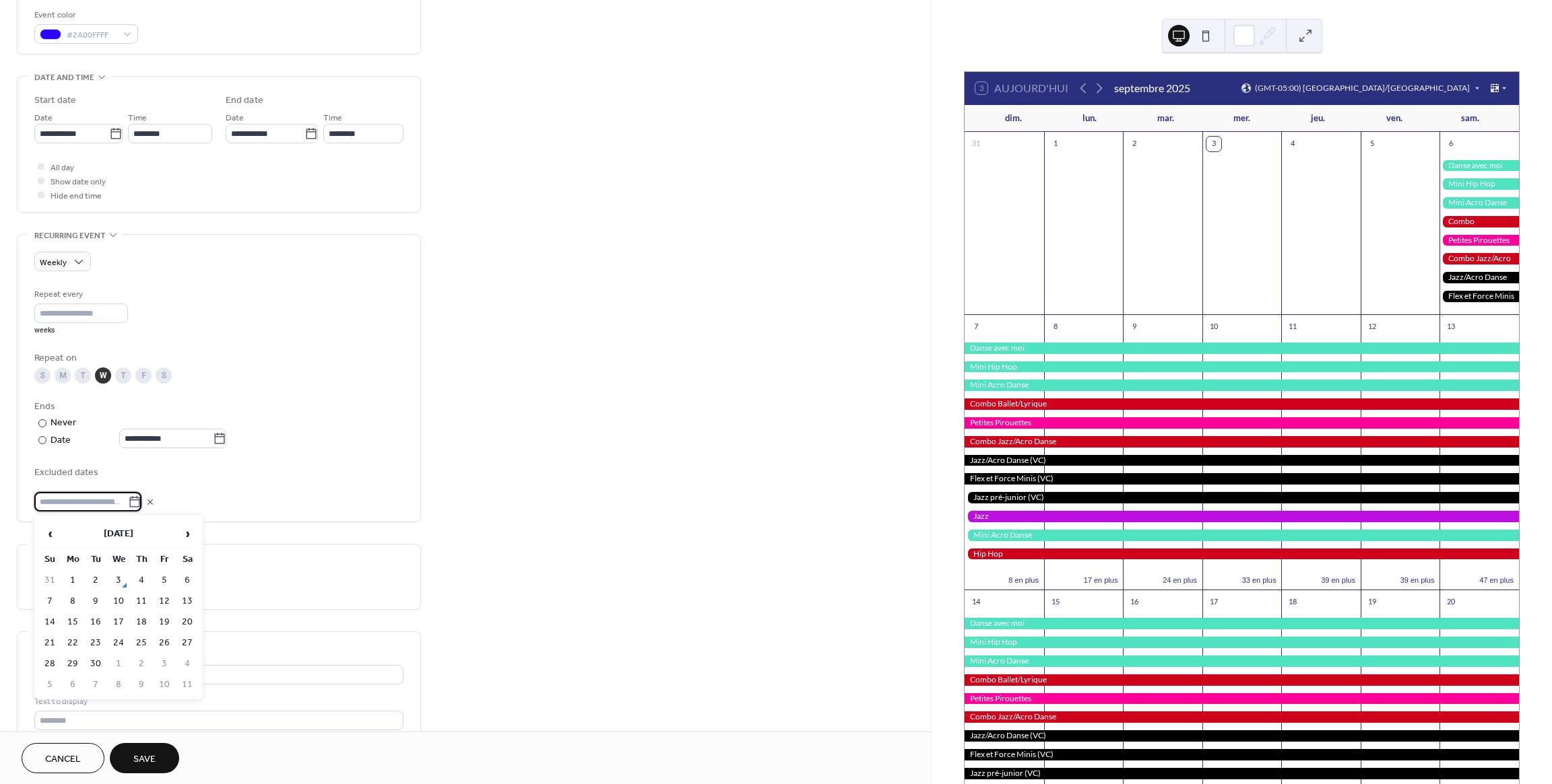
click at [161, 582] on td "5" at bounding box center [164, 580] width 21 height 20
click at [248, 507] on div "Excluded dates 05-Sep-2025 Pick date to exclude" at bounding box center [218, 498] width 369 height 67
click at [82, 496] on span "05-Sep-2025" at bounding box center [230, 495] width 347 height 14
click at [75, 526] on link "Pick date to exclude" at bounding box center [71, 524] width 73 height 14
click at [121, 627] on td "10" at bounding box center [118, 627] width 21 height 20
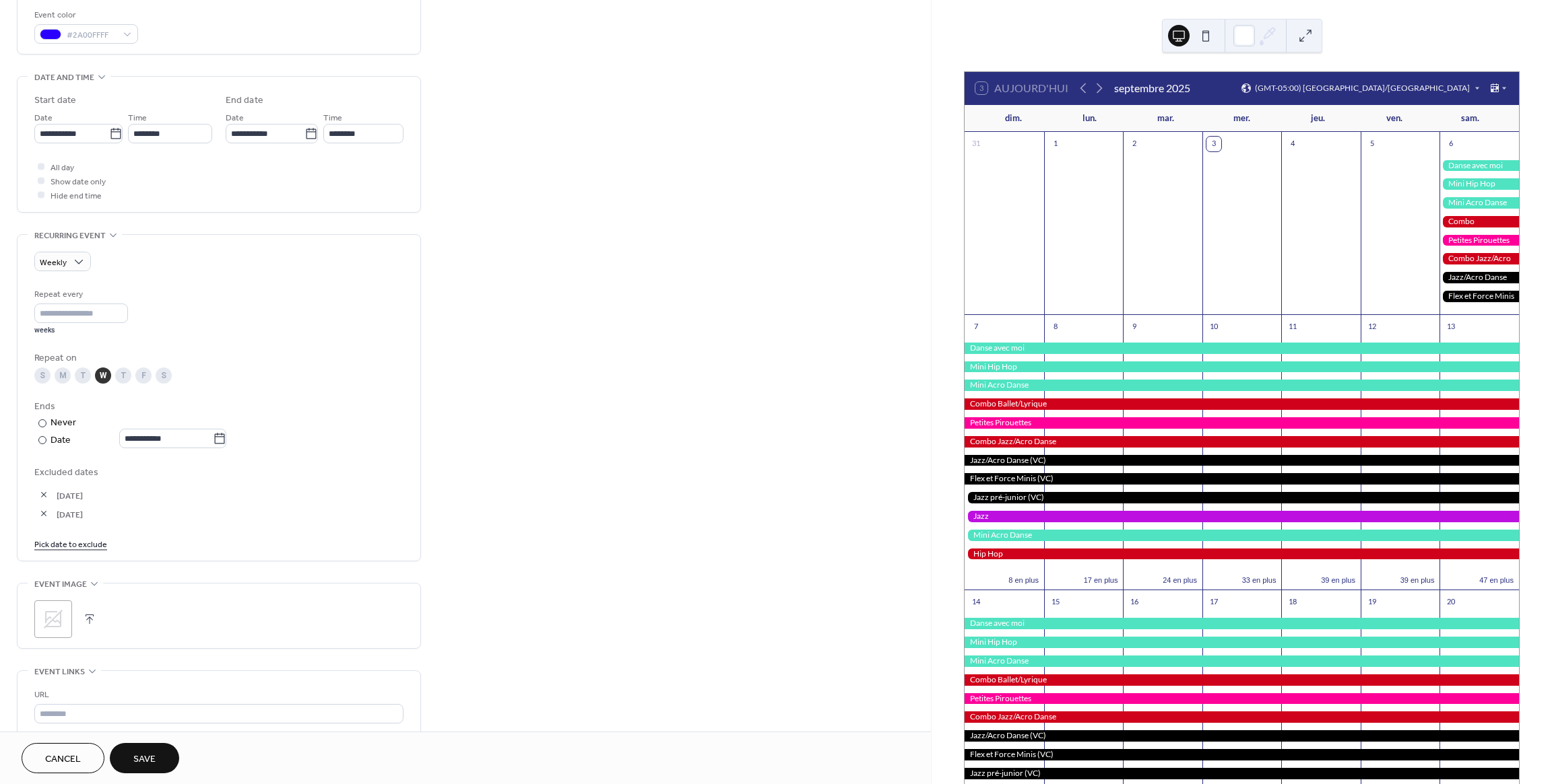
scroll to position [360, 0]
click at [44, 494] on button "button" at bounding box center [43, 497] width 19 height 19
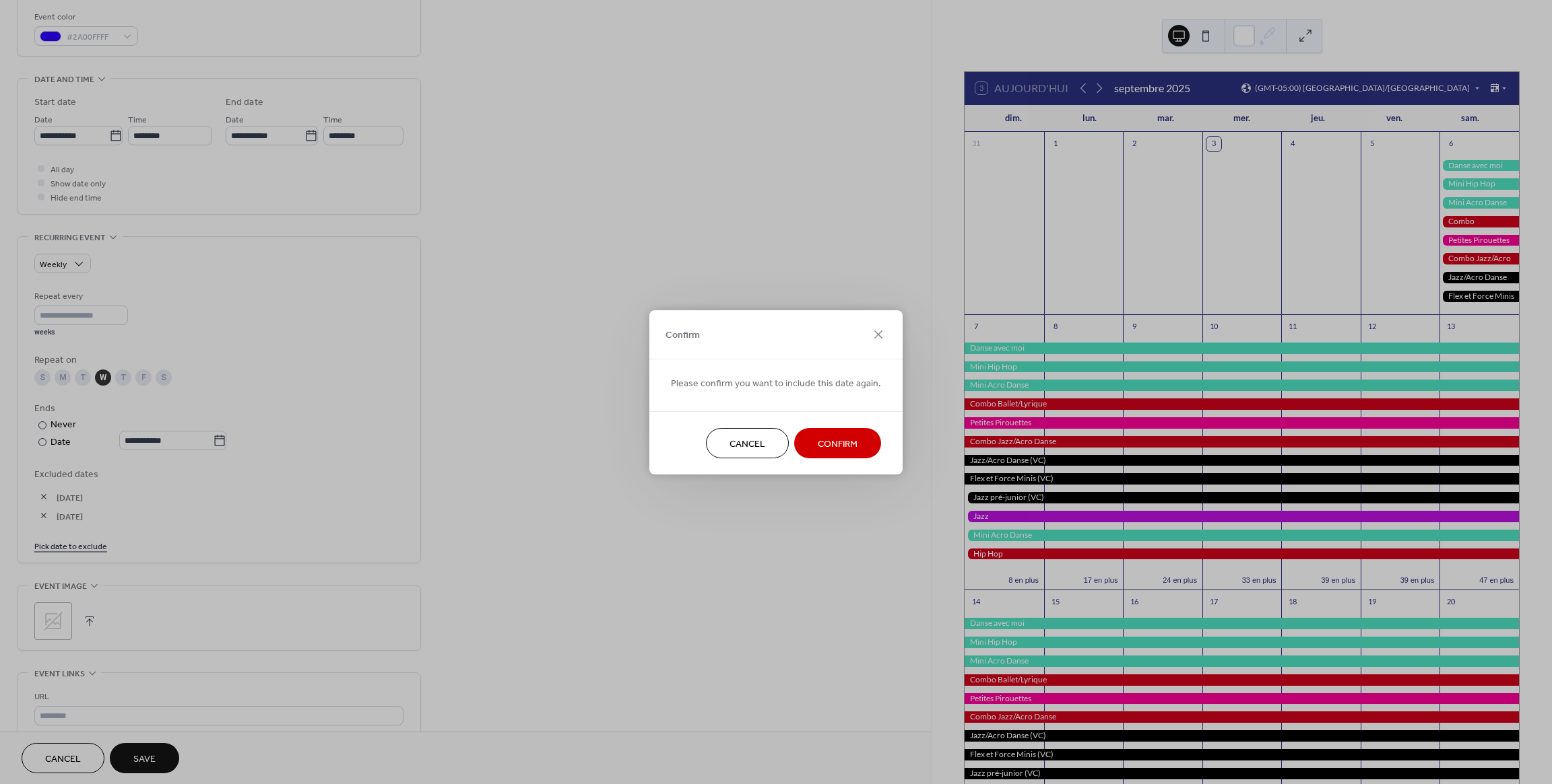
click at [827, 443] on span "Confirm" at bounding box center [837, 443] width 40 height 14
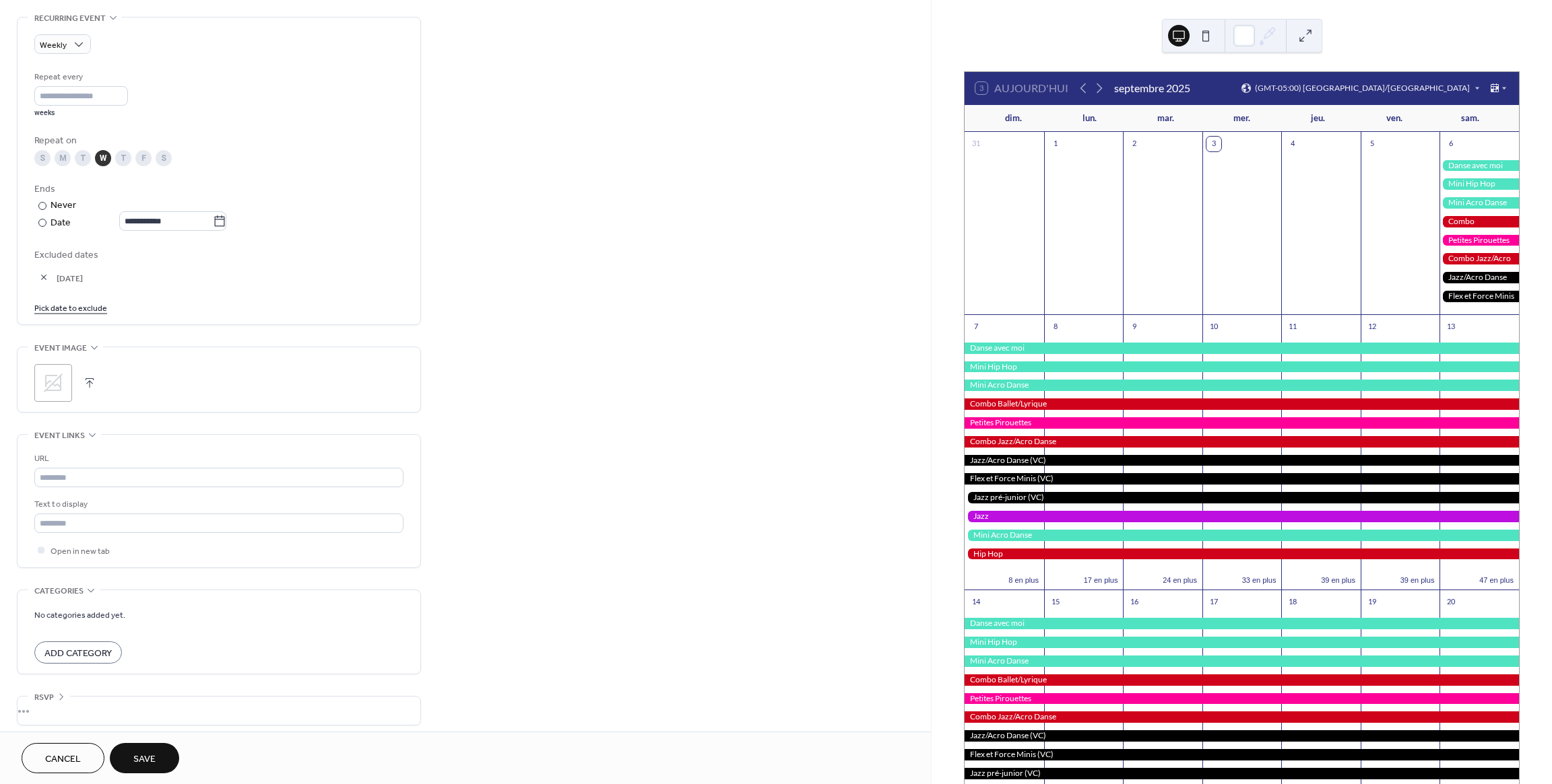
scroll to position [587, 0]
click at [51, 368] on icon at bounding box center [54, 375] width 19 height 19
click at [150, 761] on span "Save" at bounding box center [144, 759] width 22 height 14
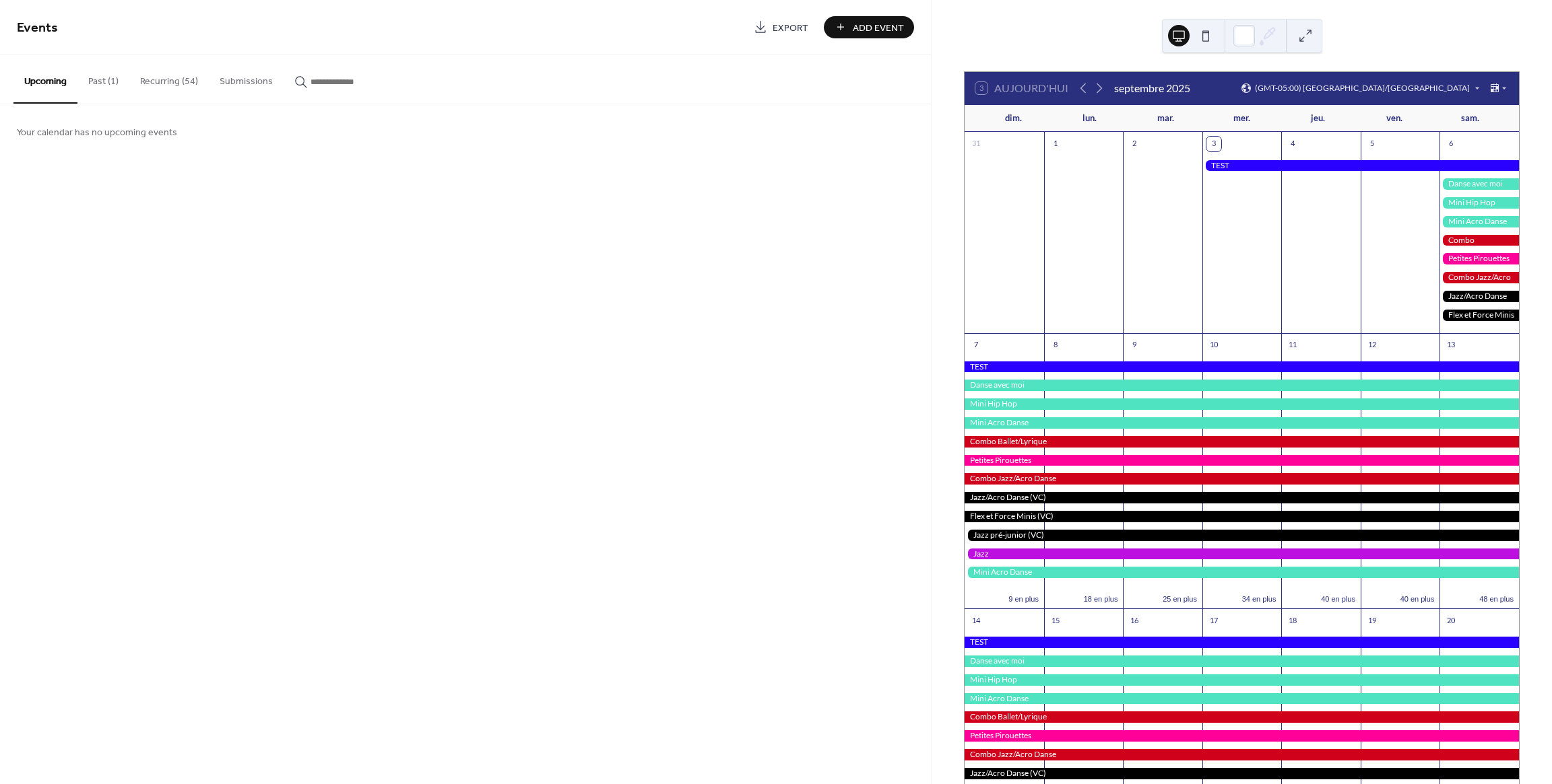
click at [163, 83] on button "Recurring (54)" at bounding box center [168, 78] width 79 height 48
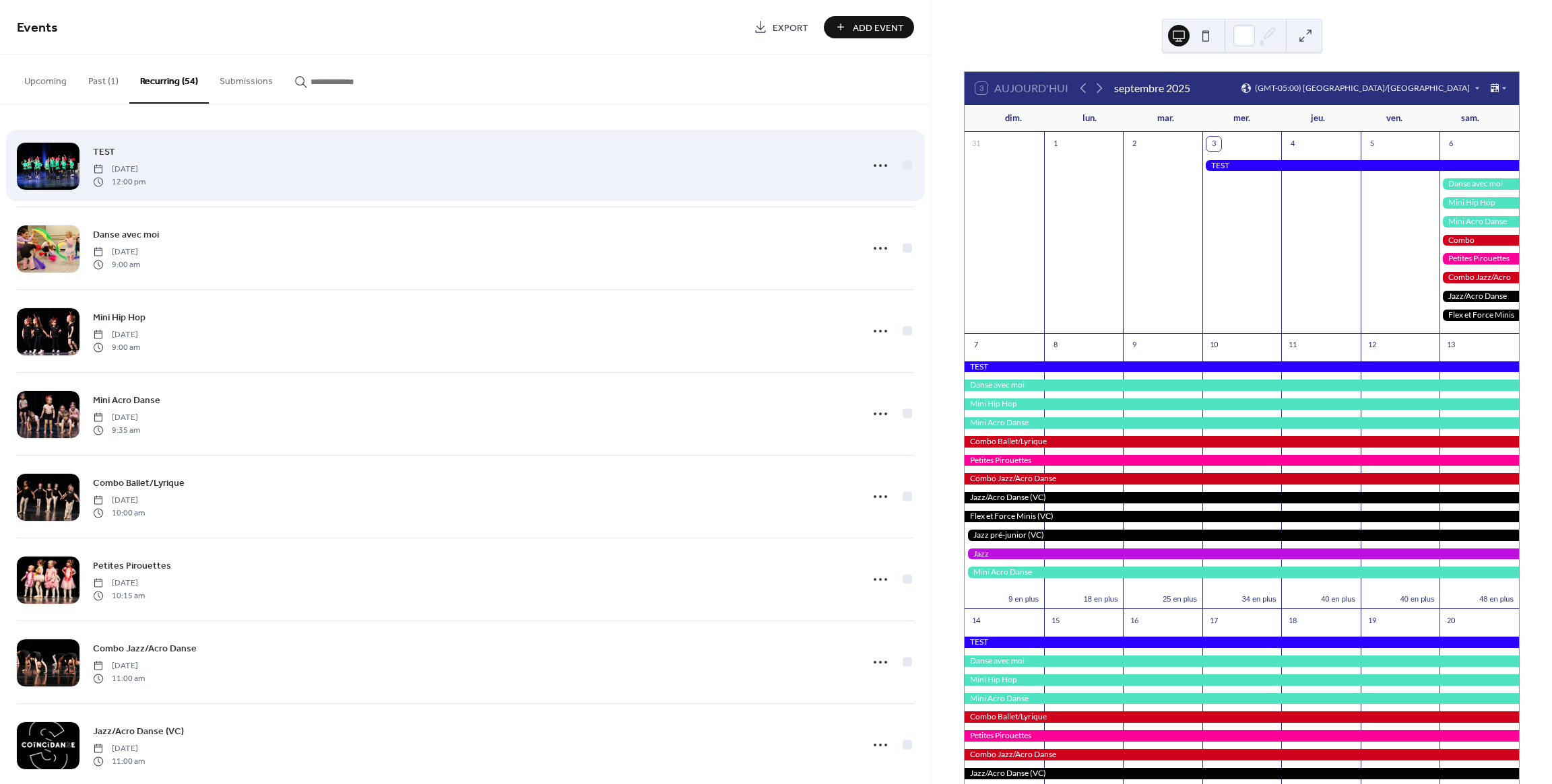
click at [271, 166] on div "TEST [DATE] 12:00 pm" at bounding box center [473, 166] width 761 height 43
click at [878, 167] on icon at bounding box center [880, 165] width 21 height 21
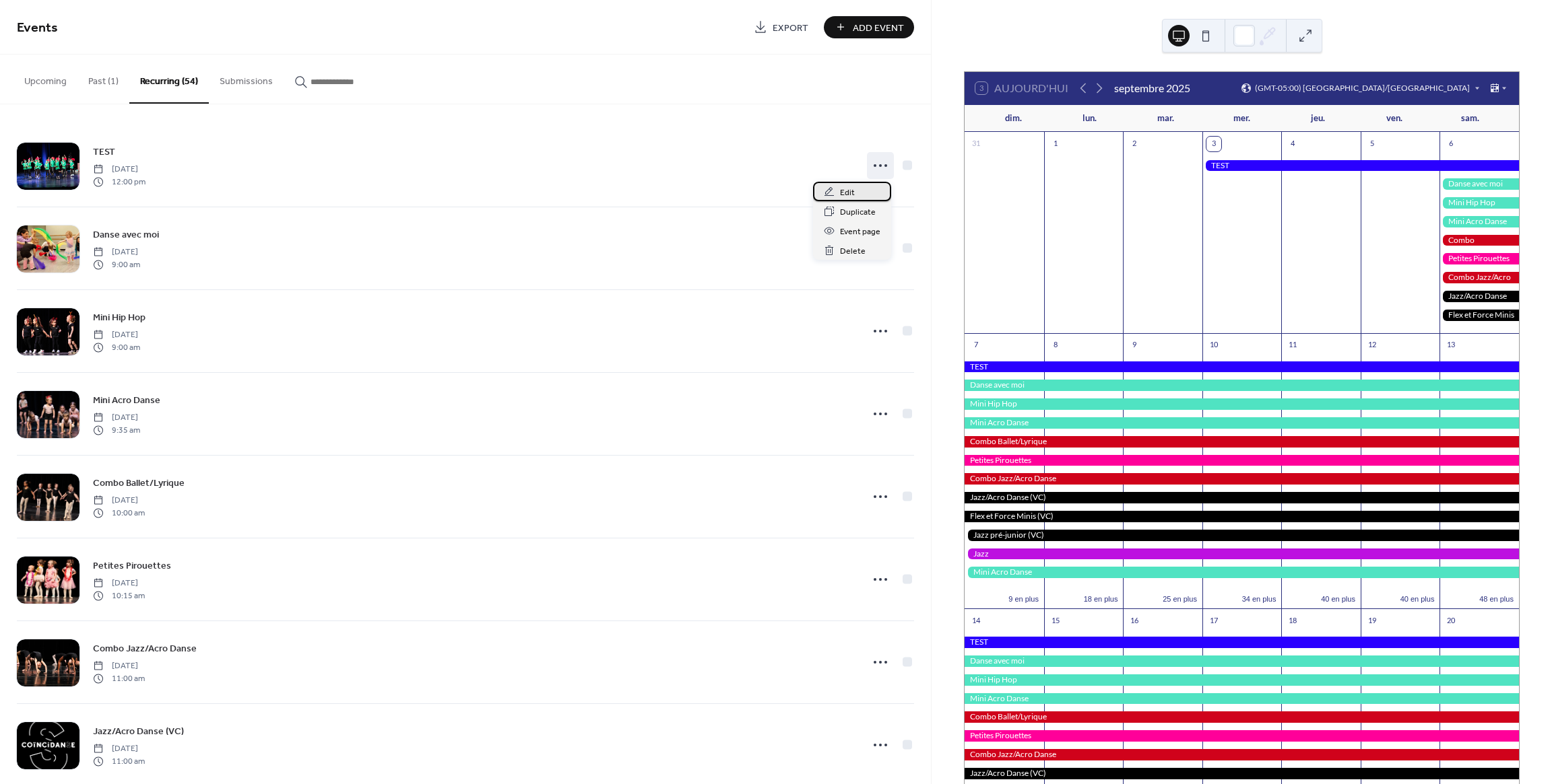
click at [843, 192] on span "Edit" at bounding box center [847, 193] width 14 height 14
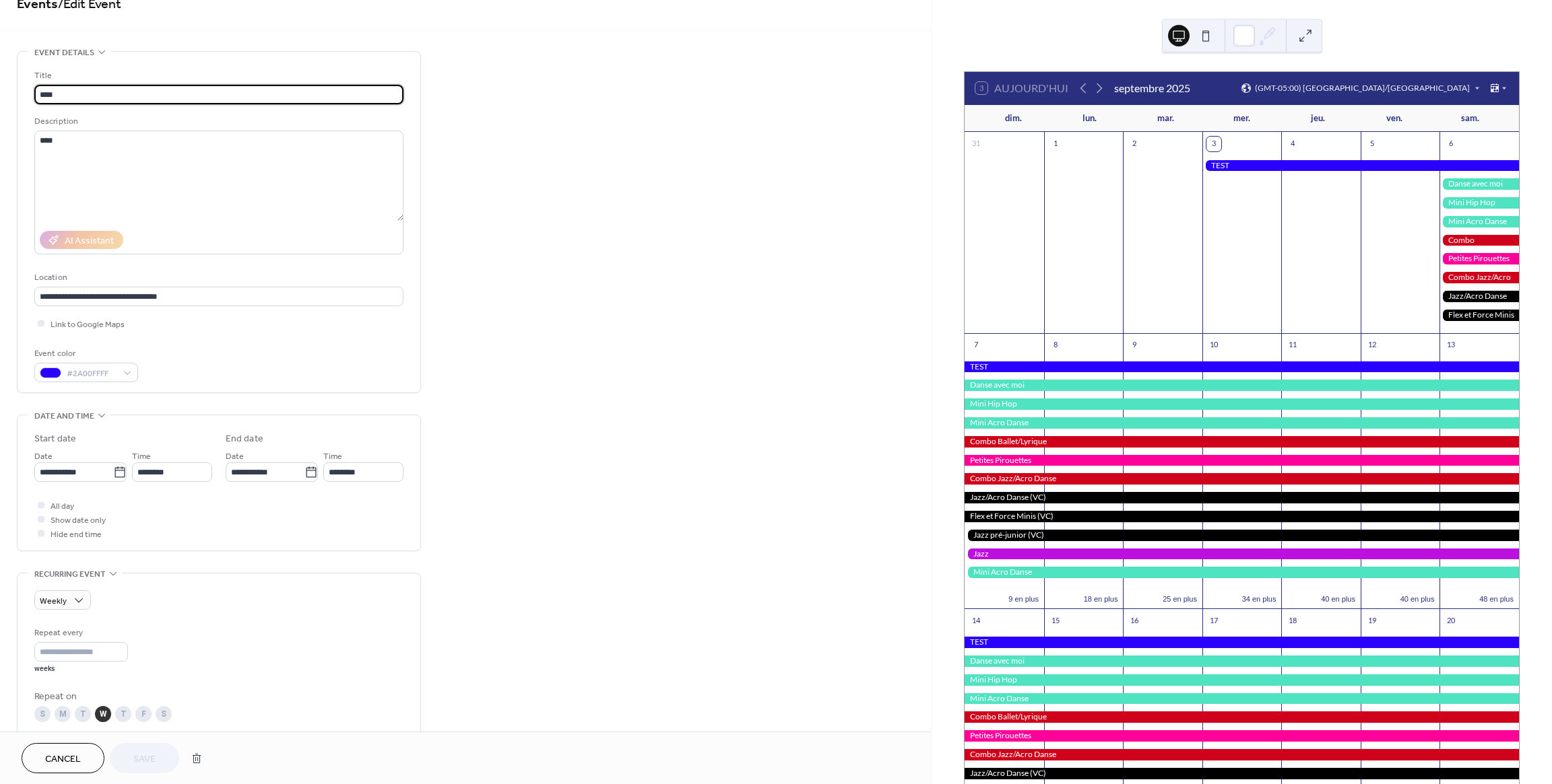
scroll to position [31, 0]
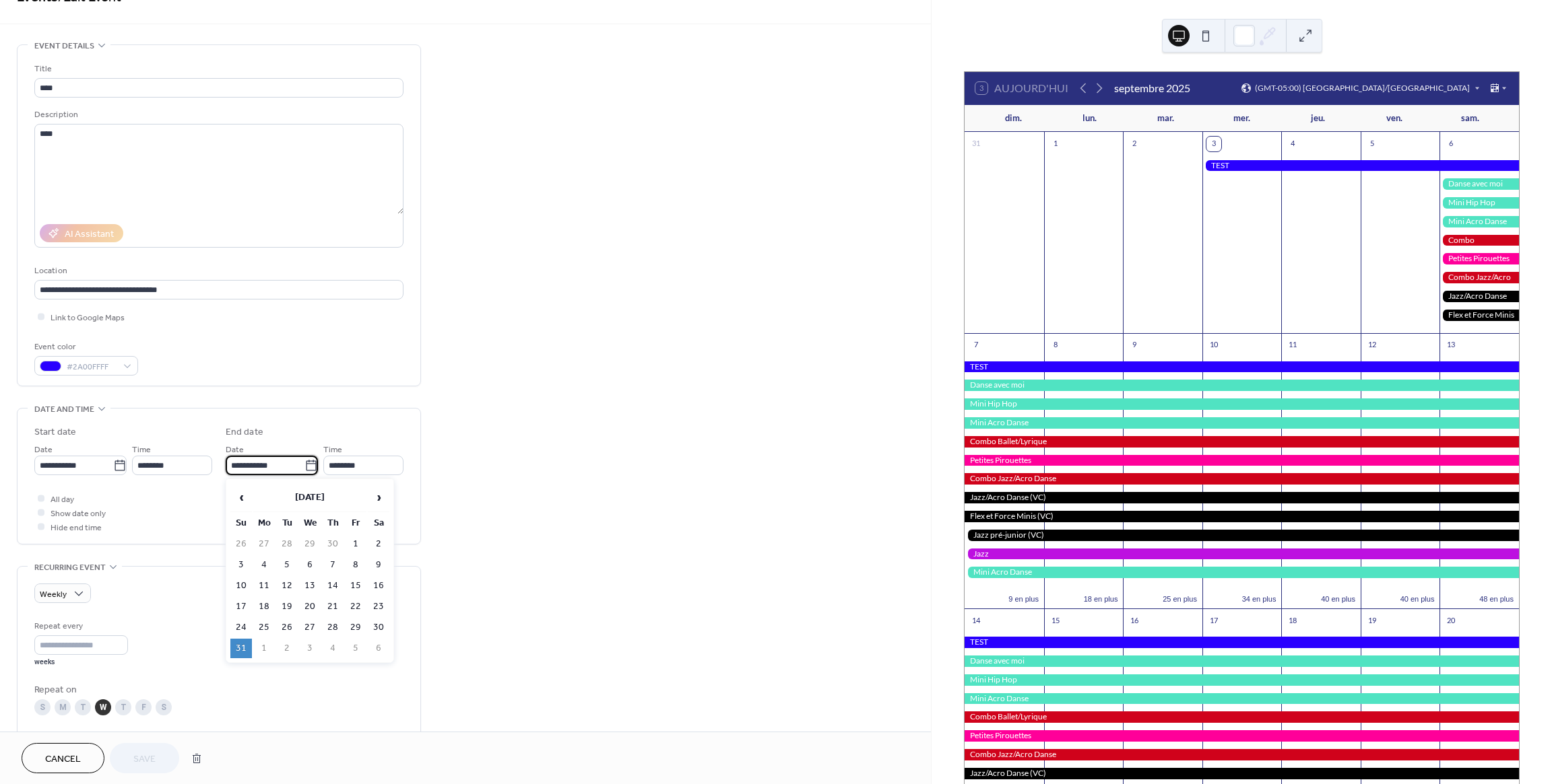
click at [286, 460] on input "**********" at bounding box center [264, 465] width 79 height 20
click at [241, 494] on span "‹" at bounding box center [241, 498] width 20 height 27
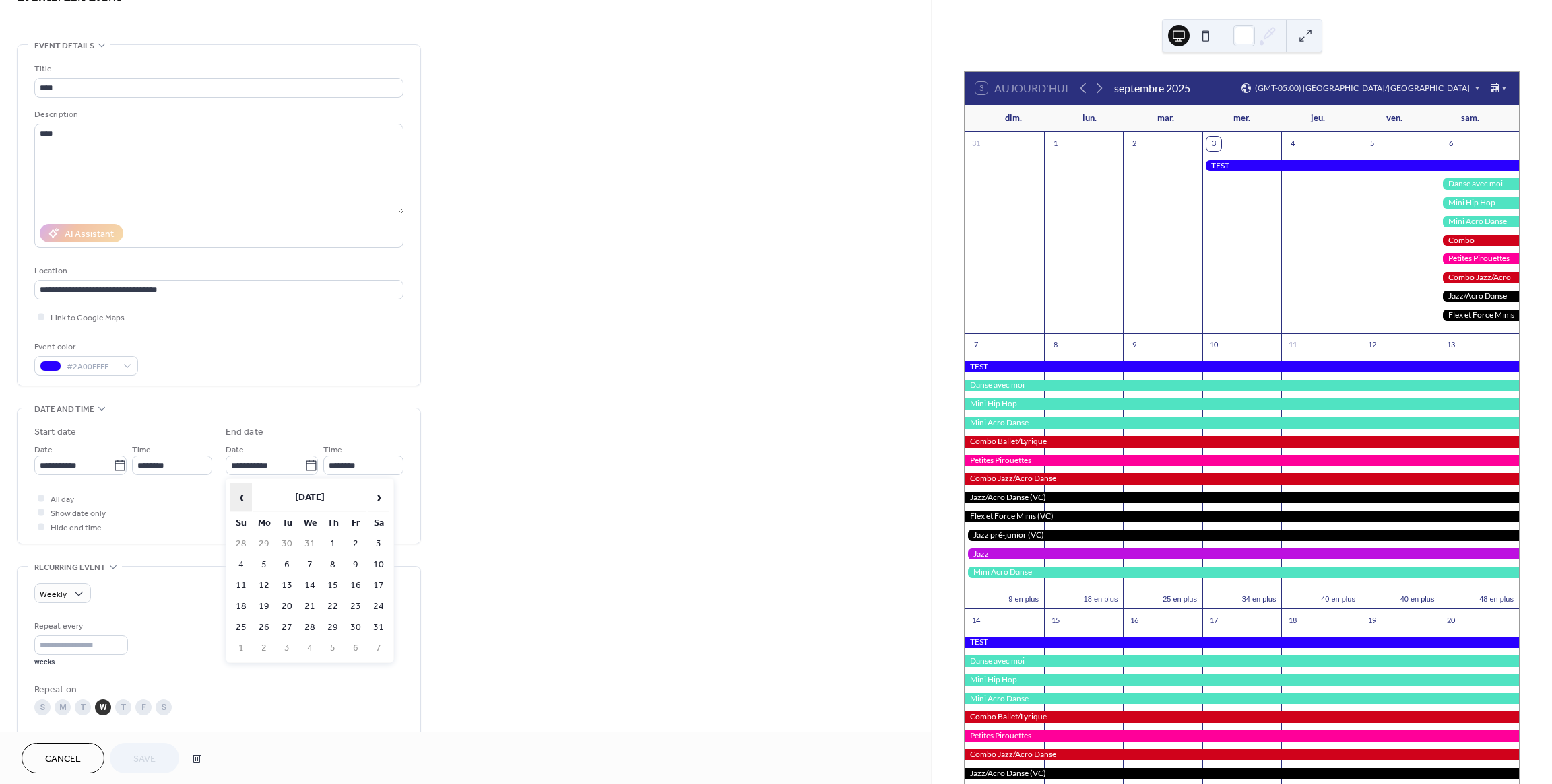
click at [241, 494] on span "‹" at bounding box center [241, 498] width 20 height 27
click at [310, 543] on td "3" at bounding box center [309, 544] width 21 height 20
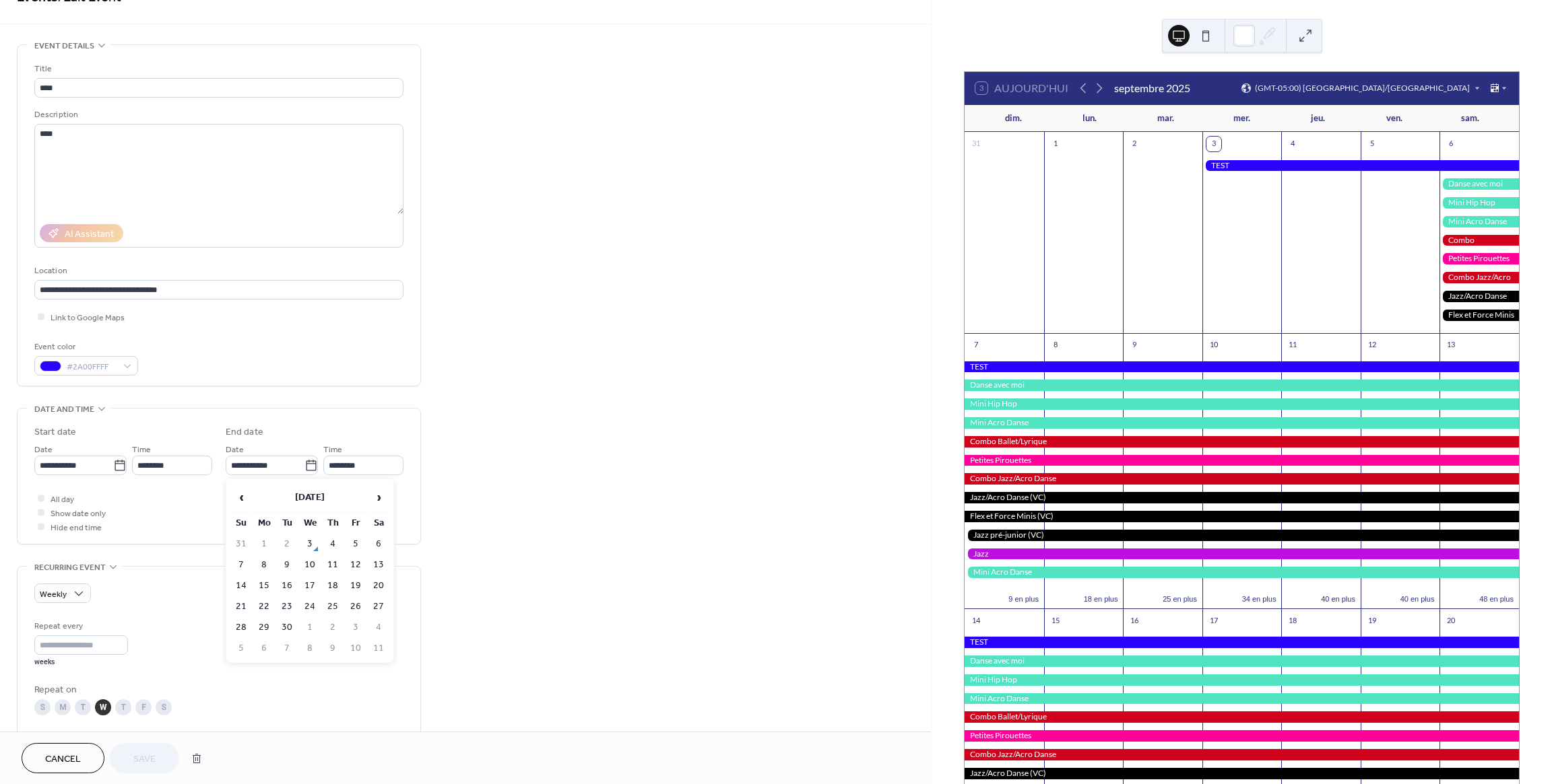
type input "**********"
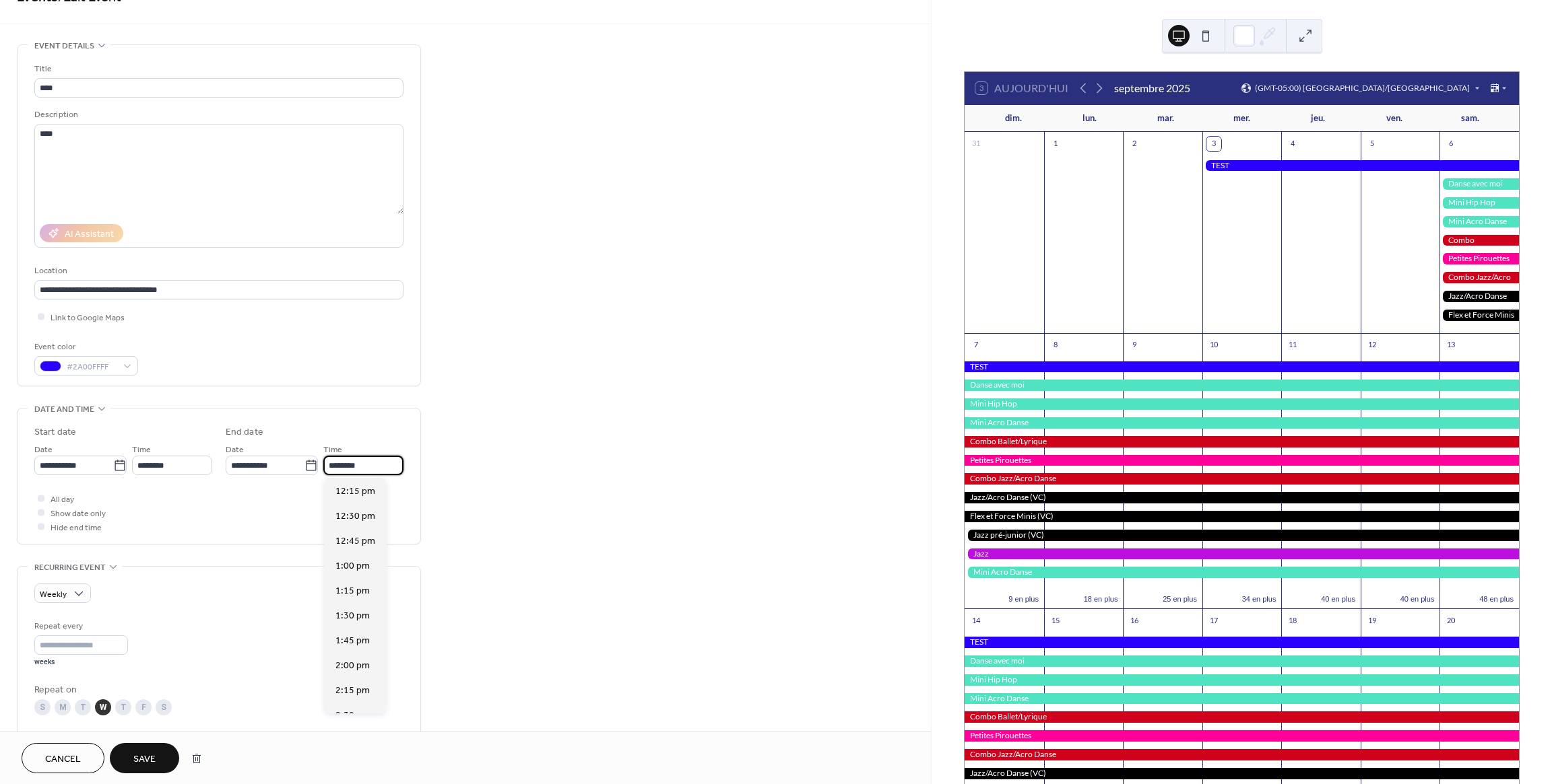
click at [377, 465] on input "********" at bounding box center [363, 465] width 80 height 20
click at [356, 550] on span "1:00 pm" at bounding box center [353, 543] width 34 height 14
type input "*******"
click at [151, 754] on span "Save" at bounding box center [144, 759] width 22 height 14
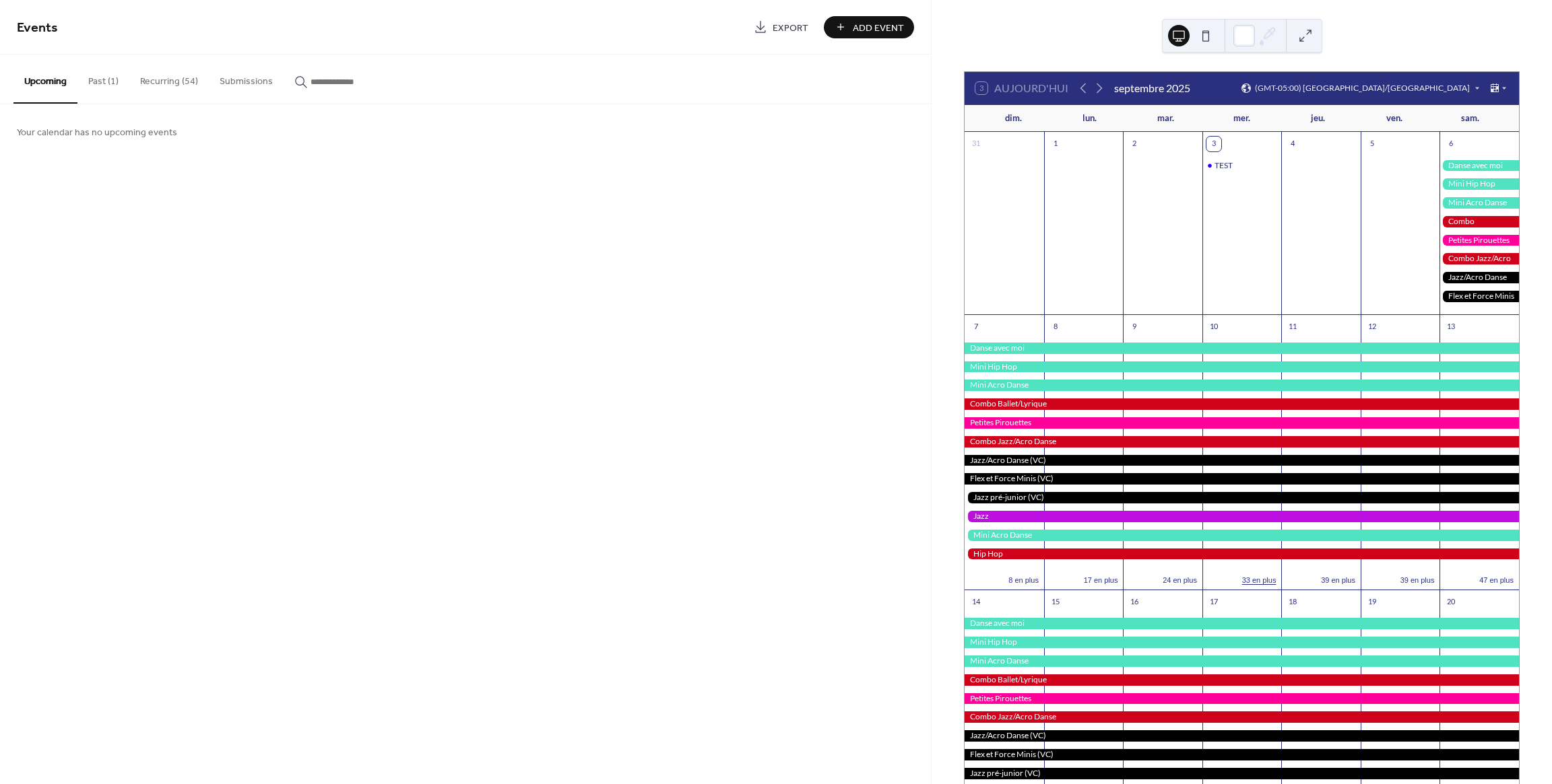
click at [1238, 578] on button "33 en plus" at bounding box center [1259, 578] width 45 height 11
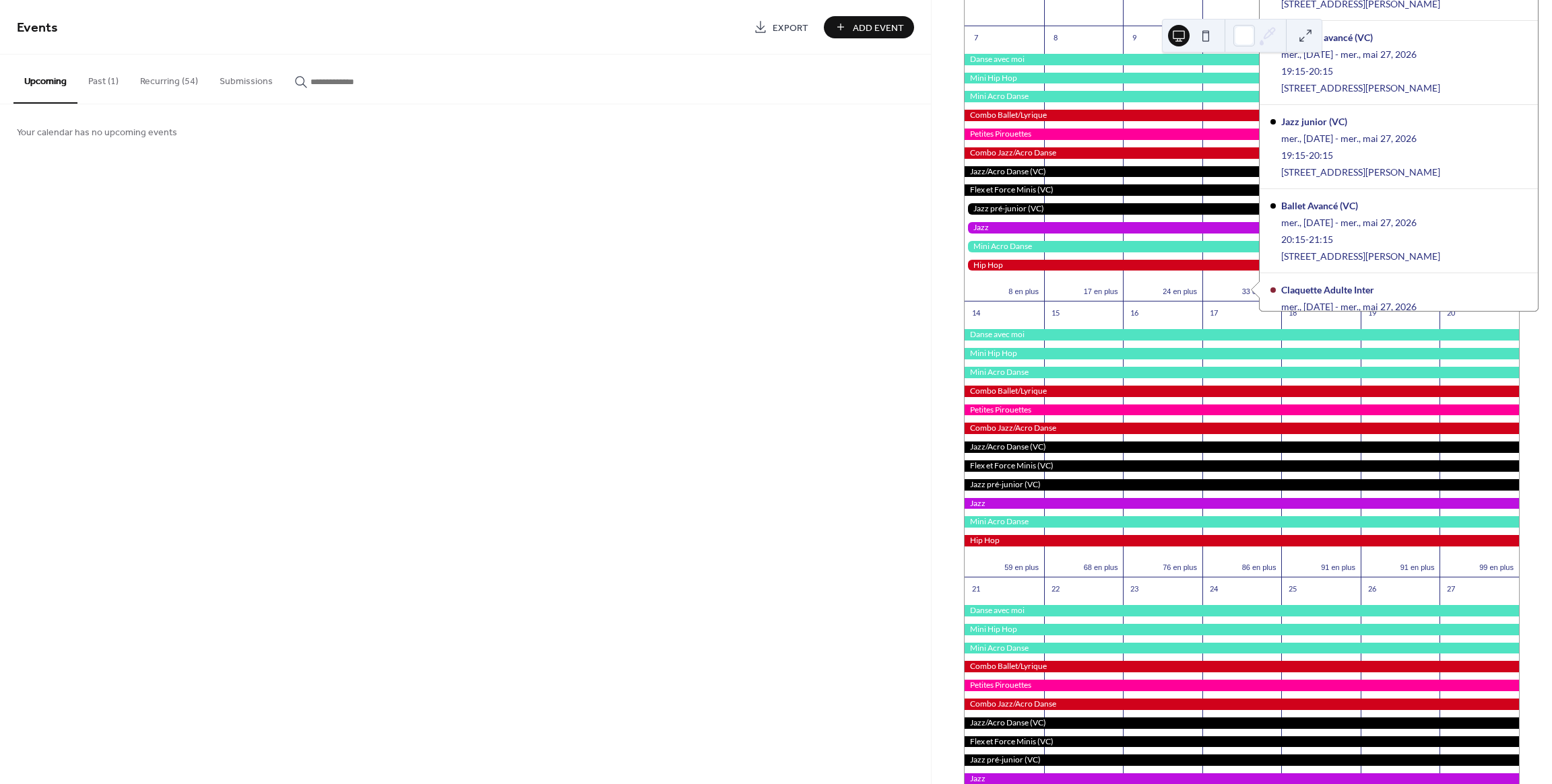
scroll to position [296, 0]
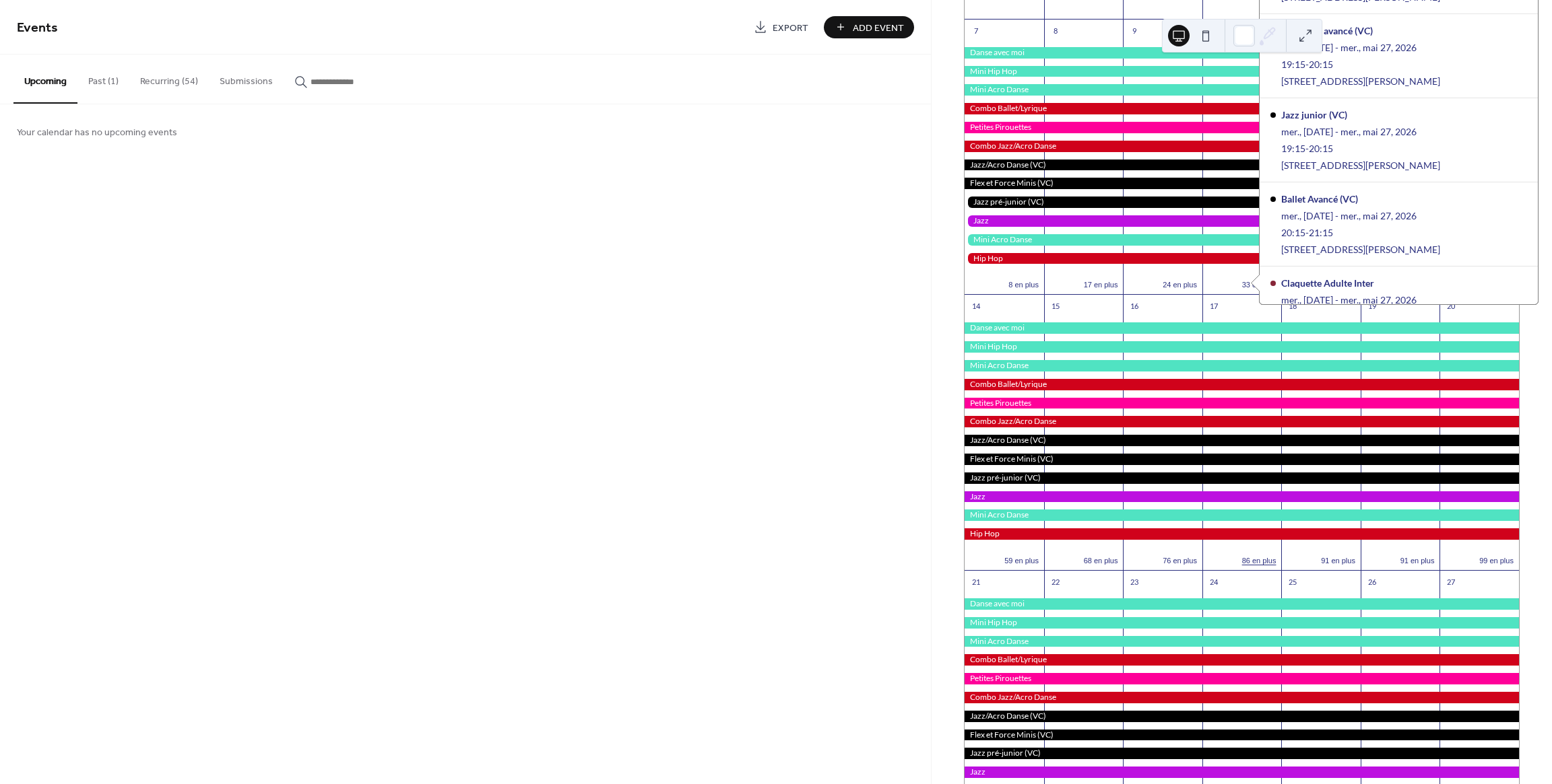
click at [1254, 562] on button "86 en plus" at bounding box center [1259, 559] width 45 height 11
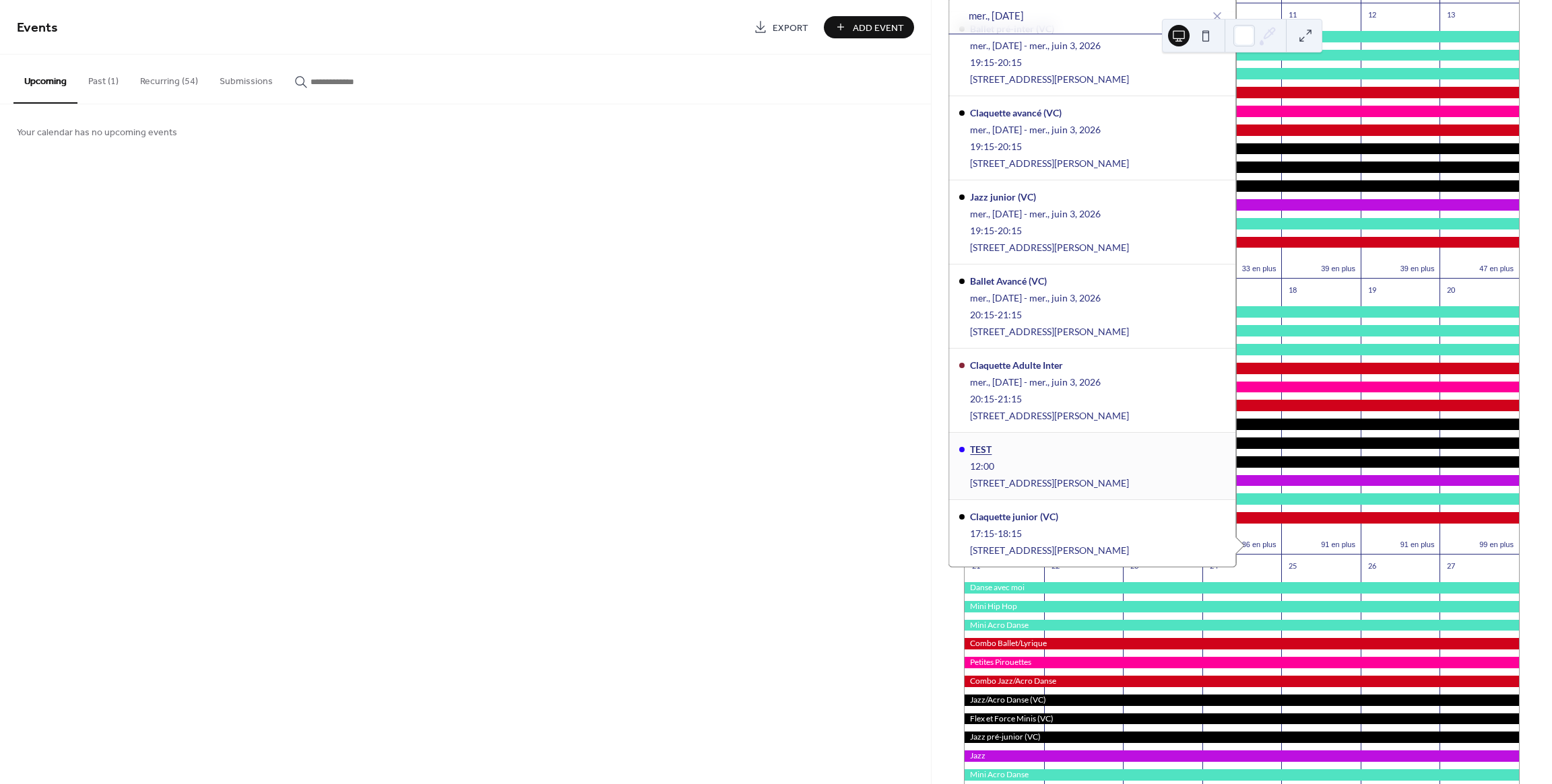
scroll to position [323, 0]
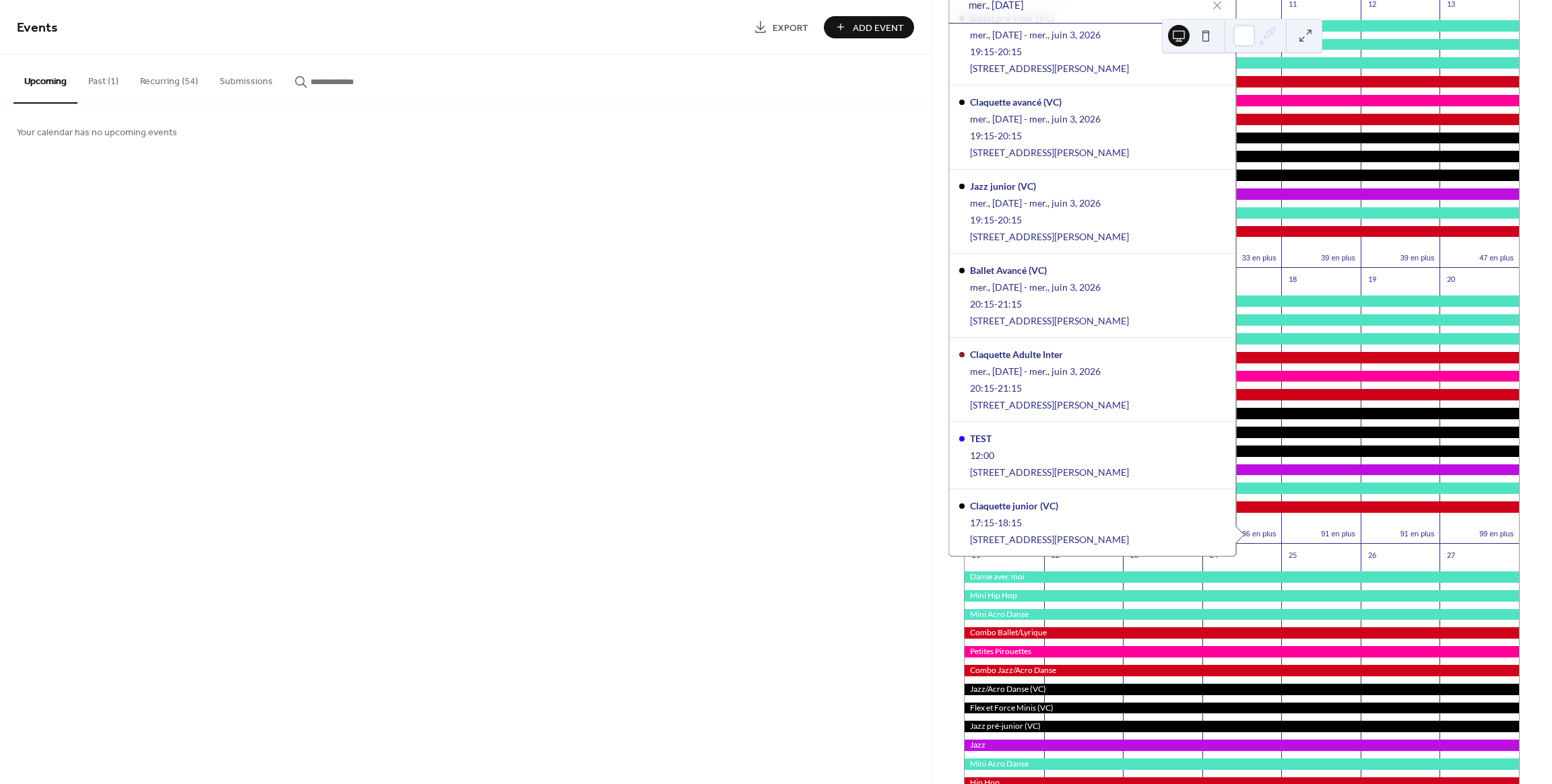
click at [441, 331] on div "Events Export Add Event Upcoming Past (1) Recurring (54) Submissions Your calen…" at bounding box center [465, 392] width 931 height 784
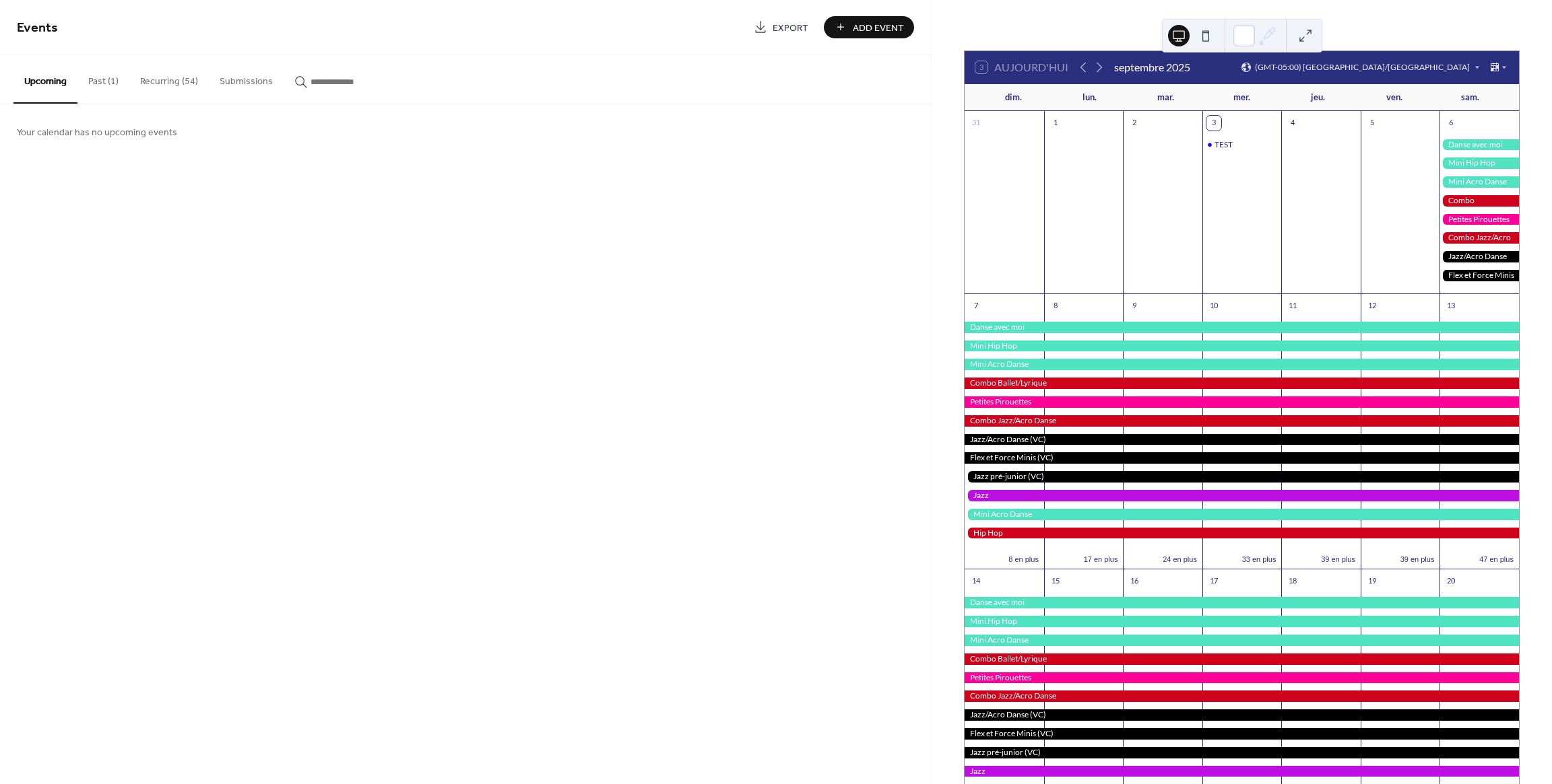
scroll to position [0, 0]
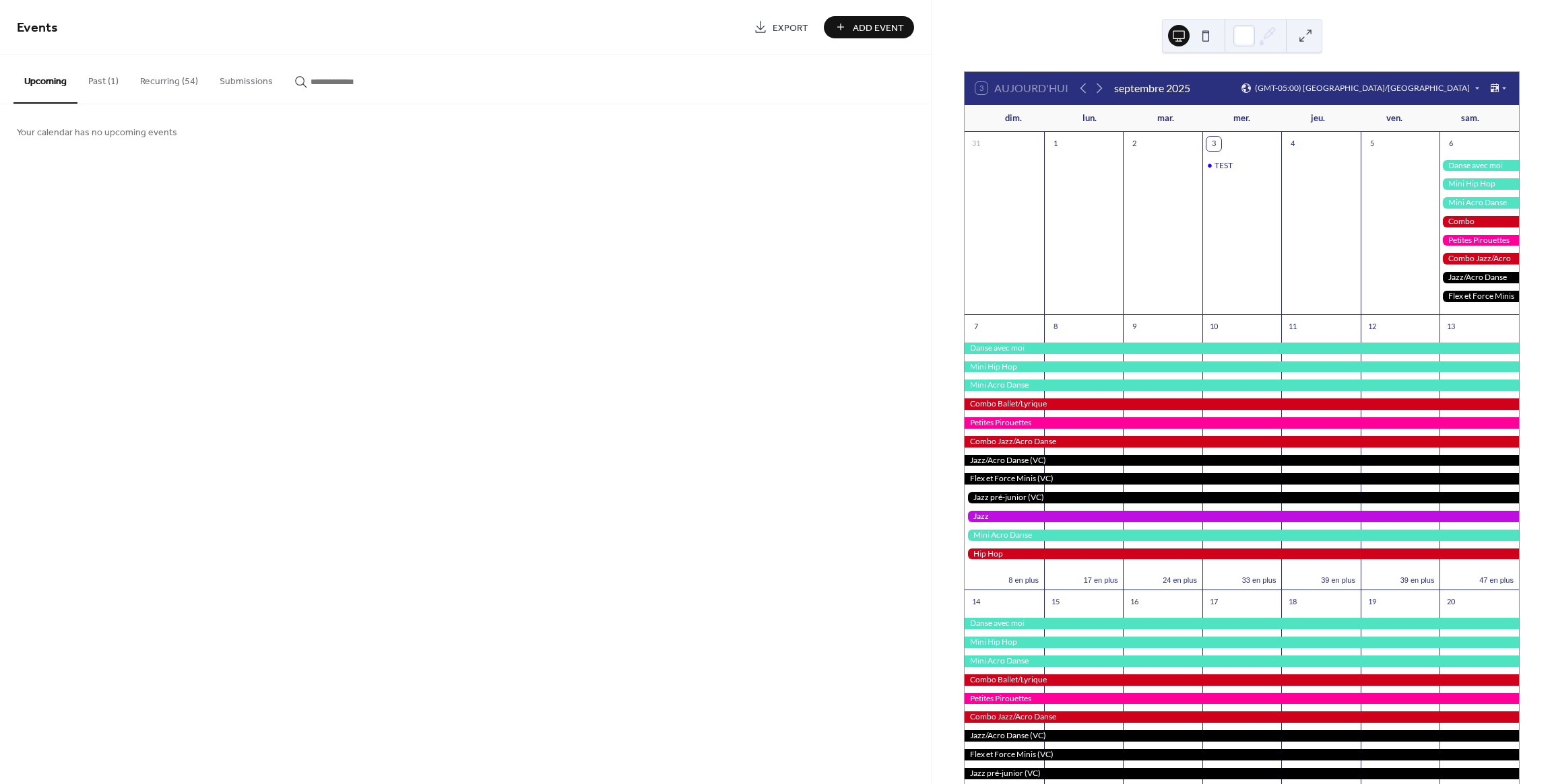
click at [168, 86] on button "Recurring (54)" at bounding box center [168, 78] width 79 height 48
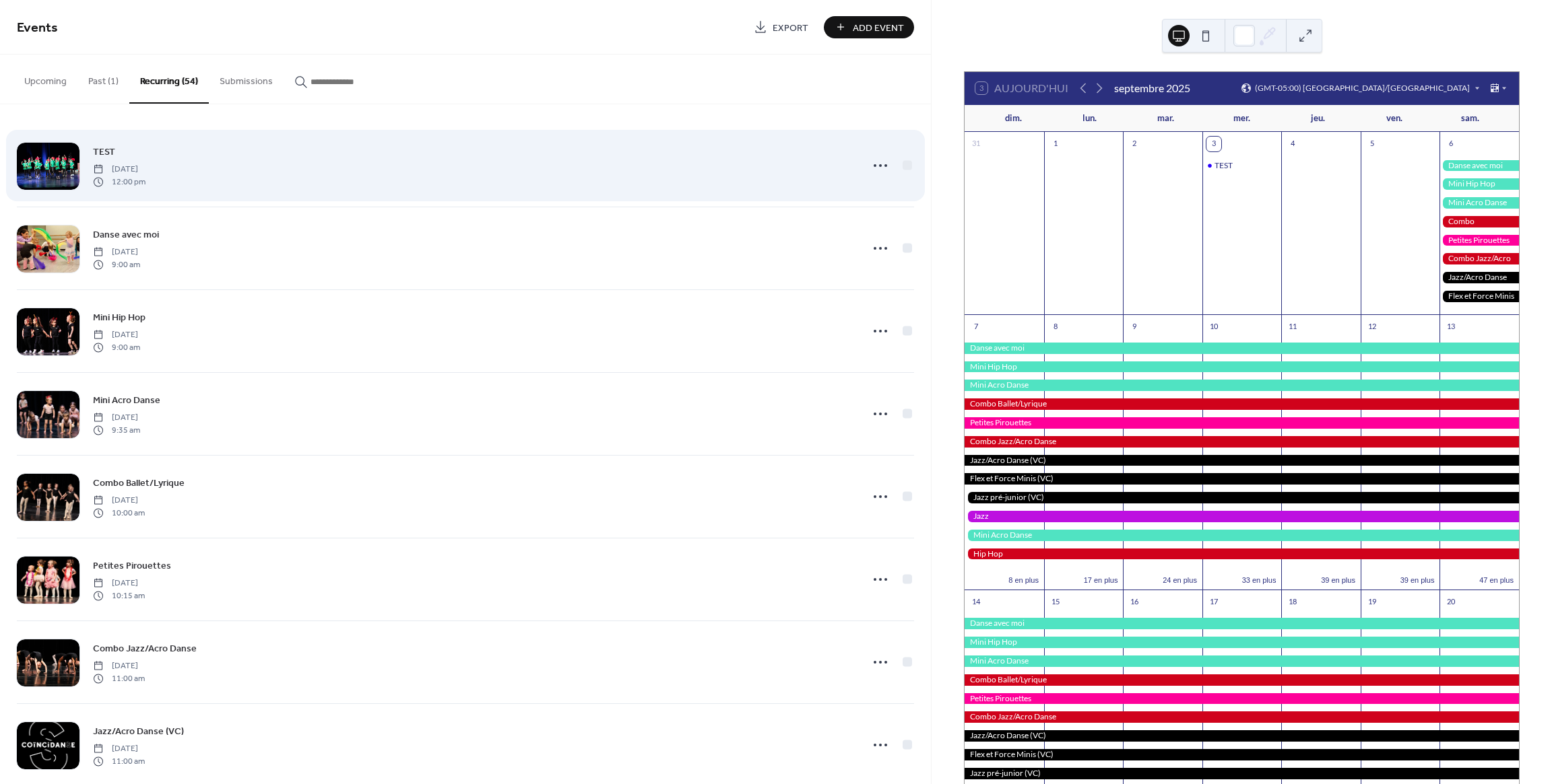
click at [309, 166] on div "TEST [DATE] 12:00 pm" at bounding box center [473, 166] width 761 height 43
click at [338, 157] on div "TEST [DATE] 12:00 pm" at bounding box center [473, 166] width 761 height 43
click at [874, 166] on icon at bounding box center [880, 165] width 21 height 21
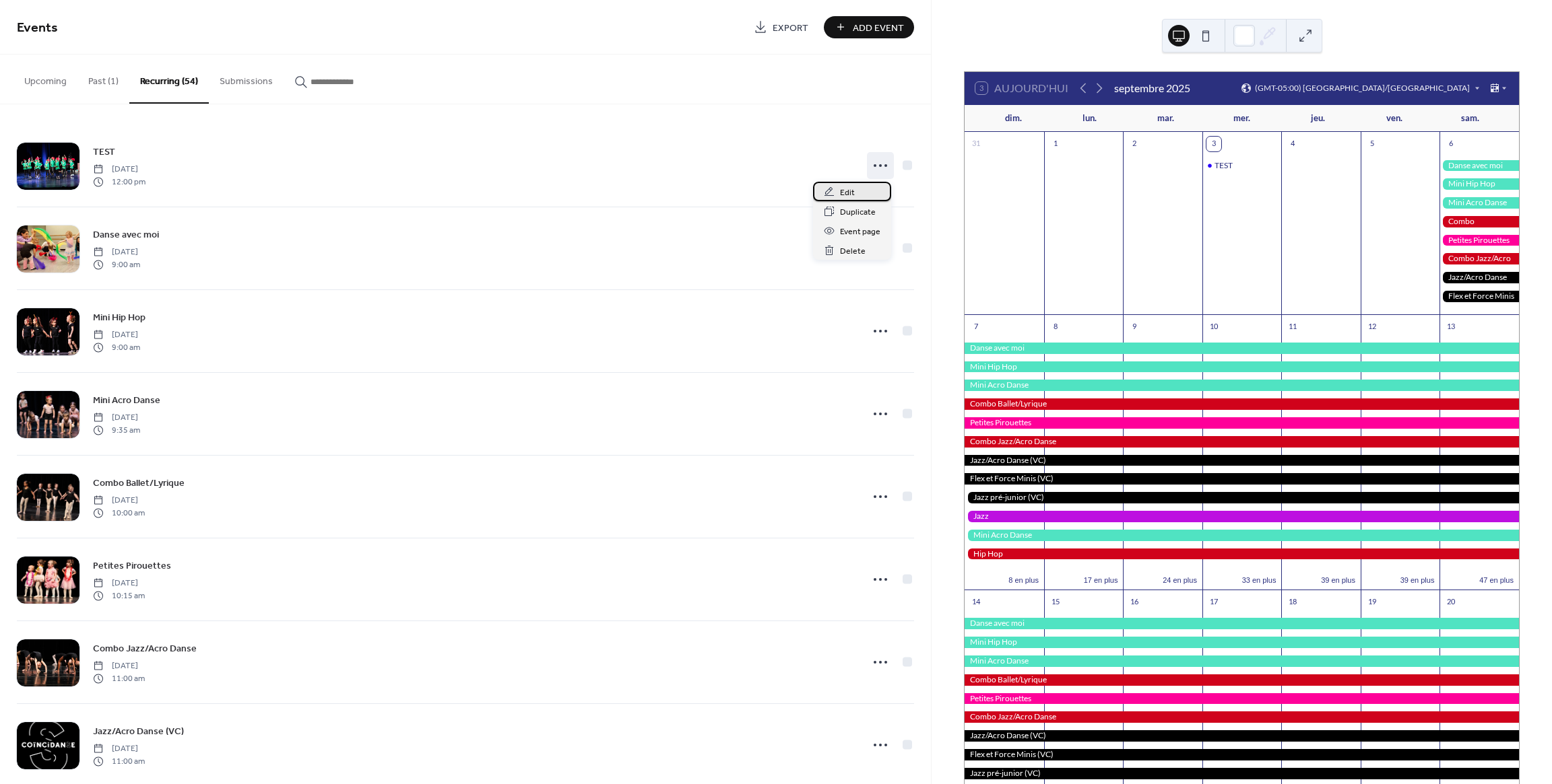
click at [835, 195] on div "Edit" at bounding box center [852, 191] width 78 height 20
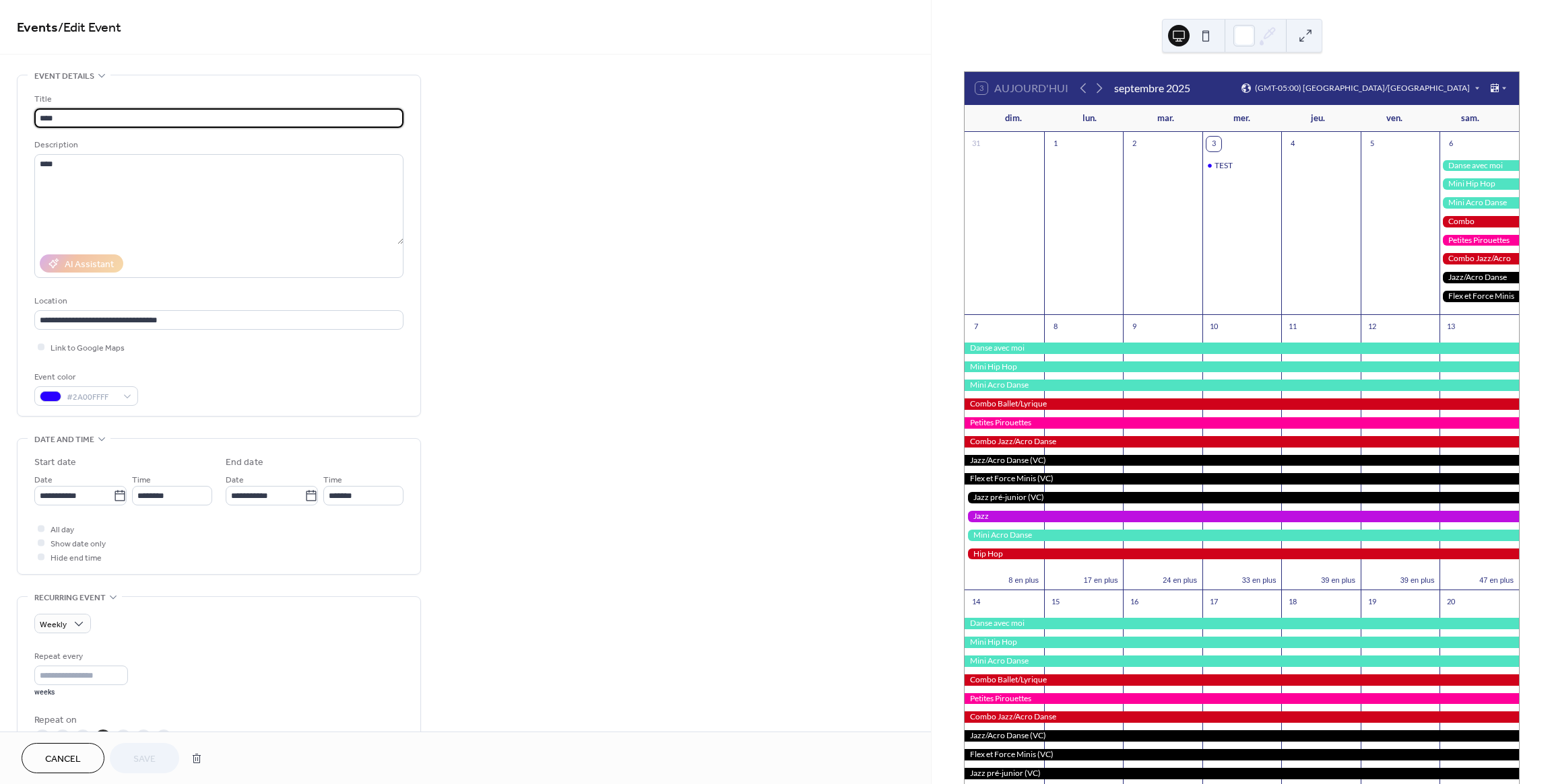
type input "**********"
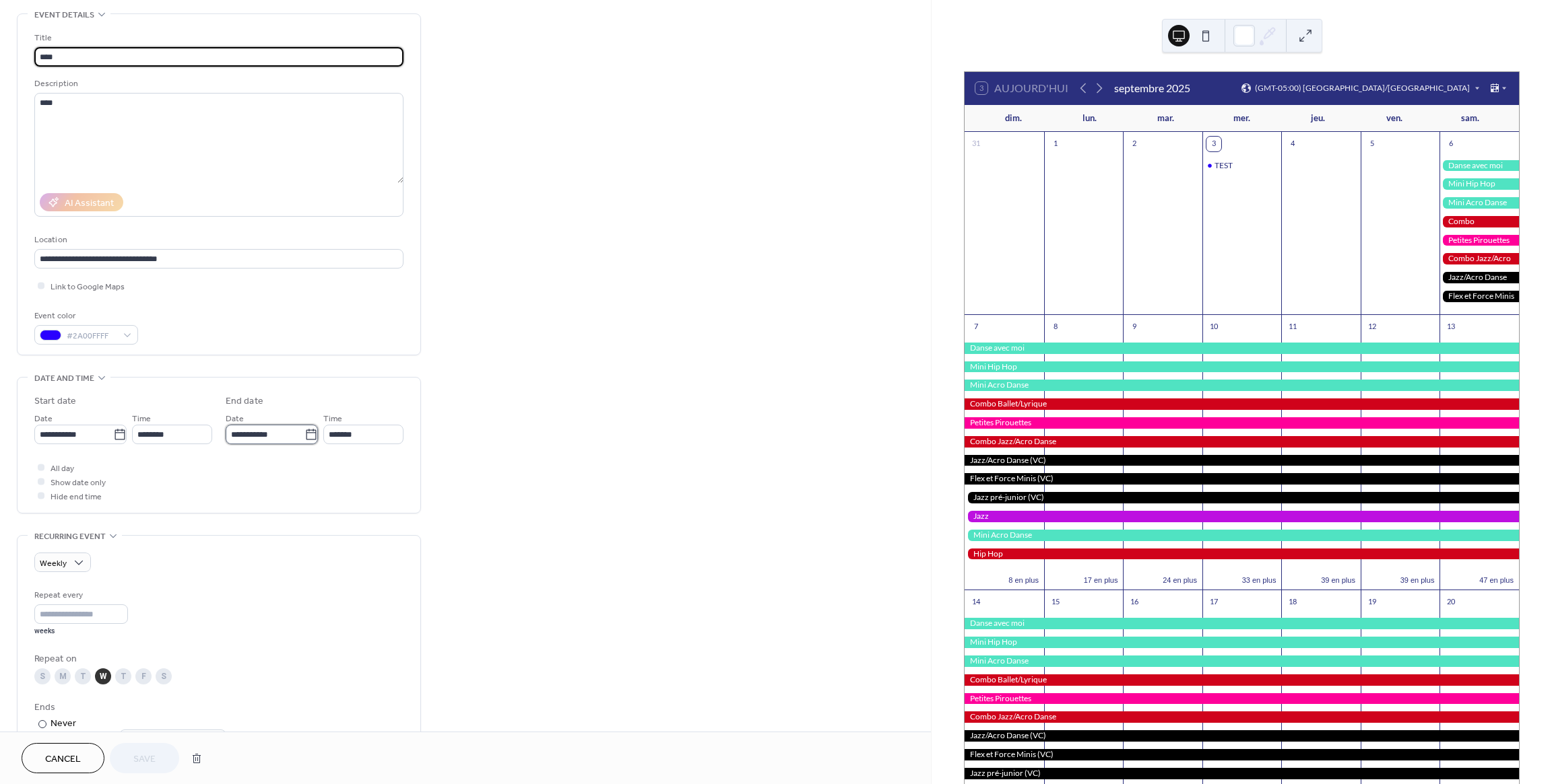
click at [258, 436] on input "**********" at bounding box center [264, 434] width 79 height 20
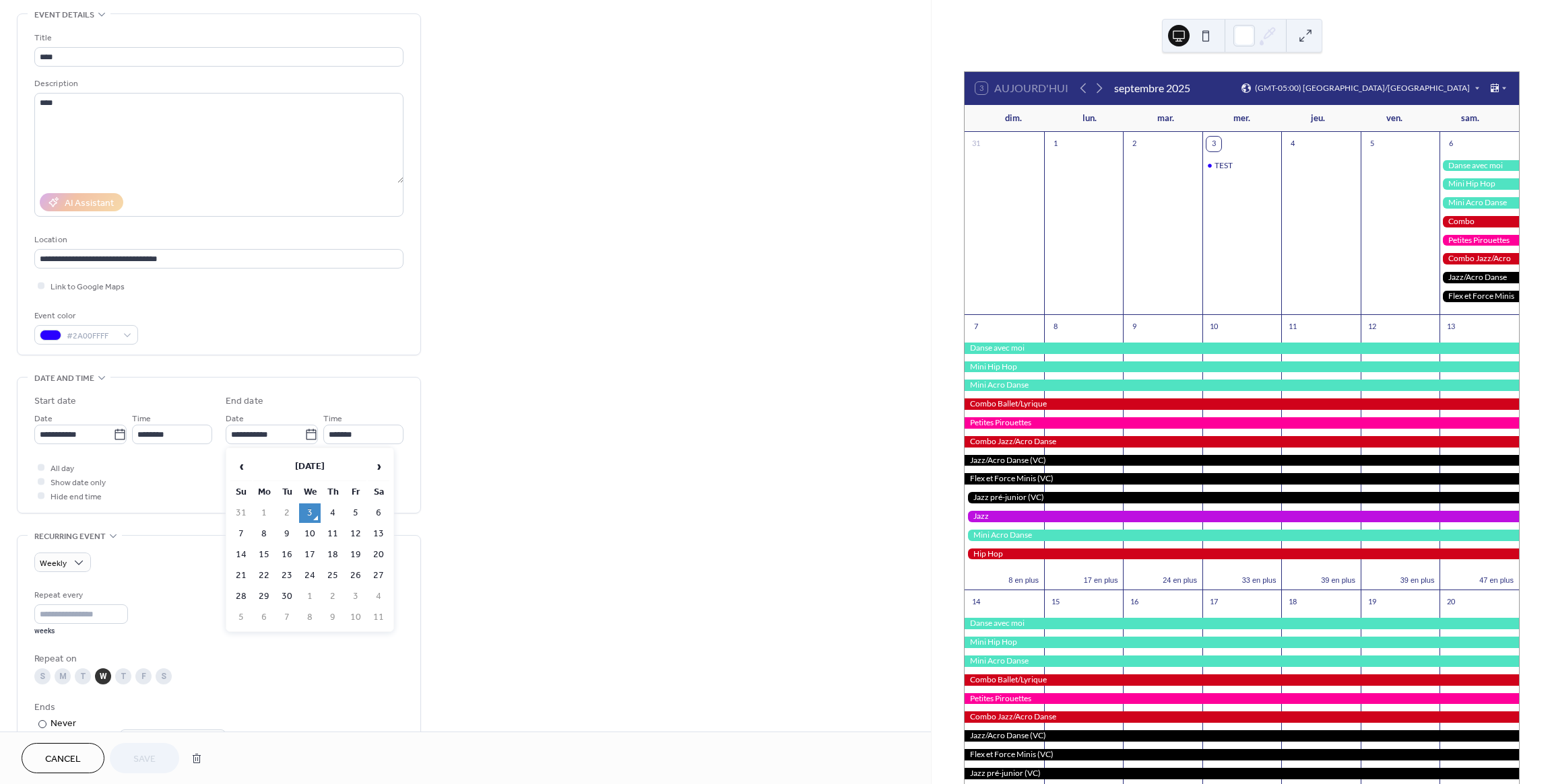
click at [288, 595] on td "30" at bounding box center [286, 596] width 21 height 20
click at [272, 437] on input "**********" at bounding box center [264, 434] width 79 height 20
click at [309, 510] on td "3" at bounding box center [309, 513] width 21 height 20
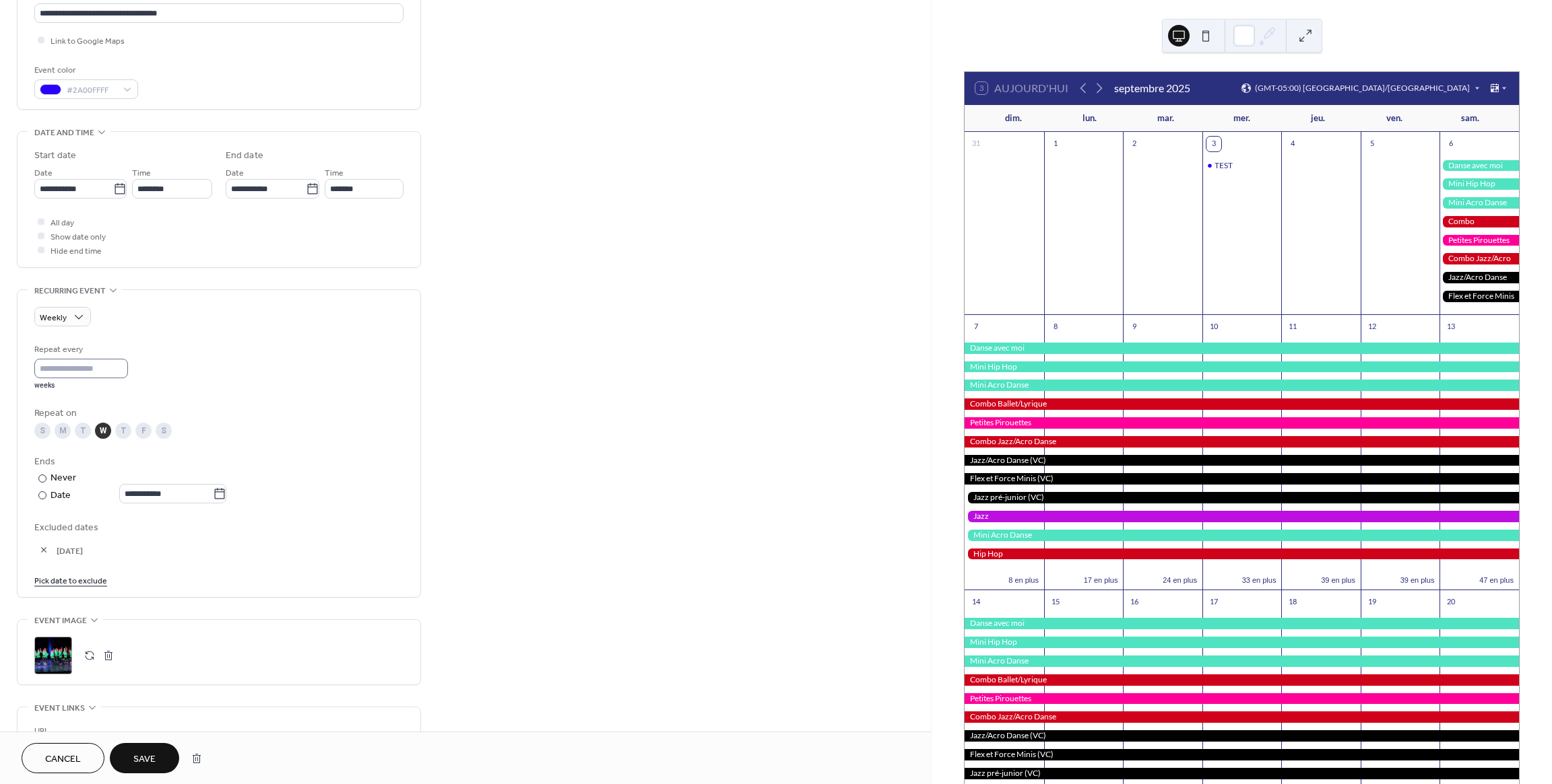
scroll to position [312, 0]
click at [202, 382] on div "Repeat every * weeks" at bounding box center [218, 362] width 369 height 48
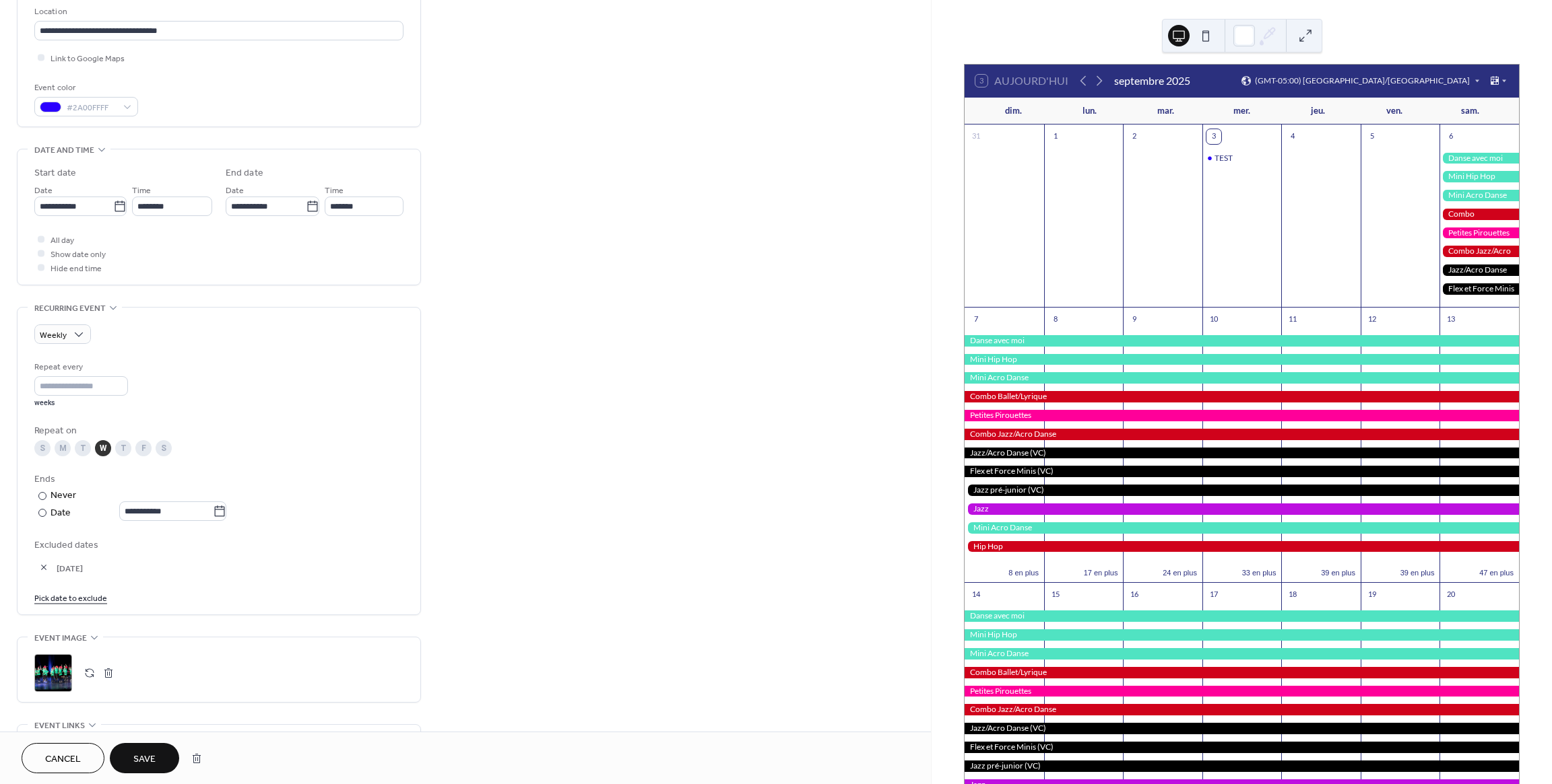
scroll to position [289, 0]
click at [267, 206] on input "**********" at bounding box center [265, 206] width 80 height 20
click at [312, 352] on td "24" at bounding box center [309, 348] width 21 height 20
type input "**********"
click at [157, 744] on button "Save" at bounding box center [144, 759] width 70 height 31
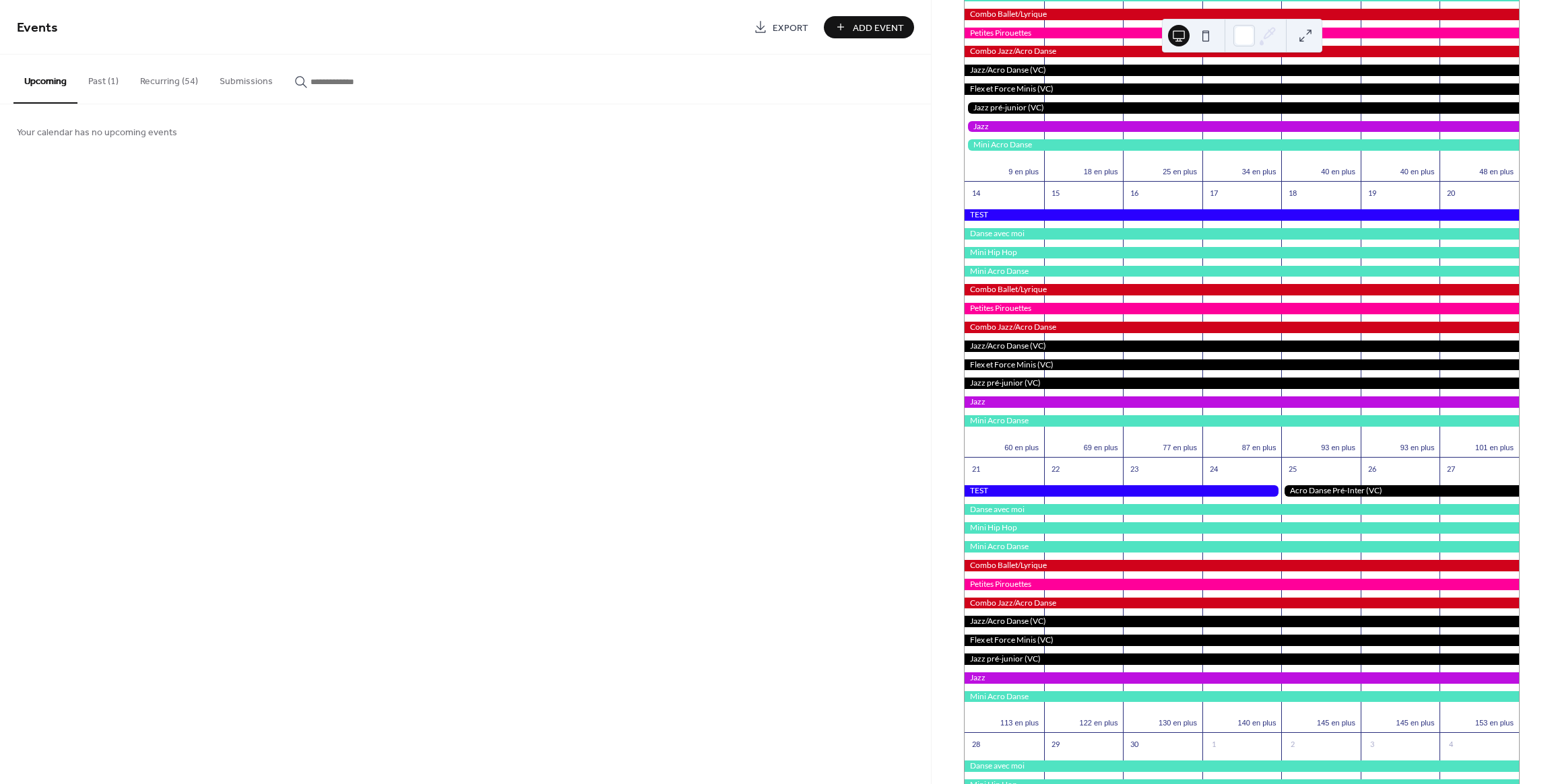
scroll to position [475, 0]
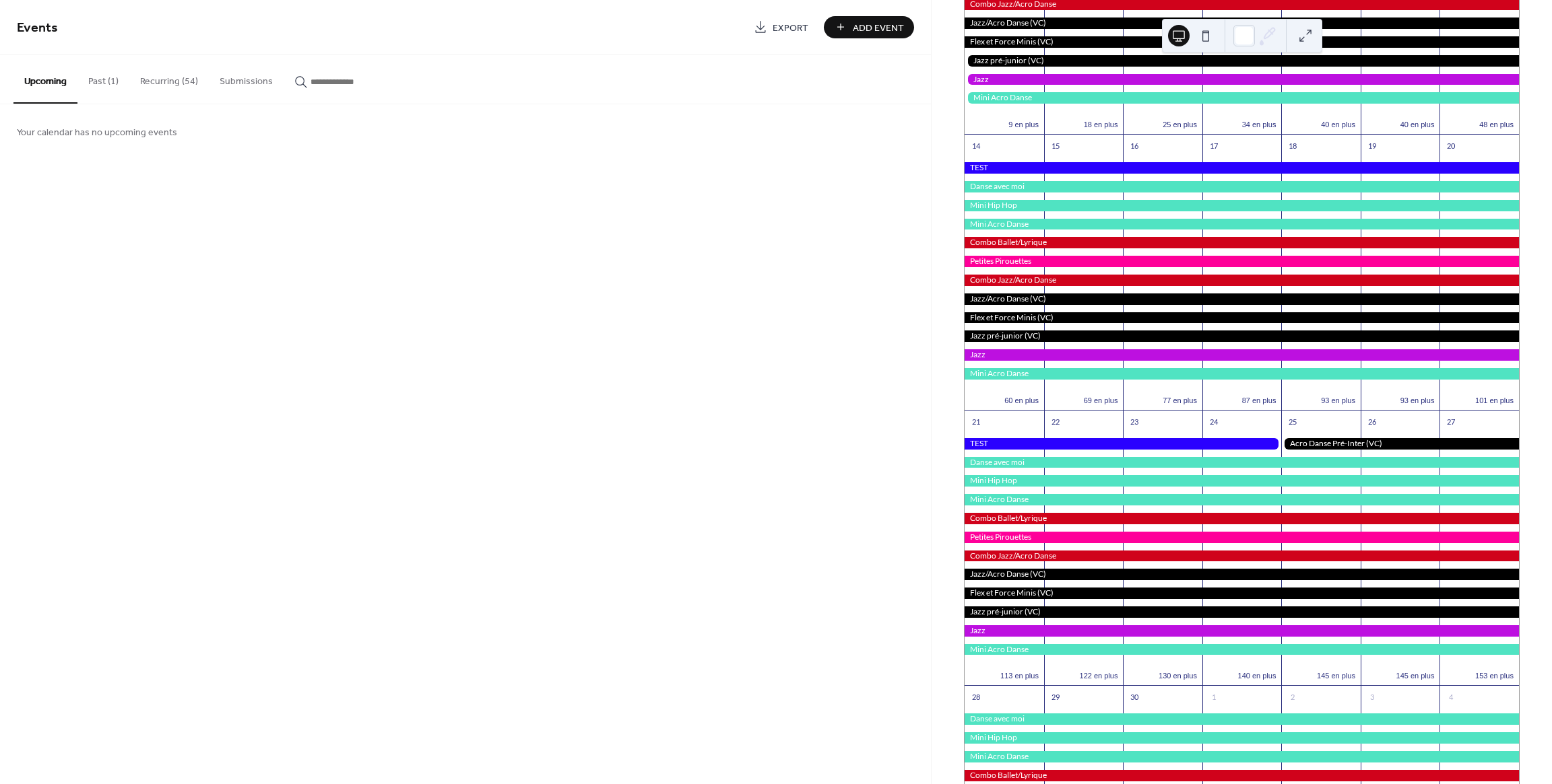
click at [167, 87] on button "Recurring (54)" at bounding box center [168, 78] width 79 height 48
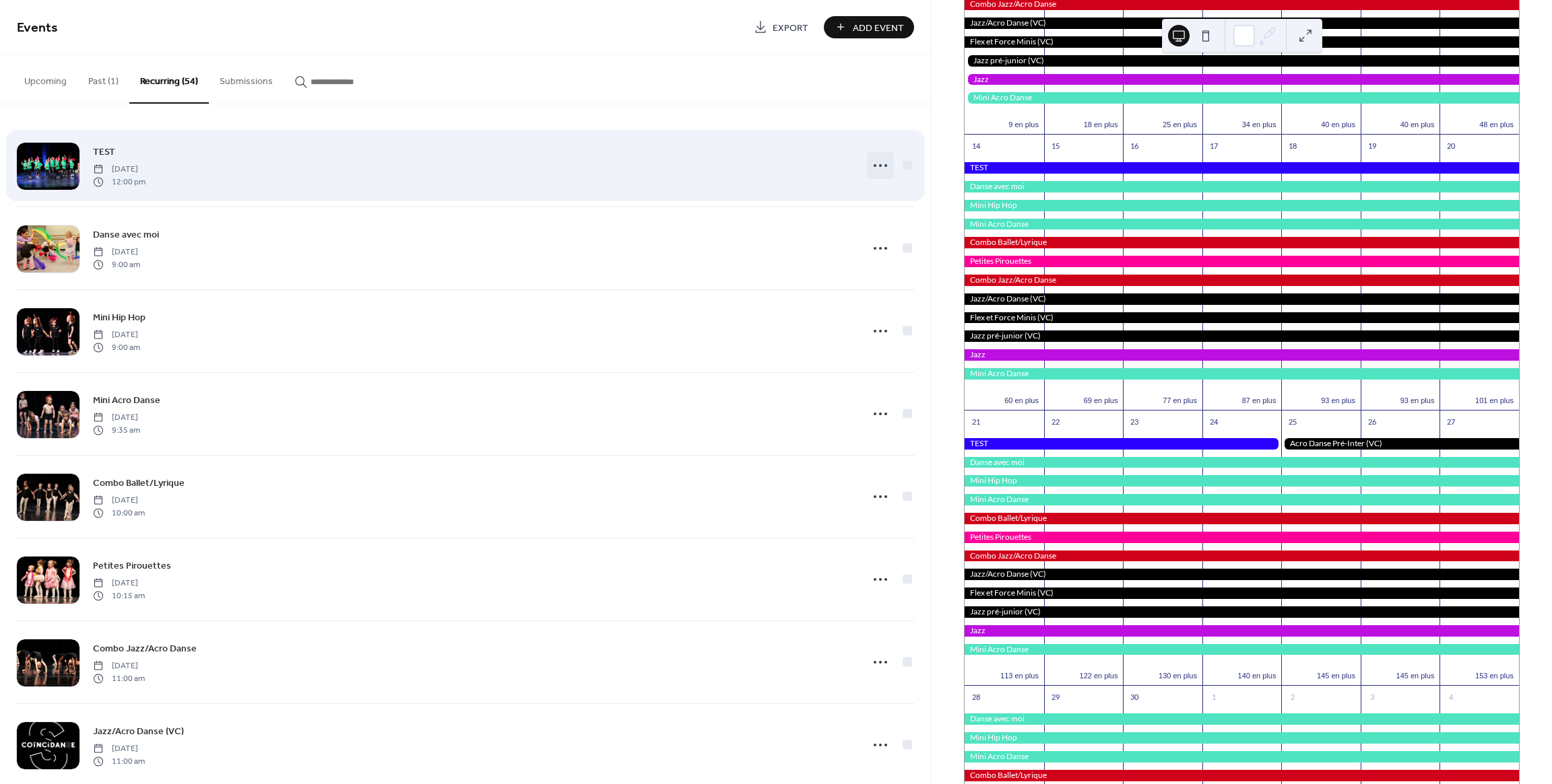
click at [881, 170] on icon at bounding box center [880, 165] width 21 height 21
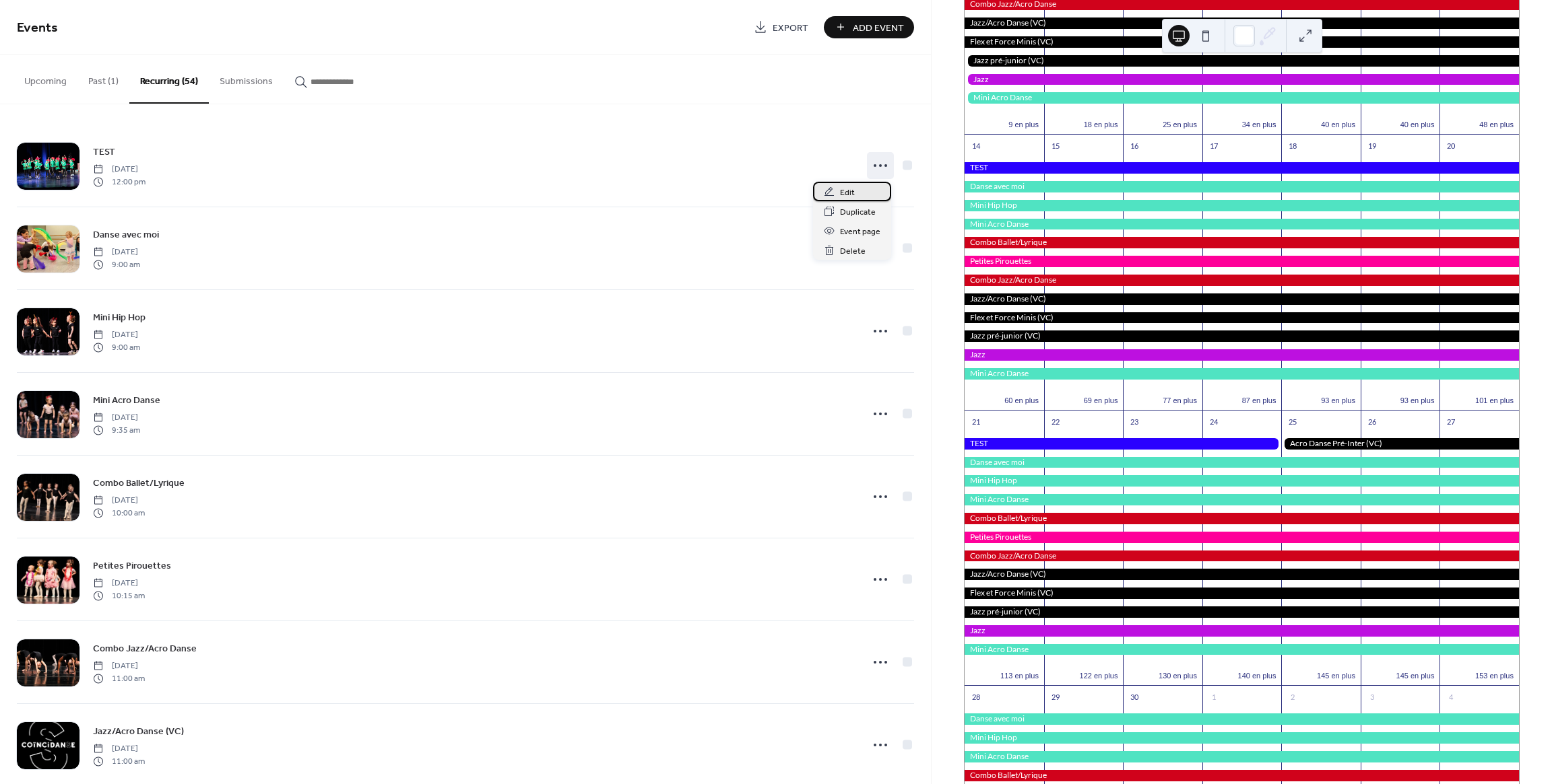
click at [852, 187] on span "Edit" at bounding box center [847, 193] width 14 height 14
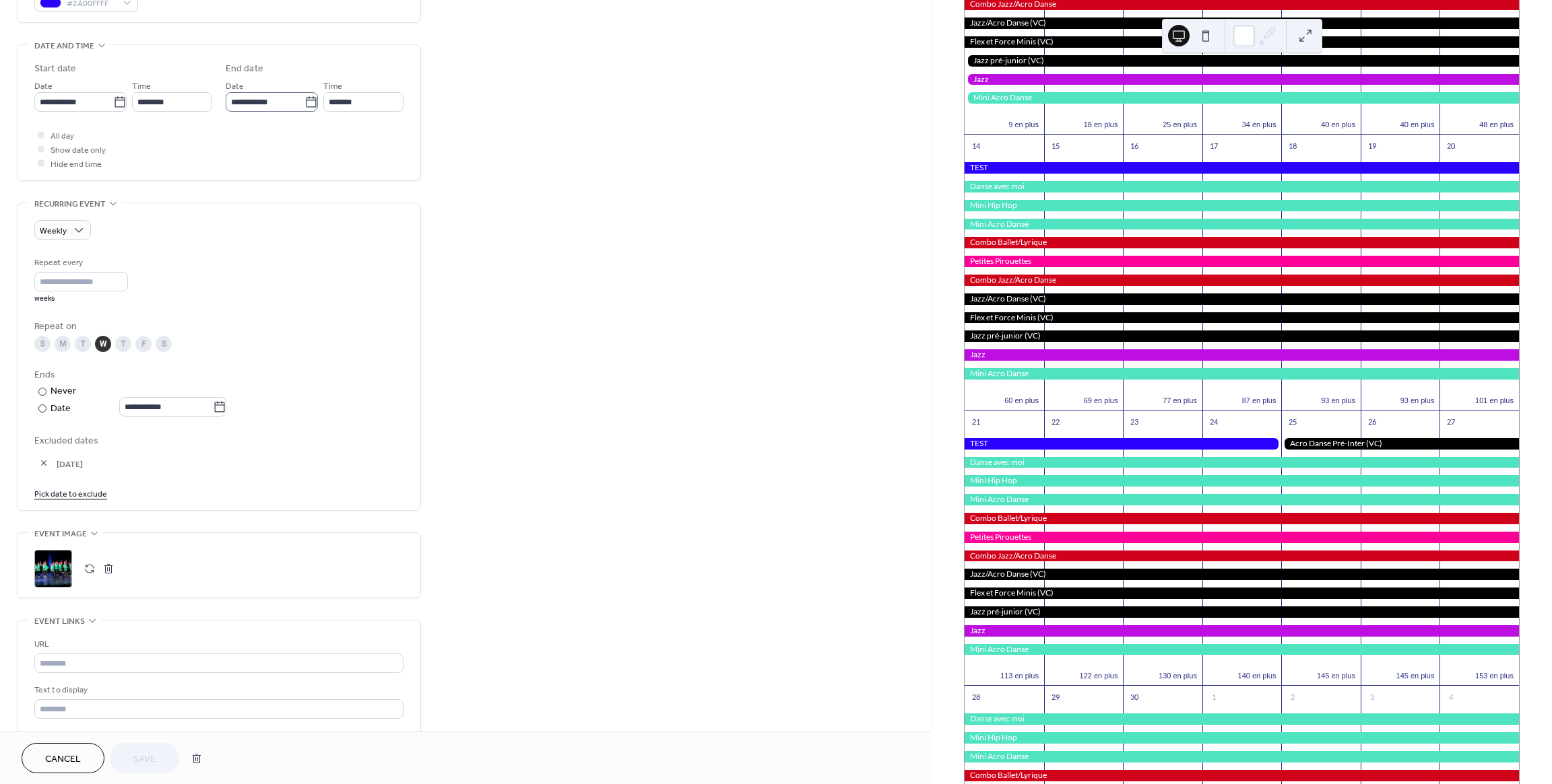
scroll to position [382, 0]
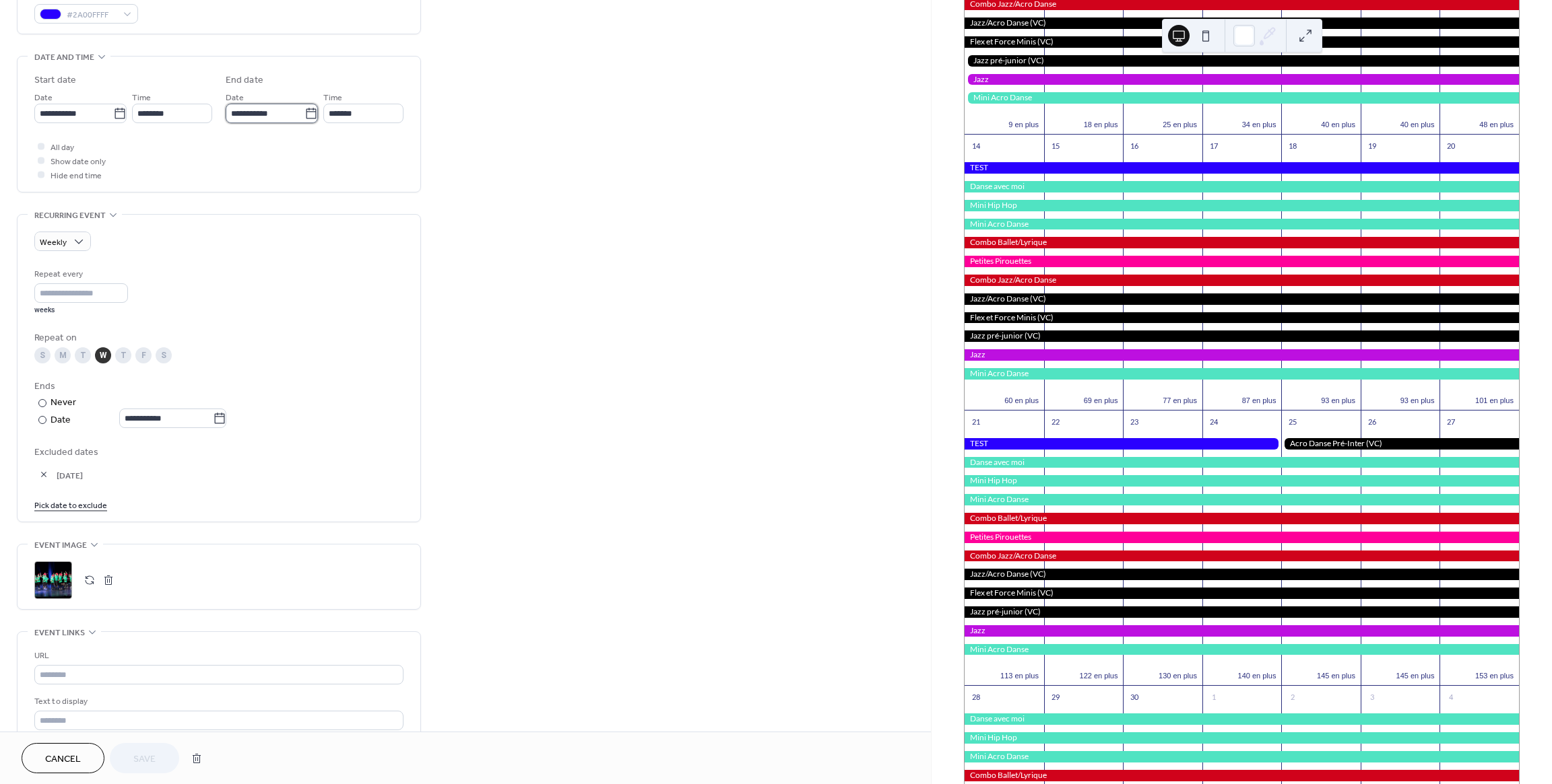
click at [280, 115] on input "**********" at bounding box center [264, 113] width 79 height 20
click at [313, 189] on td "3" at bounding box center [309, 192] width 21 height 20
type input "**********"
click at [149, 760] on span "Save" at bounding box center [144, 759] width 22 height 14
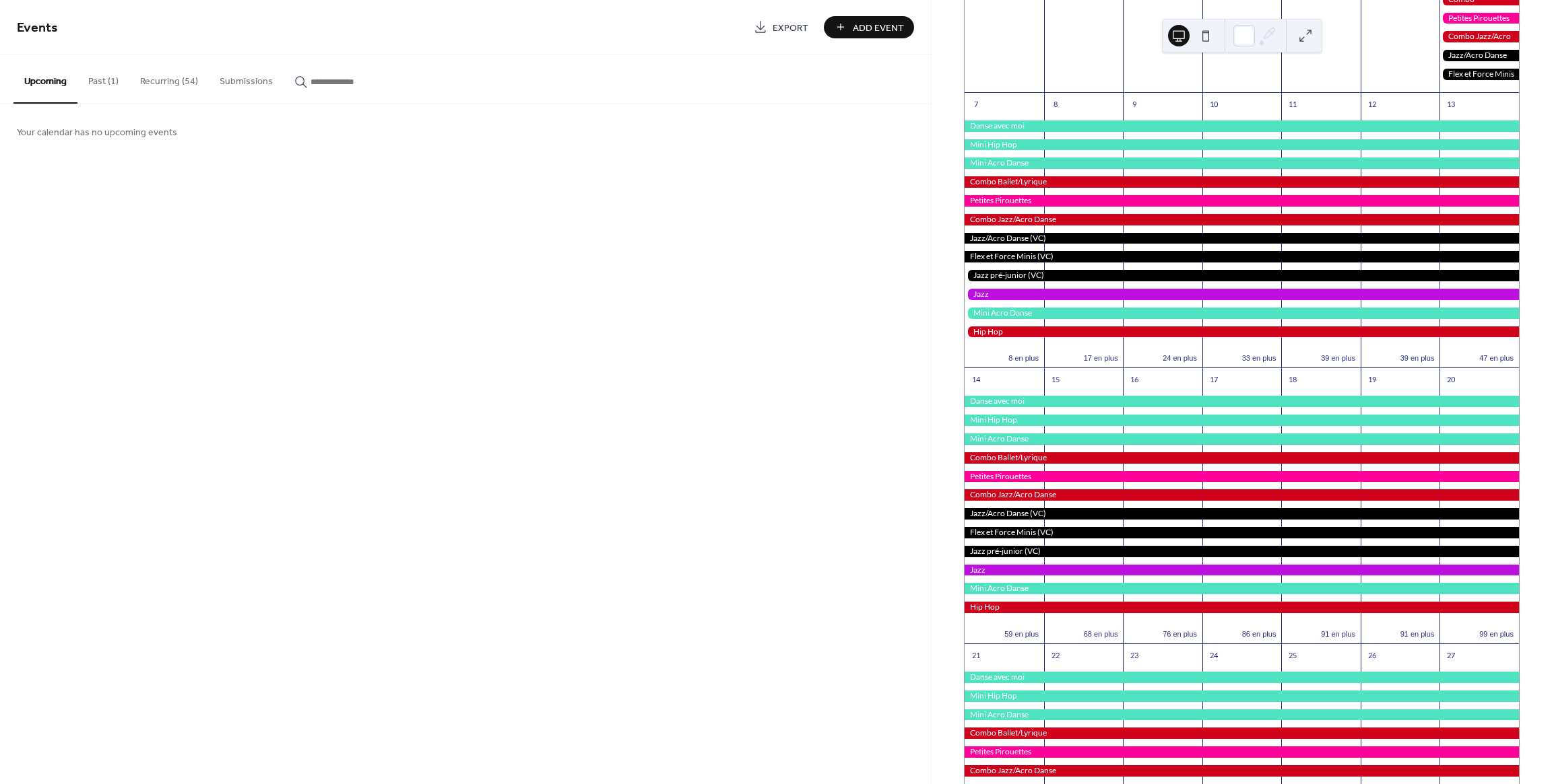
scroll to position [242, 0]
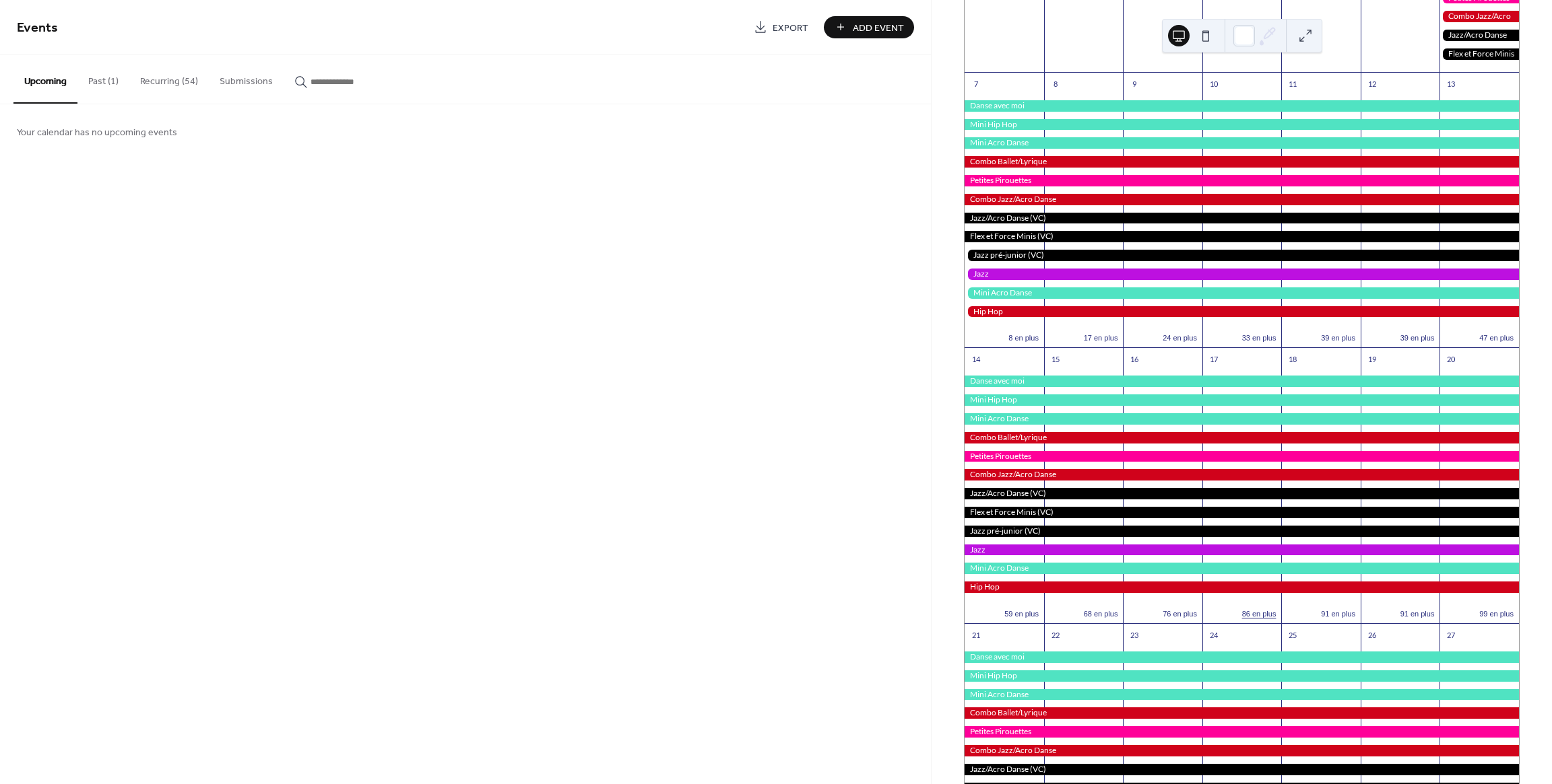
click at [1251, 617] on button "86 en plus" at bounding box center [1259, 612] width 45 height 11
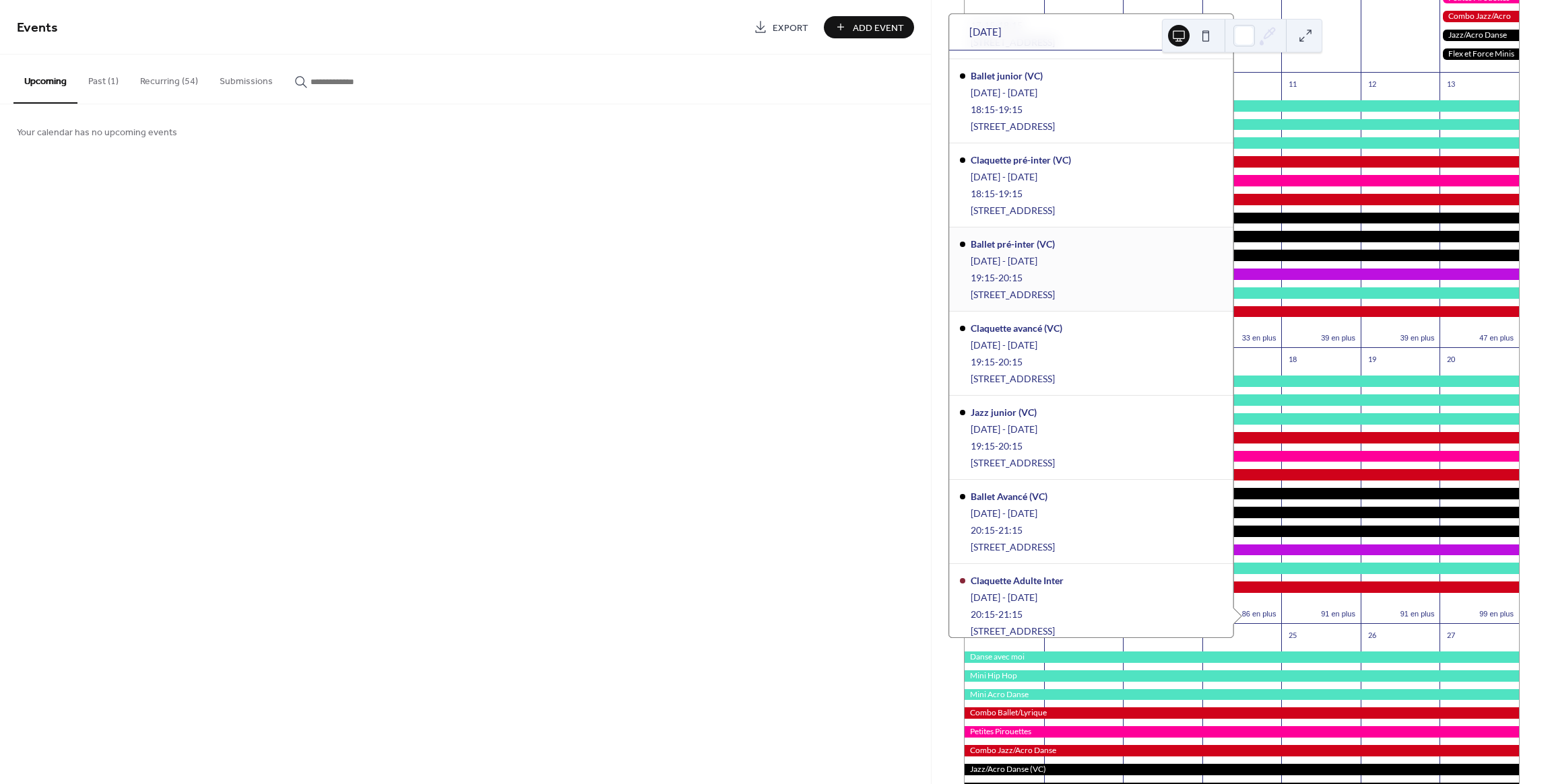
scroll to position [7623, 0]
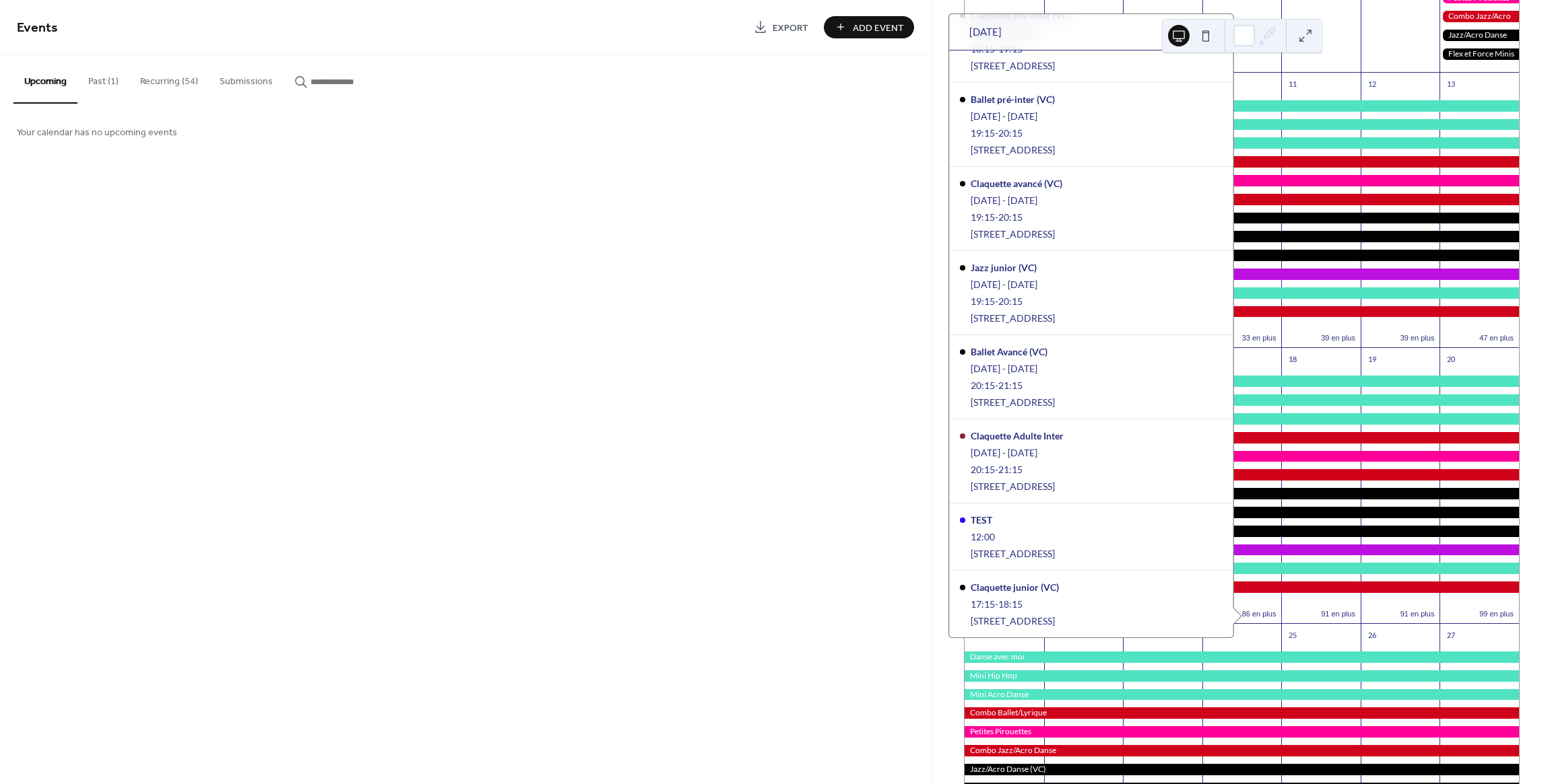
click at [446, 291] on div "Events Export Add Event Upcoming Past (1) Recurring (54) Submissions Your calen…" at bounding box center [465, 392] width 931 height 784
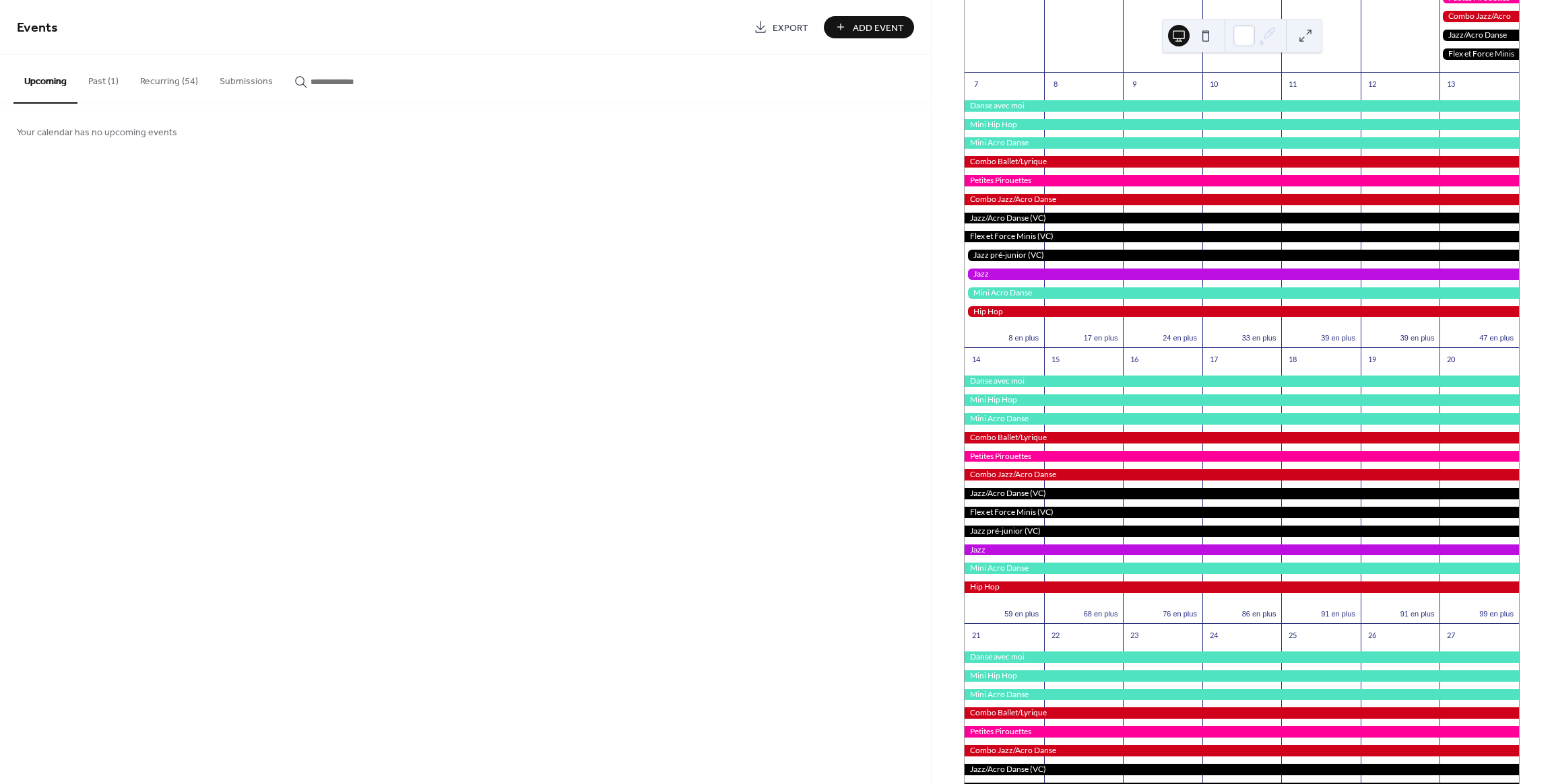
click at [174, 86] on button "Recurring (54)" at bounding box center [168, 78] width 79 height 48
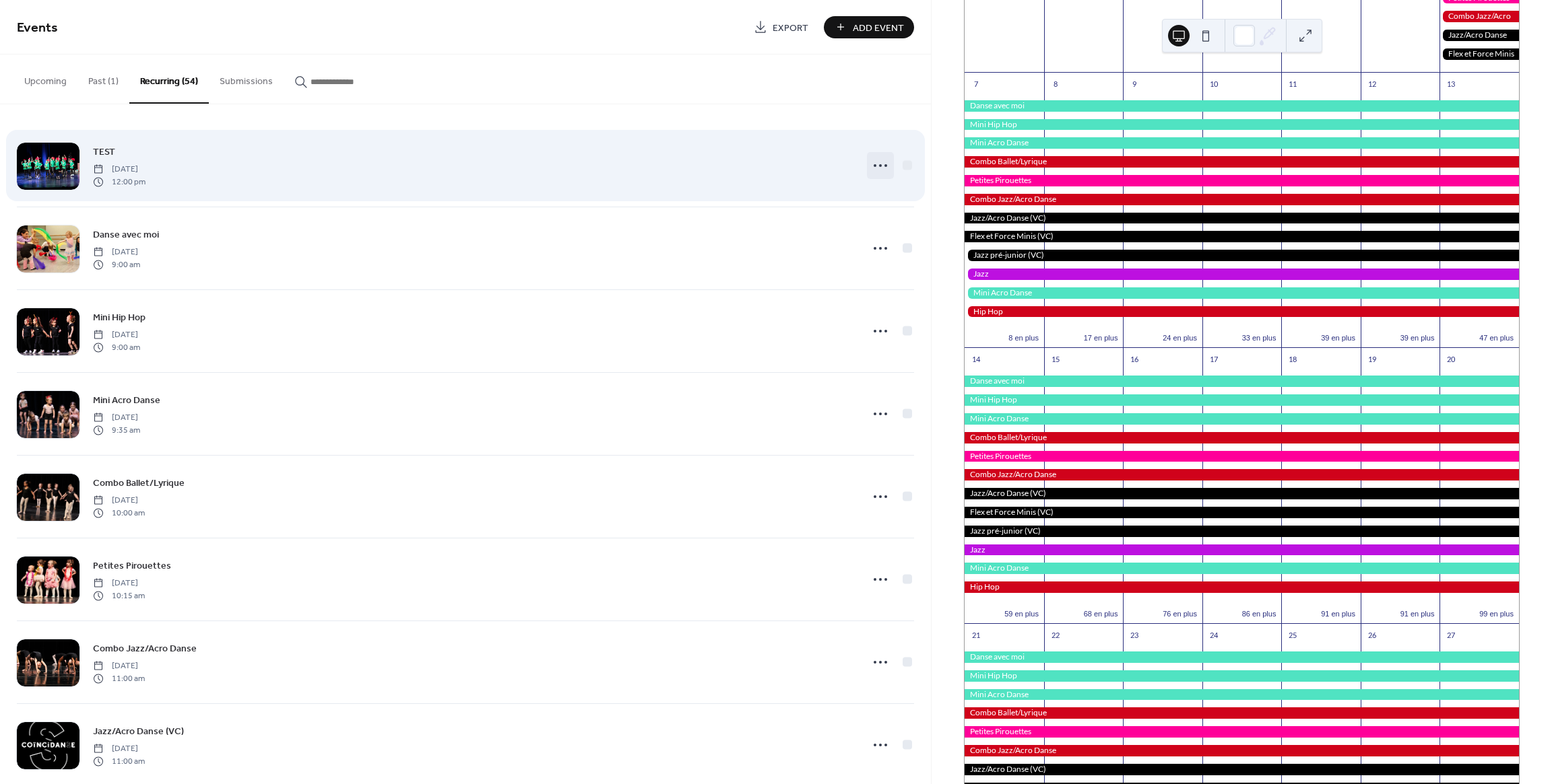
click at [877, 167] on icon at bounding box center [880, 165] width 21 height 21
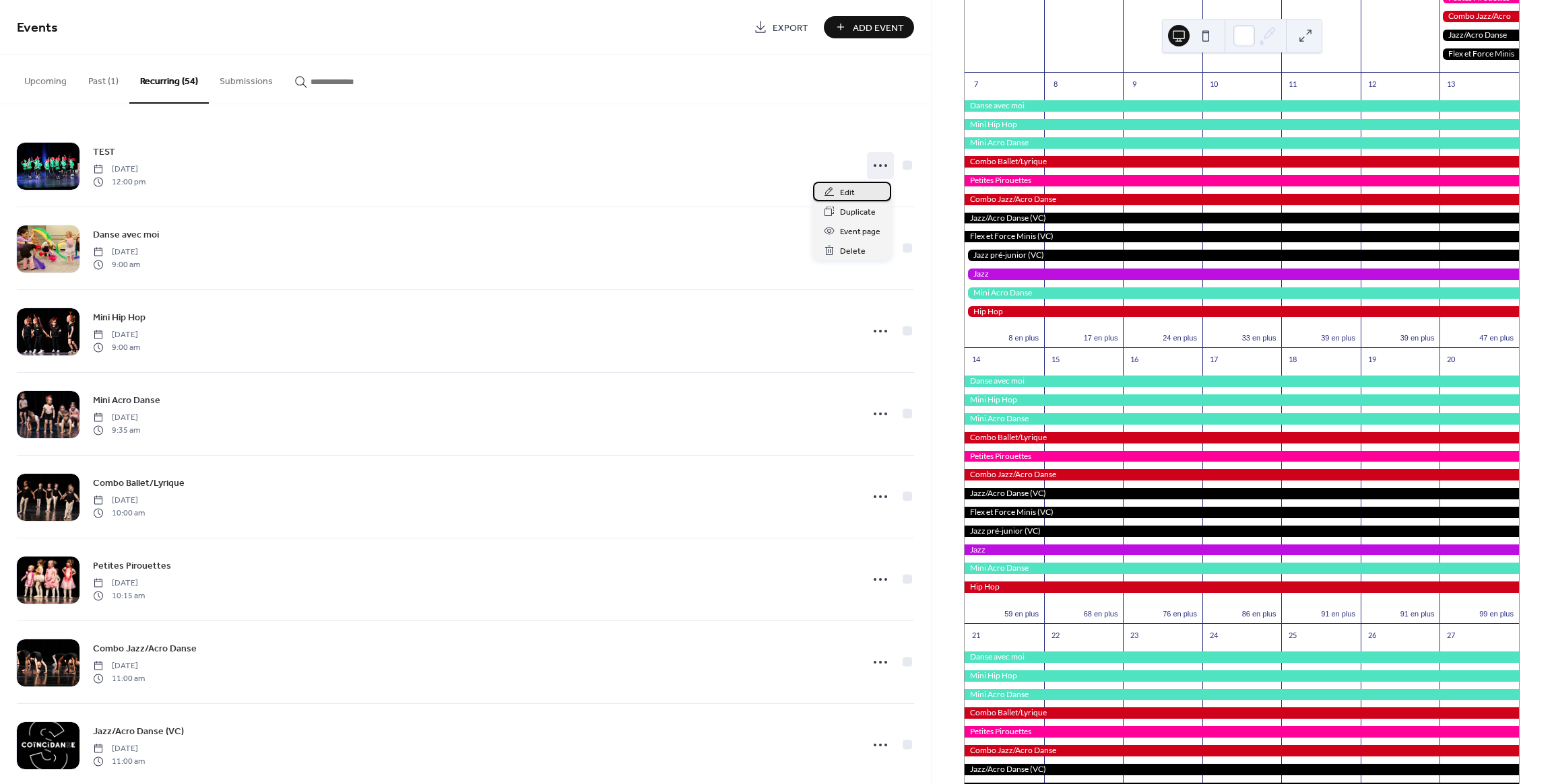
click at [849, 189] on span "Edit" at bounding box center [847, 193] width 14 height 14
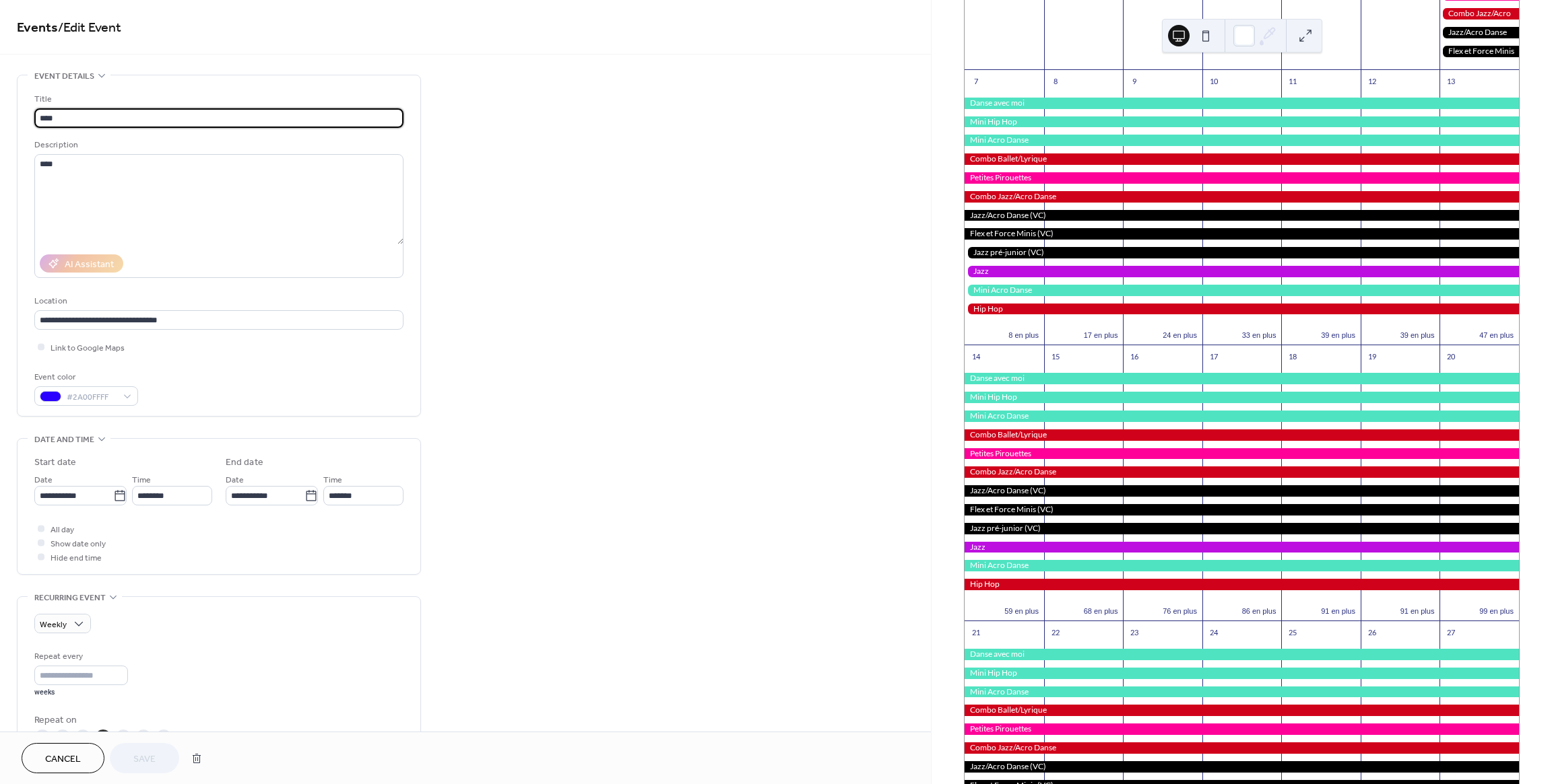
scroll to position [587, 0]
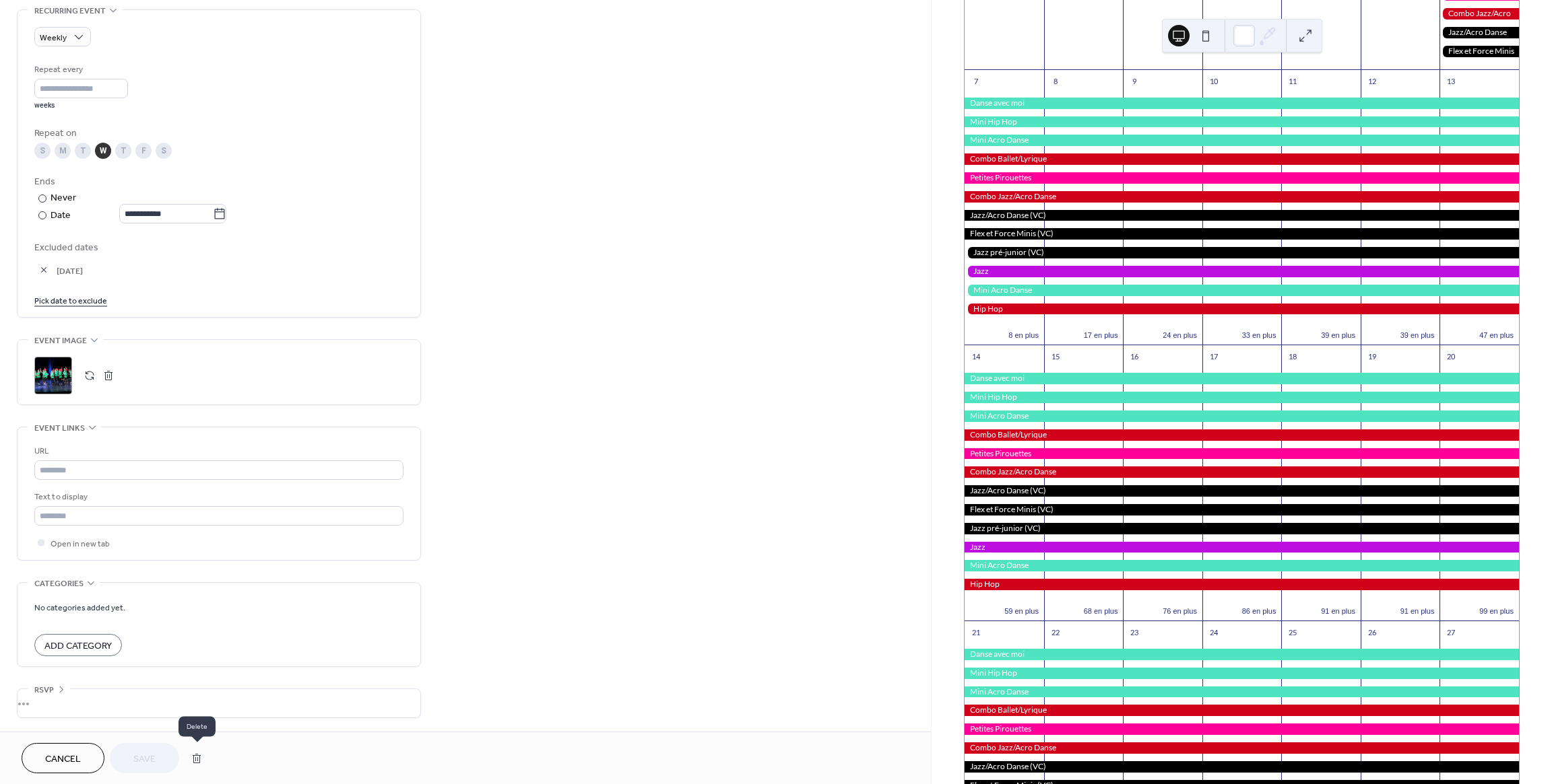
click at [194, 758] on button "button" at bounding box center [196, 759] width 25 height 27
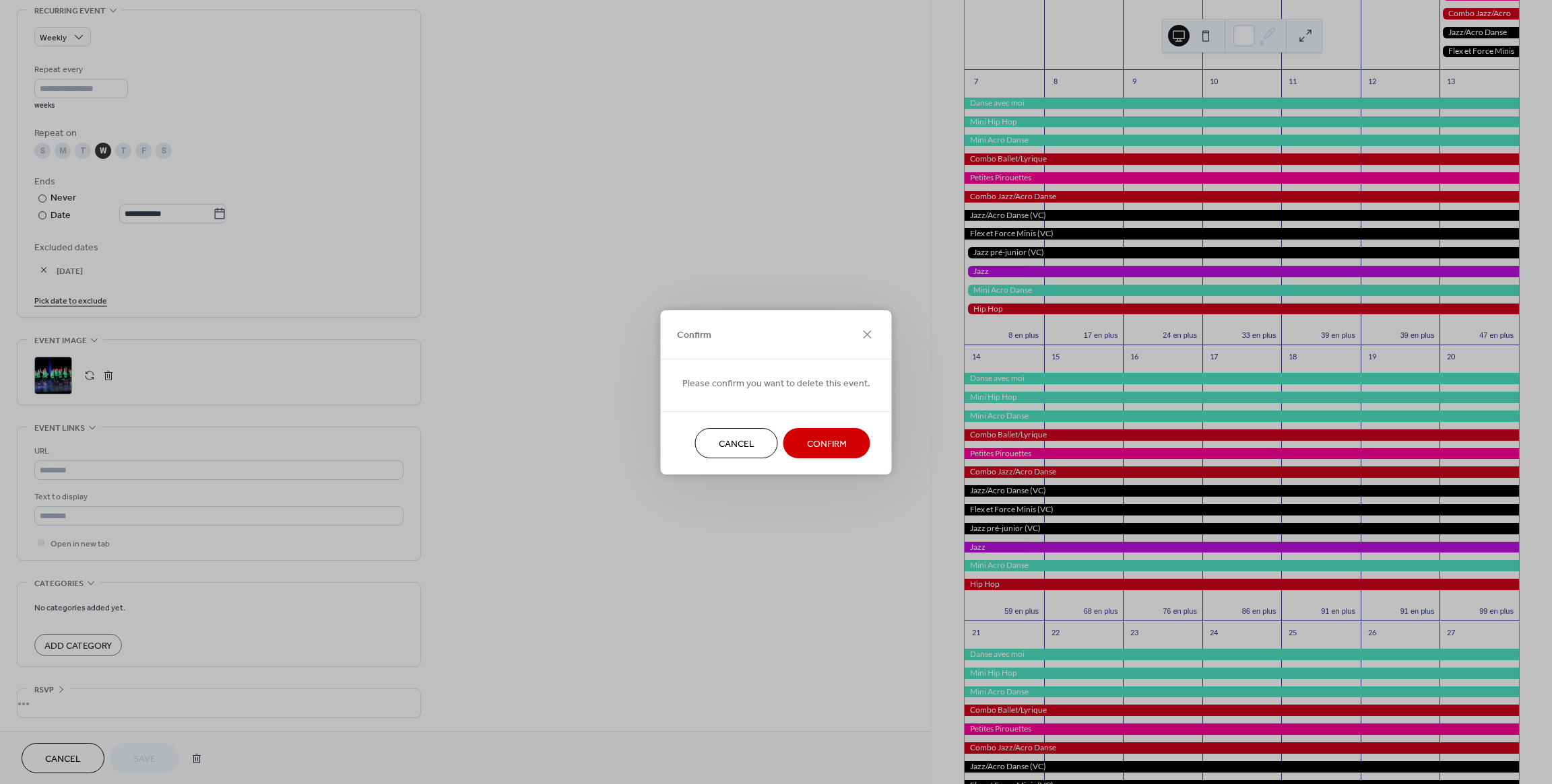
click at [835, 443] on span "Confirm" at bounding box center [826, 443] width 40 height 14
